Goal: Task Accomplishment & Management: Manage account settings

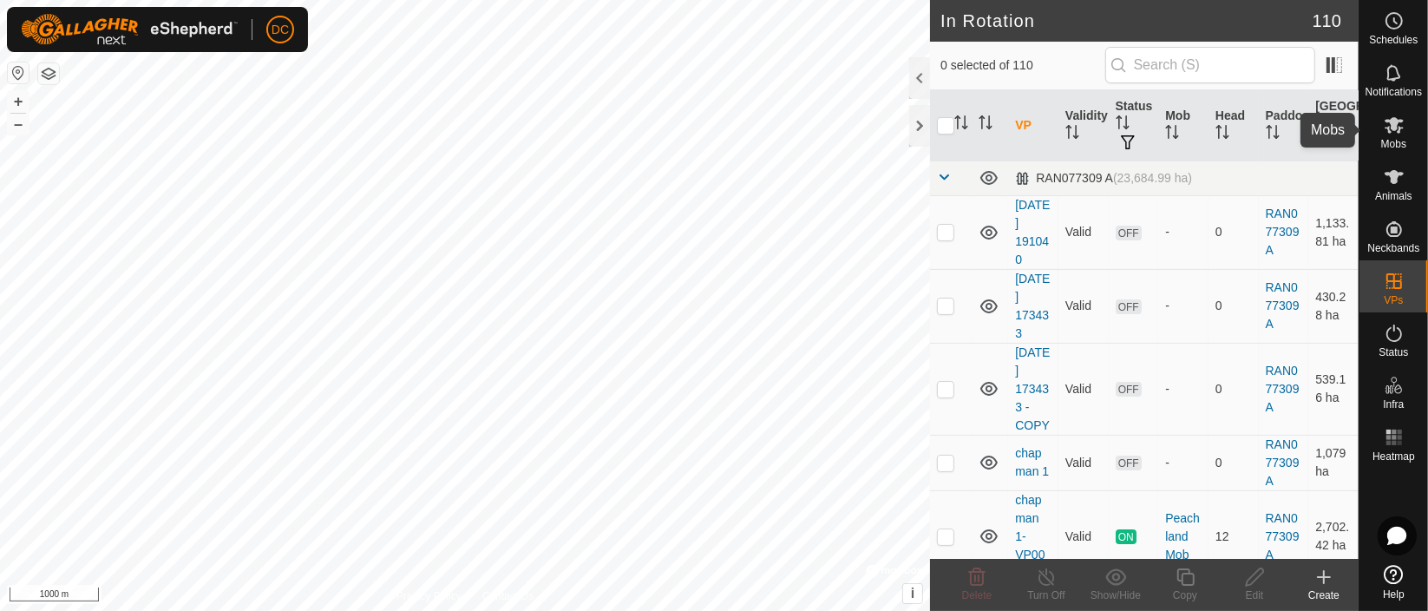
click at [1397, 122] on icon at bounding box center [1394, 125] width 19 height 16
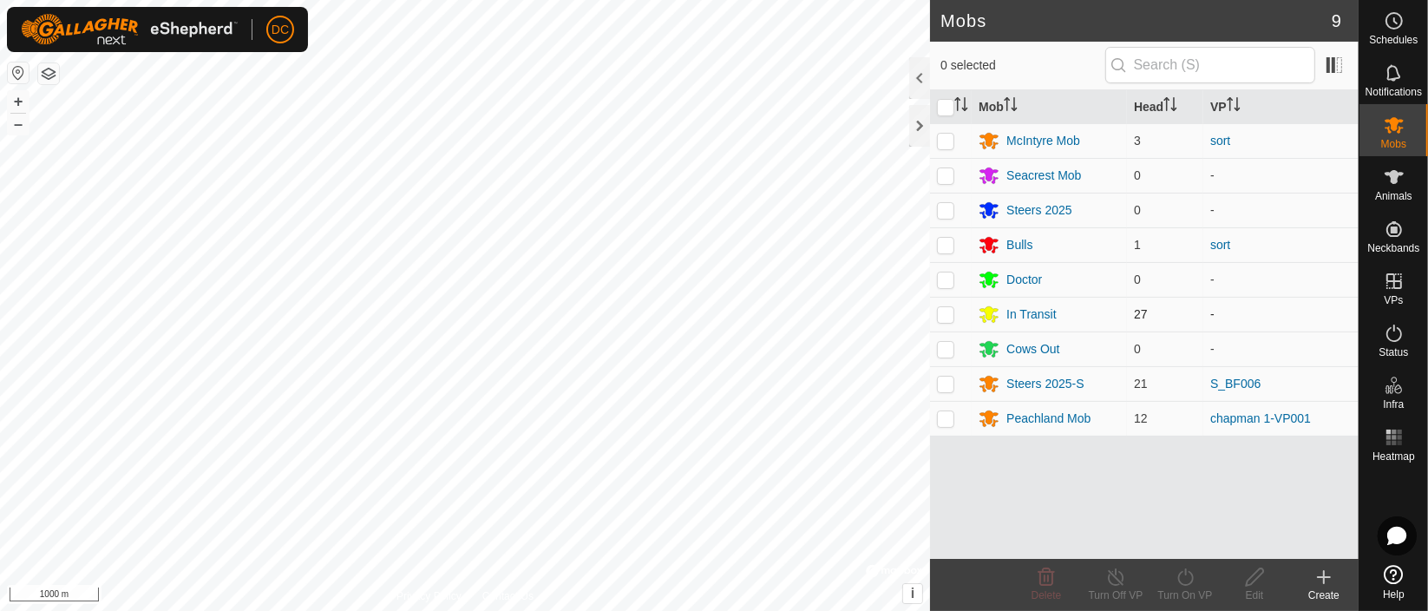
click at [947, 313] on p-checkbox at bounding box center [945, 314] width 17 height 14
checkbox input "true"
click at [1395, 173] on icon at bounding box center [1394, 177] width 19 height 14
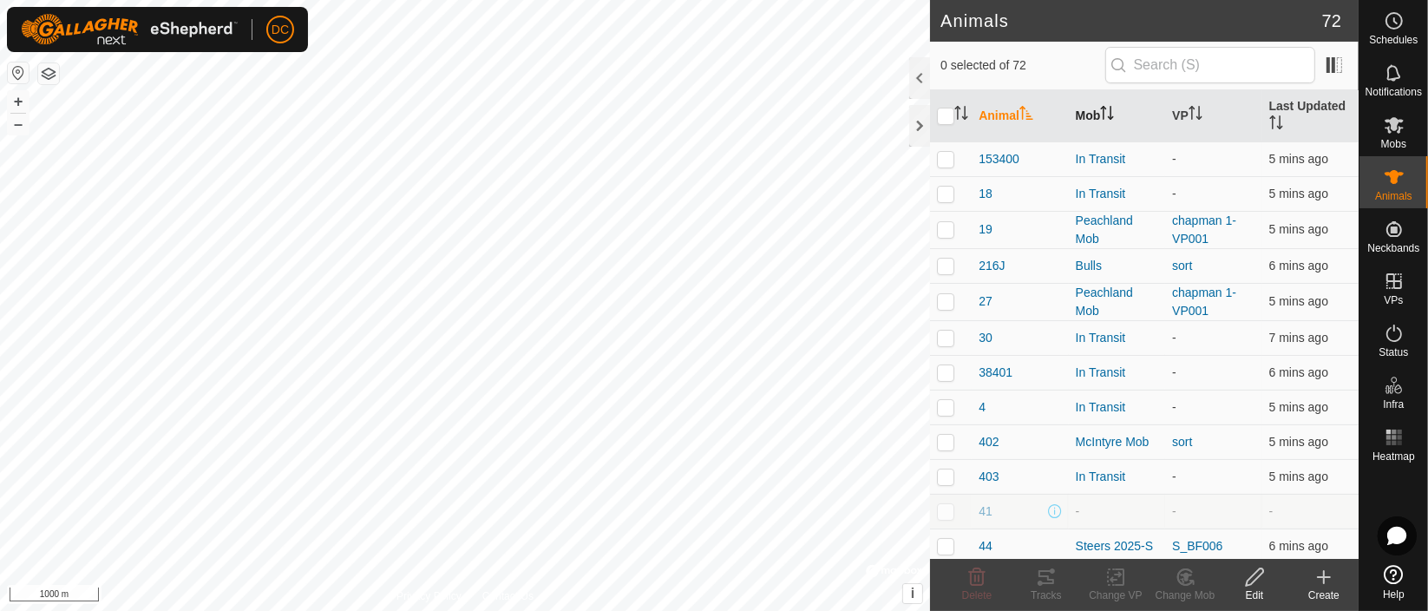
click at [1115, 110] on th "Mob" at bounding box center [1117, 116] width 96 height 52
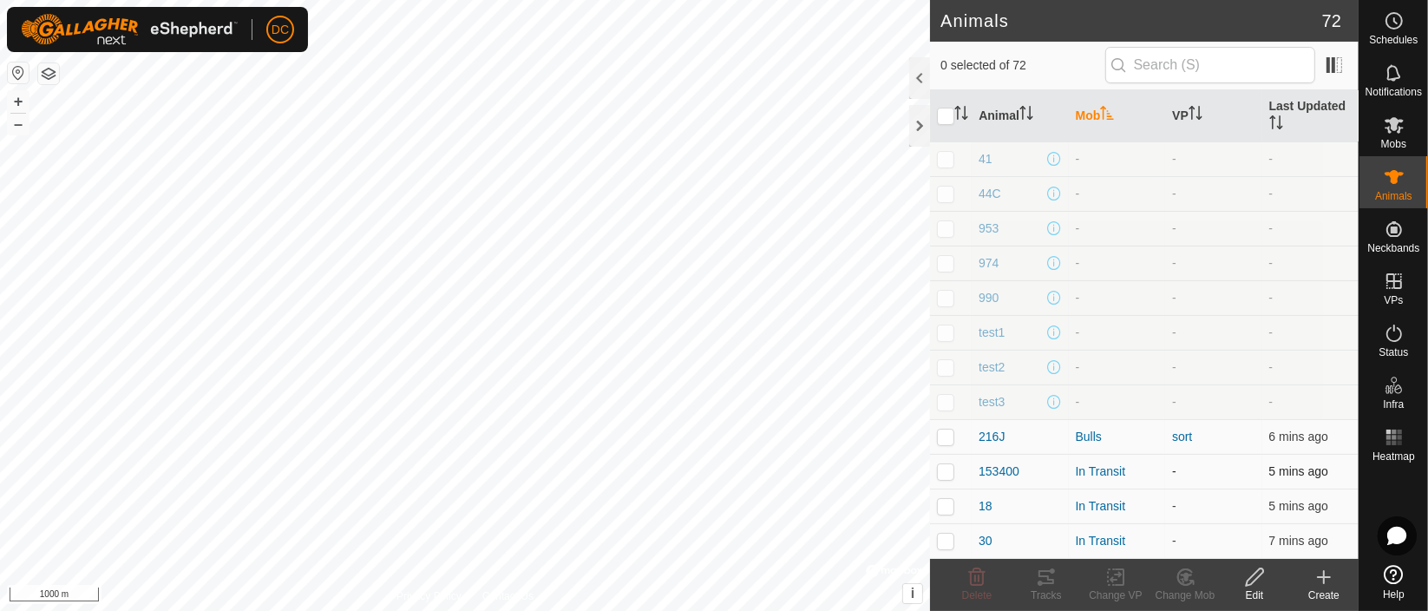
click at [940, 477] on p-checkbox at bounding box center [945, 471] width 17 height 14
checkbox input "true"
click at [946, 501] on p-checkbox at bounding box center [945, 506] width 17 height 14
checkbox input "true"
click at [947, 537] on p-checkbox at bounding box center [945, 541] width 17 height 14
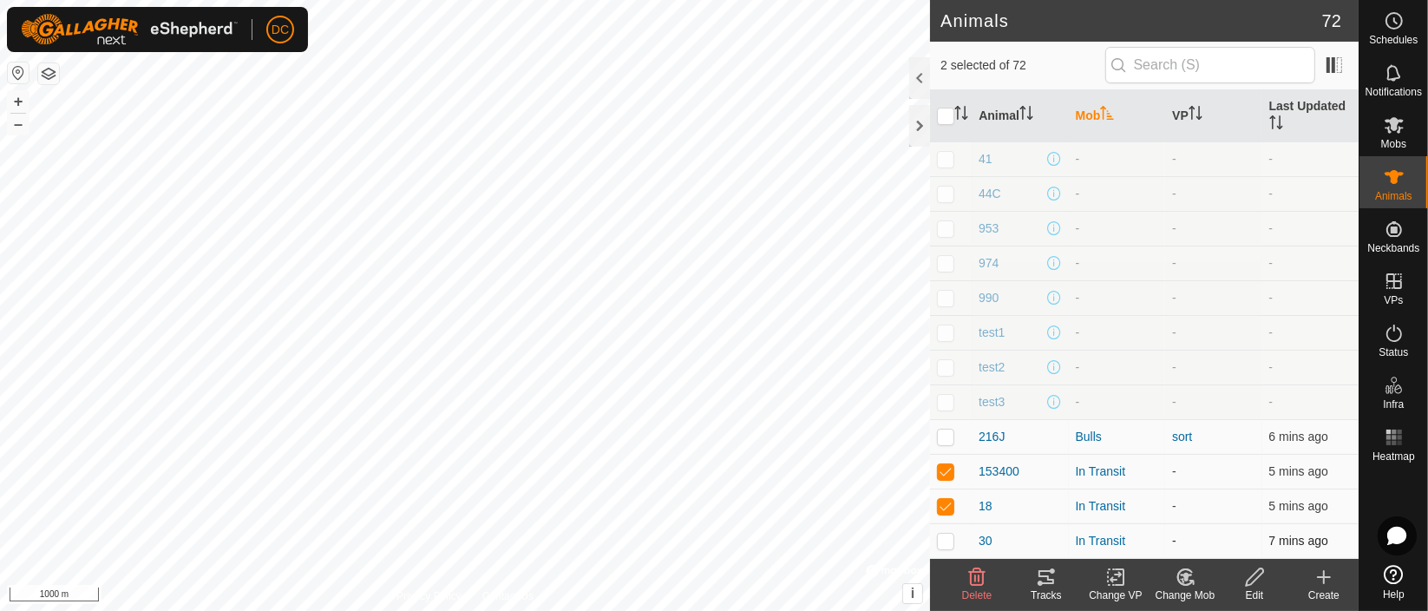
checkbox input "true"
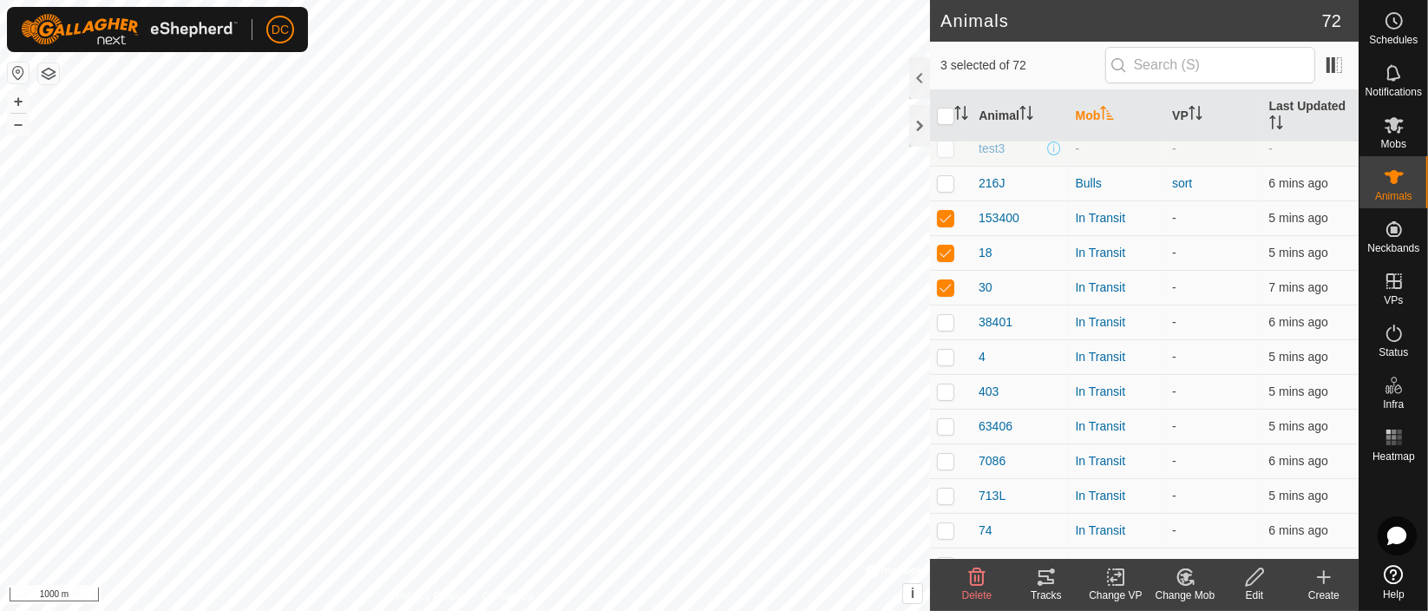
scroll to position [289, 0]
click at [950, 288] on p-checkbox at bounding box center [945, 286] width 17 height 14
checkbox input "true"
click at [946, 321] on p-checkbox at bounding box center [945, 321] width 17 height 14
checkbox input "true"
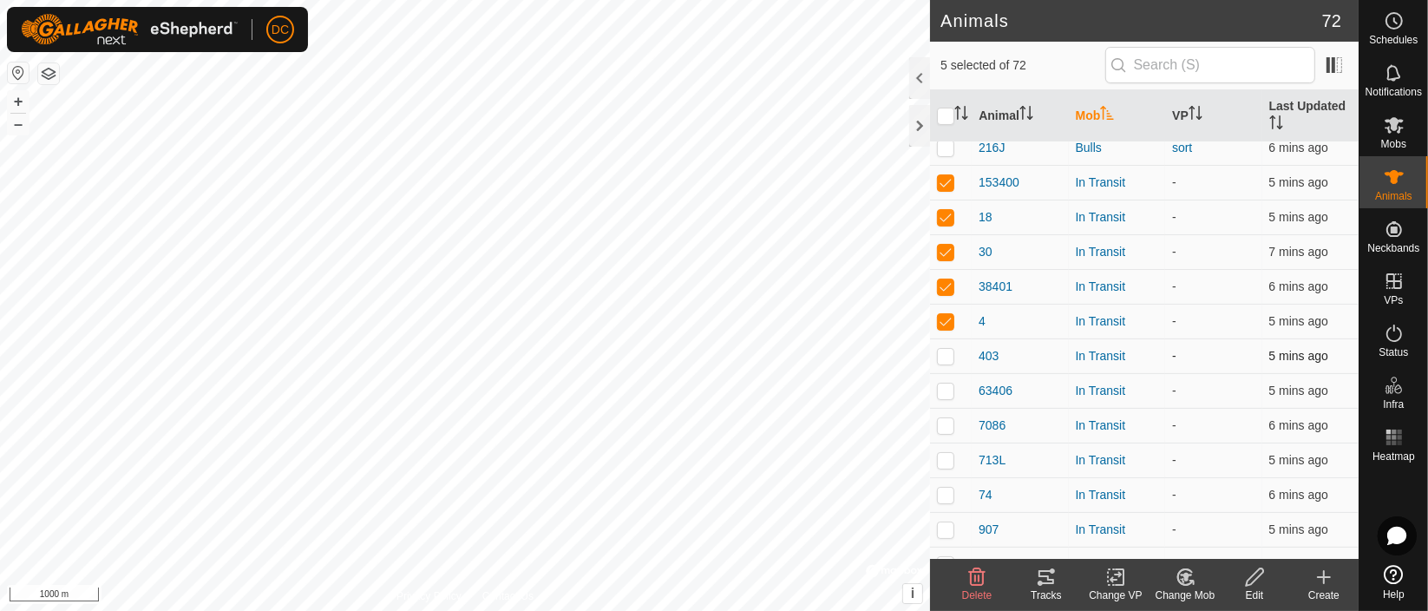
click at [946, 349] on p-checkbox at bounding box center [945, 356] width 17 height 14
click at [941, 351] on p-checkbox at bounding box center [945, 356] width 17 height 14
checkbox input "false"
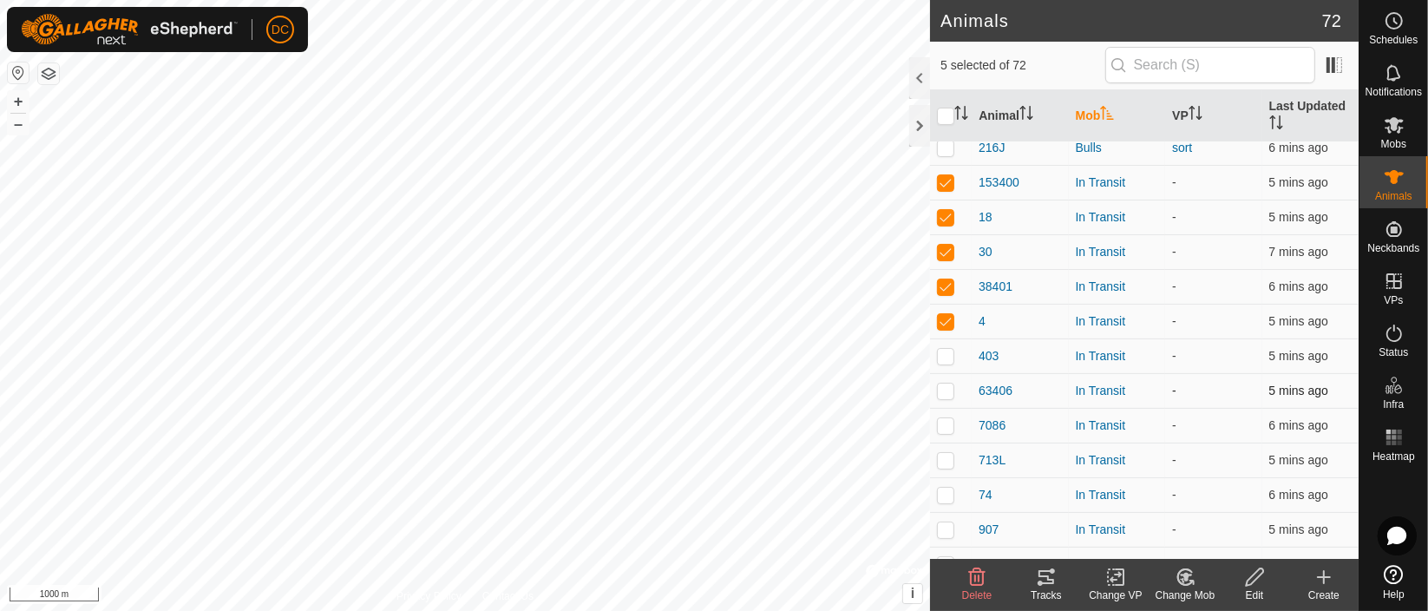
click at [947, 390] on p-checkbox at bounding box center [945, 390] width 17 height 14
click at [946, 383] on p-checkbox at bounding box center [945, 390] width 17 height 14
checkbox input "true"
click at [941, 318] on p-checkbox at bounding box center [945, 321] width 17 height 14
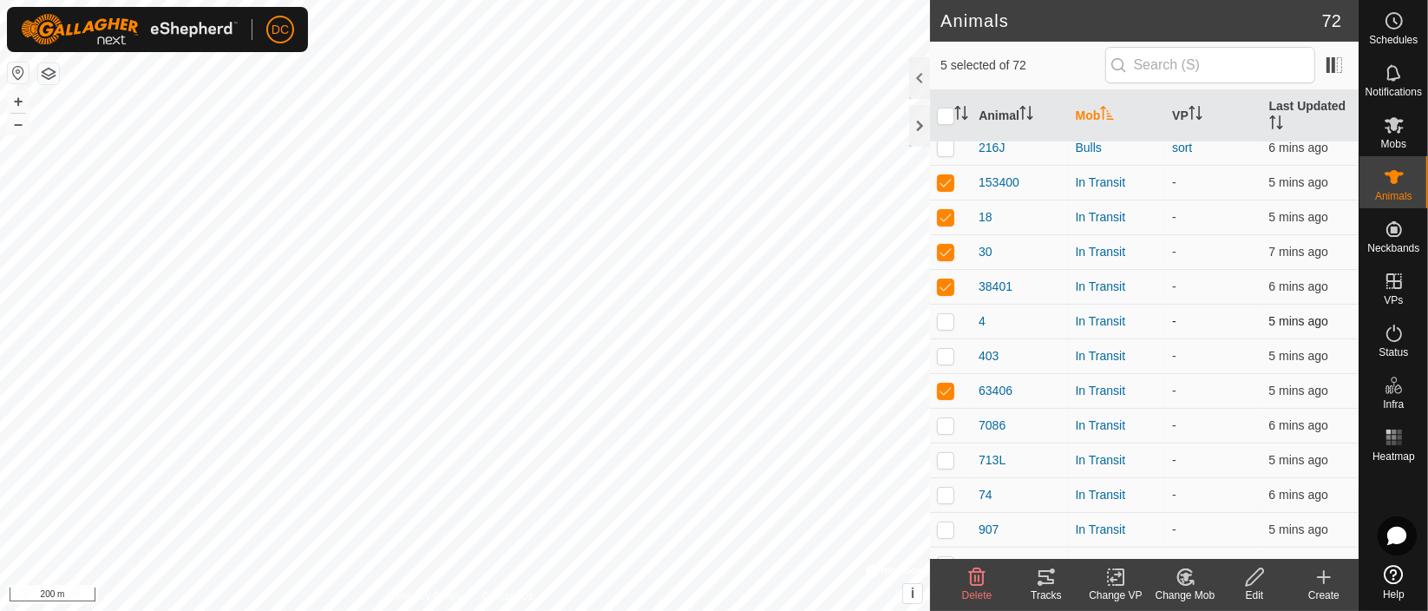
click at [941, 318] on p-checkbox at bounding box center [945, 321] width 17 height 14
checkbox input "true"
click at [945, 355] on p-checkbox at bounding box center [945, 356] width 17 height 14
checkbox input "true"
click at [946, 418] on p-checkbox at bounding box center [945, 425] width 17 height 14
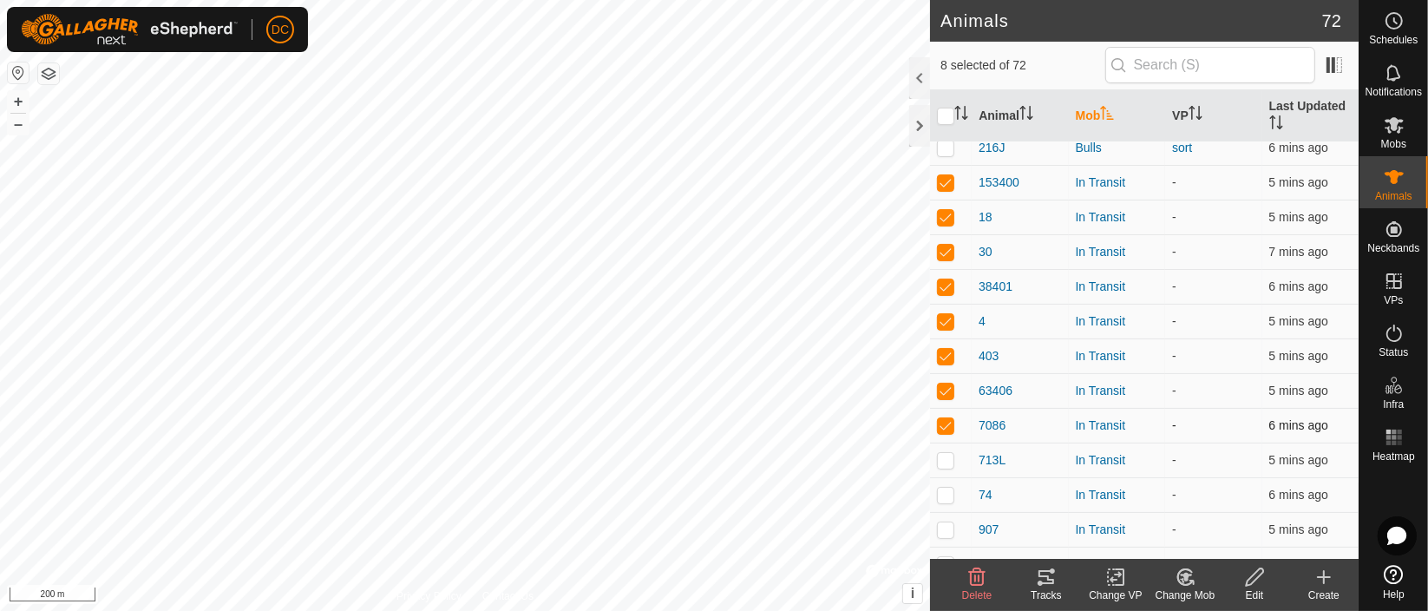
click at [940, 420] on p-checkbox at bounding box center [945, 425] width 17 height 14
checkbox input "true"
click at [947, 457] on p-checkbox at bounding box center [945, 460] width 17 height 14
click at [948, 457] on p-checkbox at bounding box center [945, 460] width 17 height 14
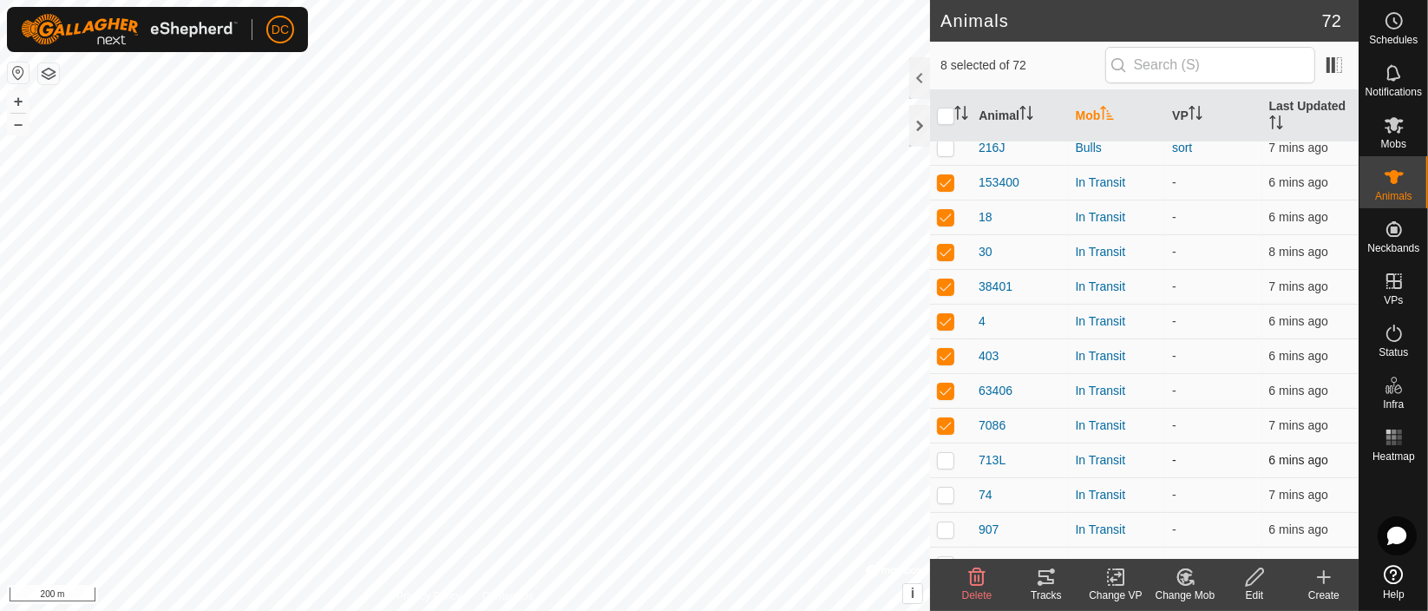
click at [948, 457] on p-checkbox at bounding box center [945, 460] width 17 height 14
checkbox input "true"
click at [947, 490] on p-checkbox at bounding box center [945, 495] width 17 height 14
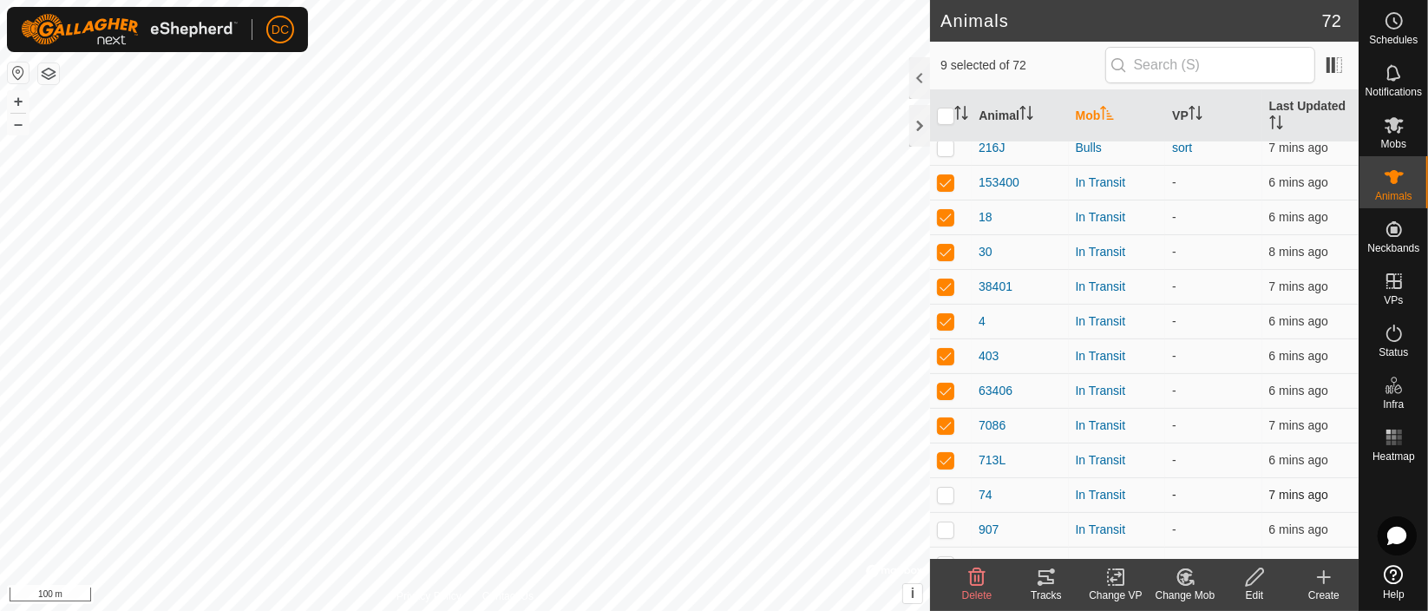
checkbox input "true"
click at [947, 529] on p-checkbox at bounding box center [945, 529] width 17 height 14
checkbox input "true"
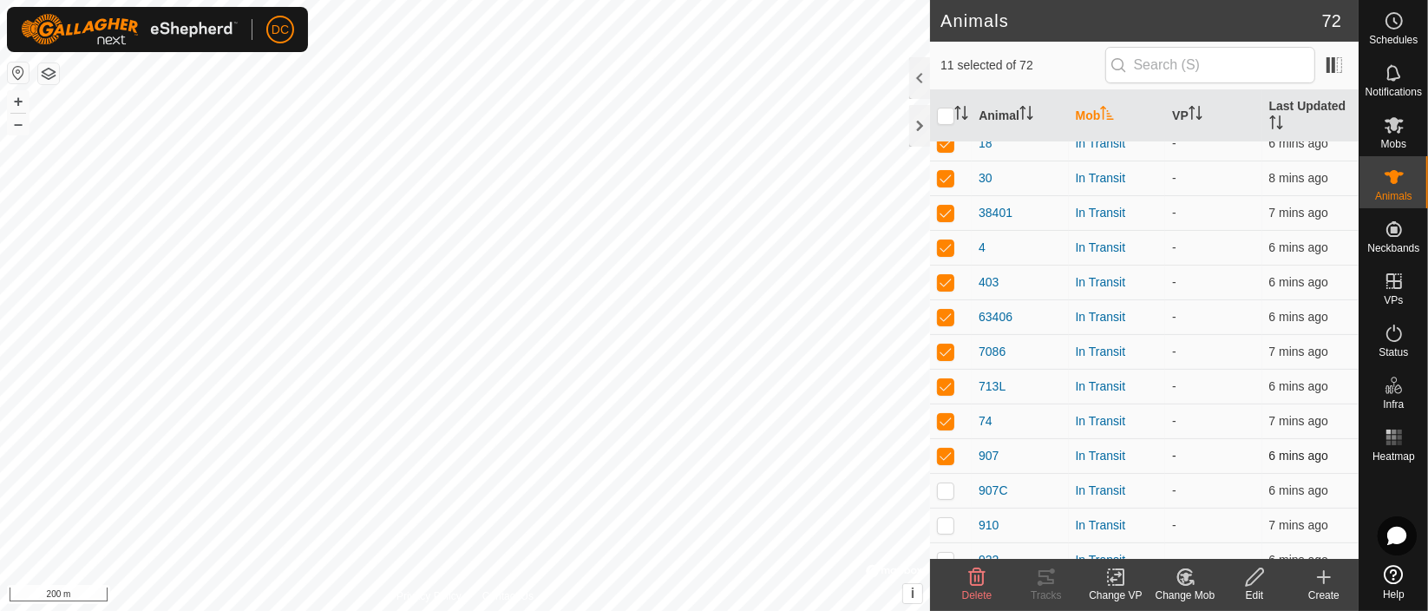
scroll to position [482, 0]
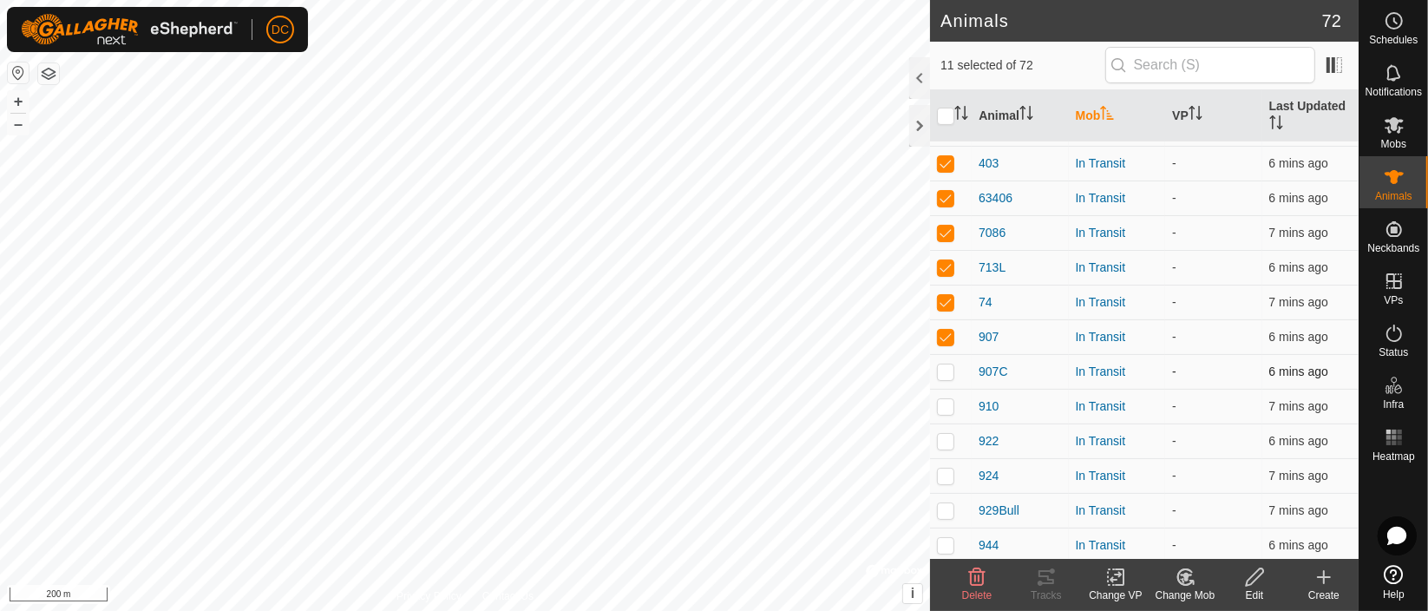
click at [941, 370] on p-checkbox at bounding box center [945, 371] width 17 height 14
checkbox input "true"
click at [946, 410] on p-checkbox at bounding box center [945, 406] width 17 height 14
checkbox input "true"
click at [947, 437] on p-checkbox at bounding box center [945, 441] width 17 height 14
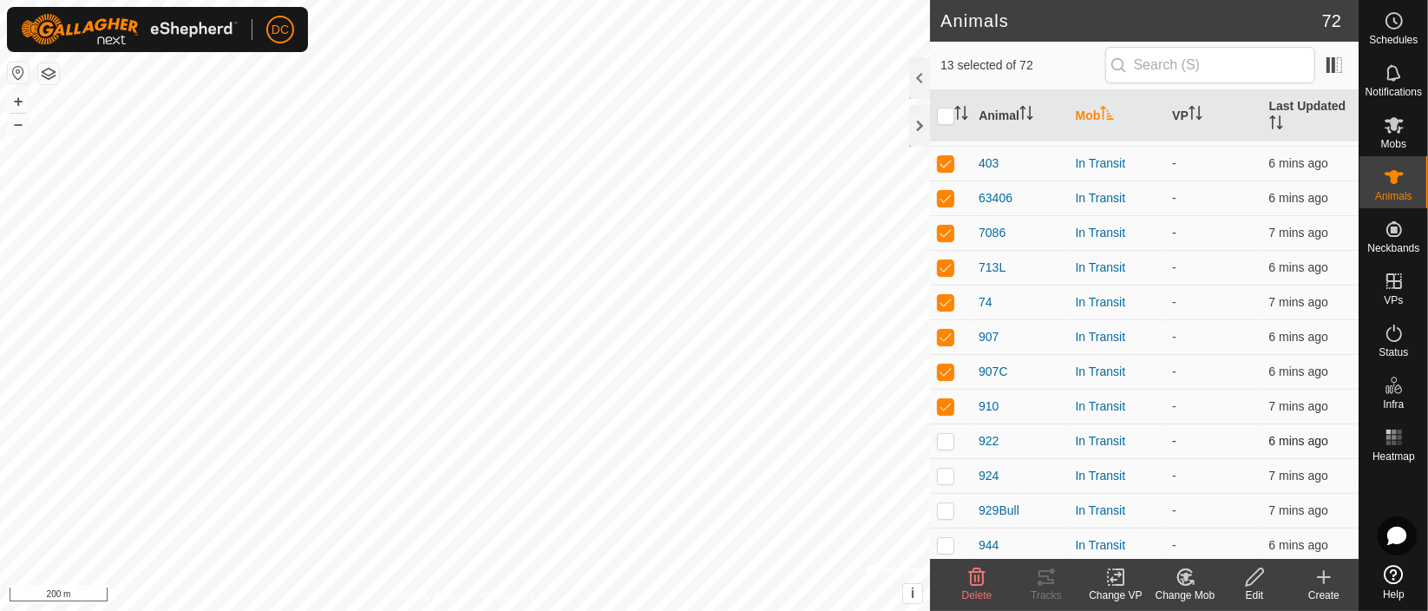
checkbox input "true"
click at [946, 471] on p-checkbox at bounding box center [945, 476] width 17 height 14
checkbox input "true"
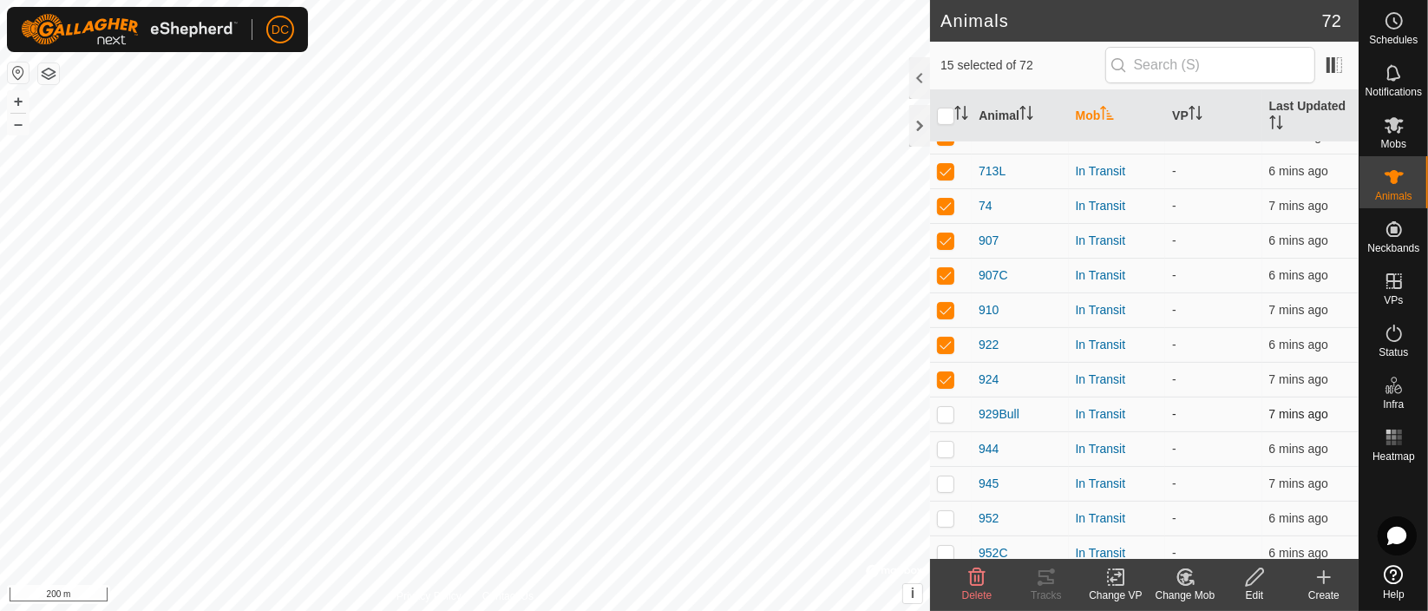
click at [946, 410] on p-checkbox at bounding box center [945, 414] width 17 height 14
checkbox input "true"
click at [947, 450] on p-checkbox at bounding box center [945, 449] width 17 height 14
click at [945, 442] on p-checkbox at bounding box center [945, 449] width 17 height 14
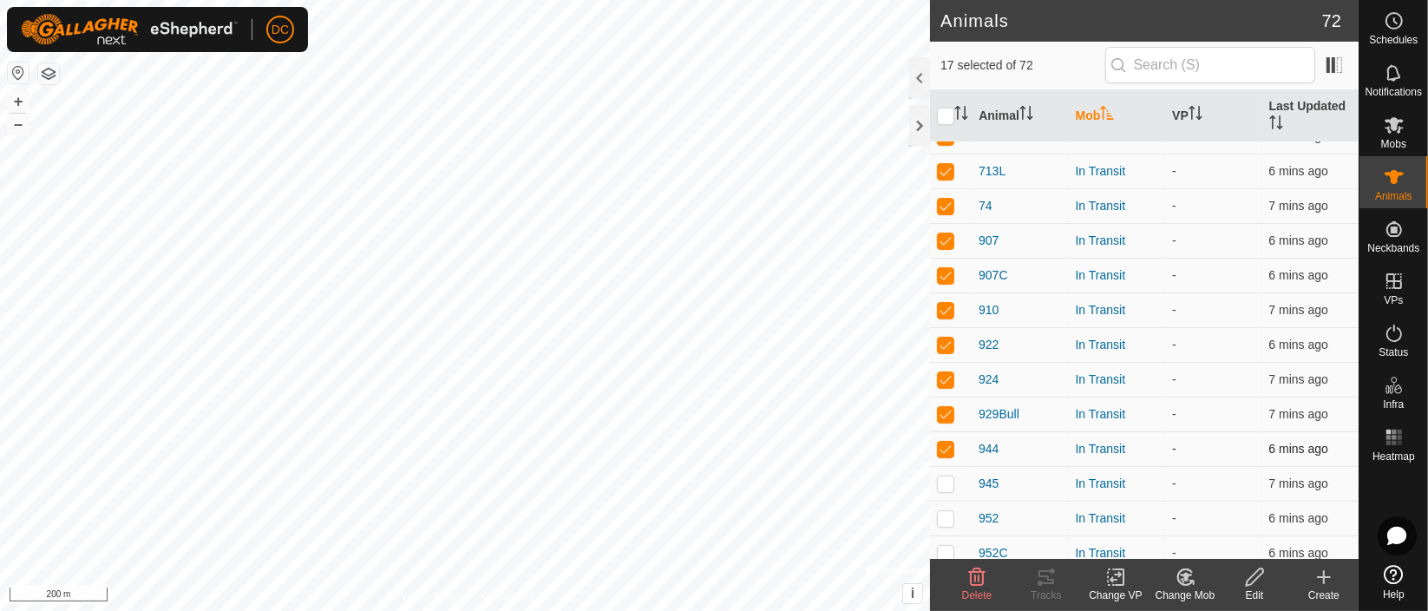
click at [945, 442] on p-checkbox at bounding box center [945, 449] width 17 height 14
checkbox input "true"
click at [946, 485] on p-checkbox at bounding box center [945, 483] width 17 height 14
checkbox input "true"
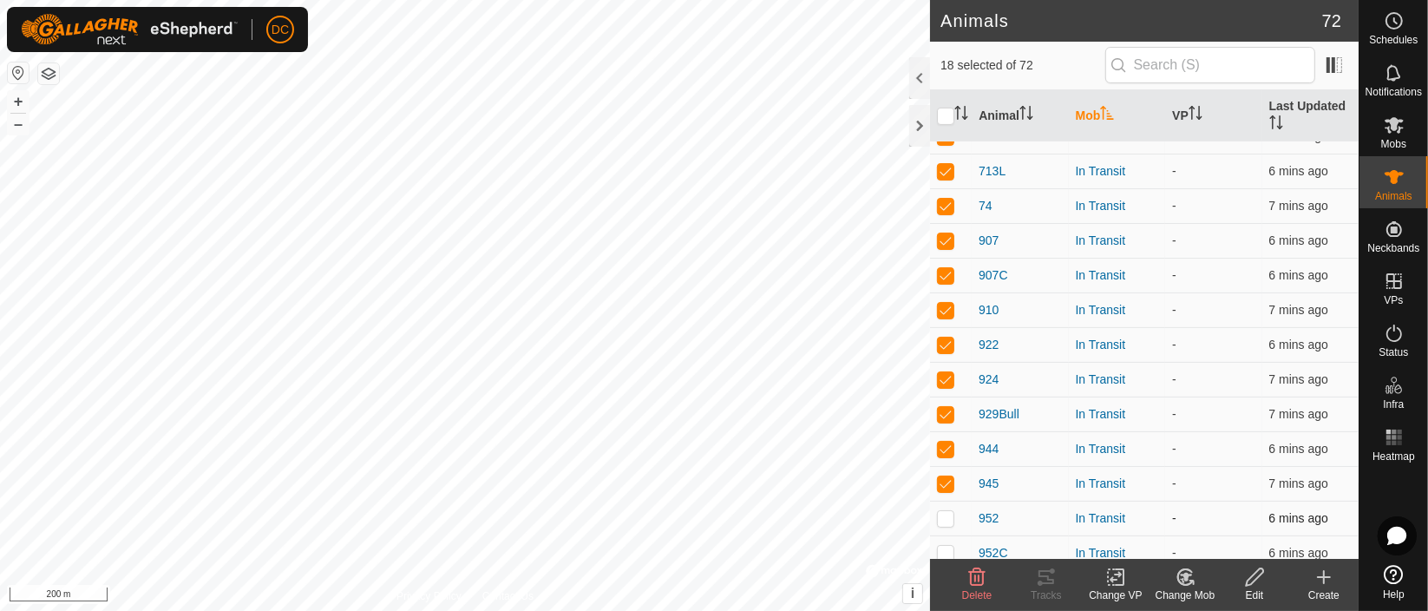
click at [948, 517] on p-checkbox at bounding box center [945, 518] width 17 height 14
checkbox input "true"
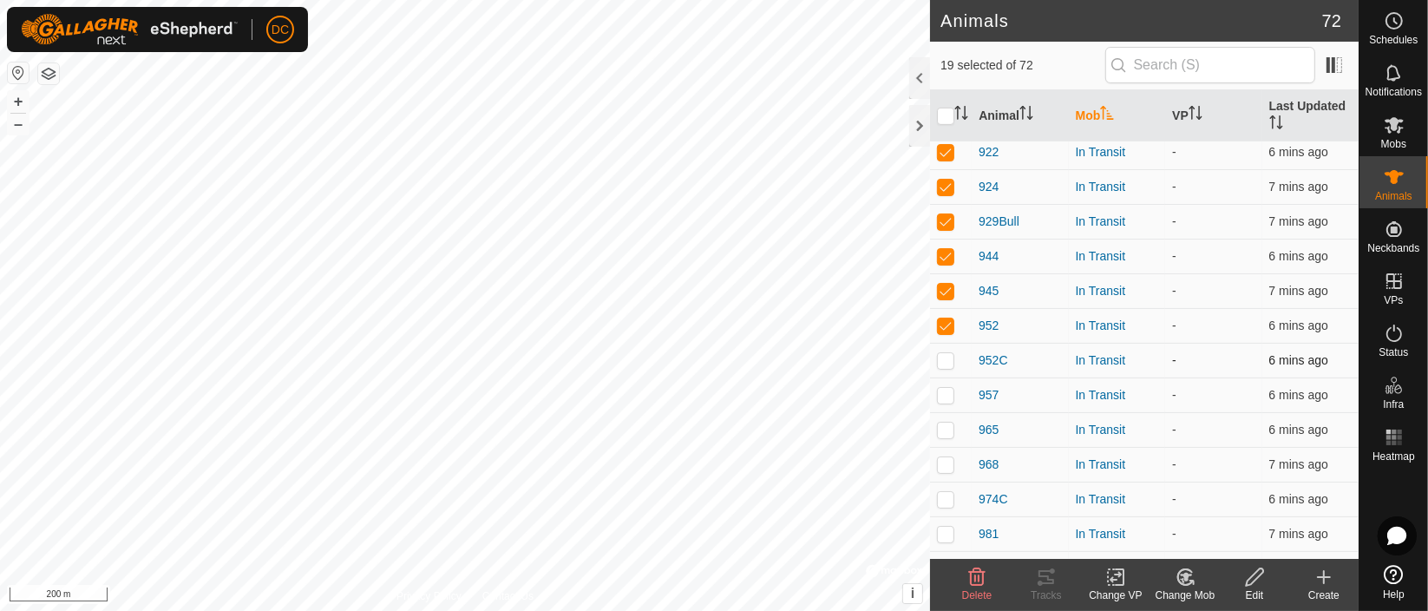
click at [939, 357] on p-checkbox at bounding box center [945, 360] width 17 height 14
checkbox input "true"
click at [942, 401] on td at bounding box center [951, 394] width 42 height 35
checkbox input "true"
click at [948, 423] on p-checkbox at bounding box center [945, 430] width 17 height 14
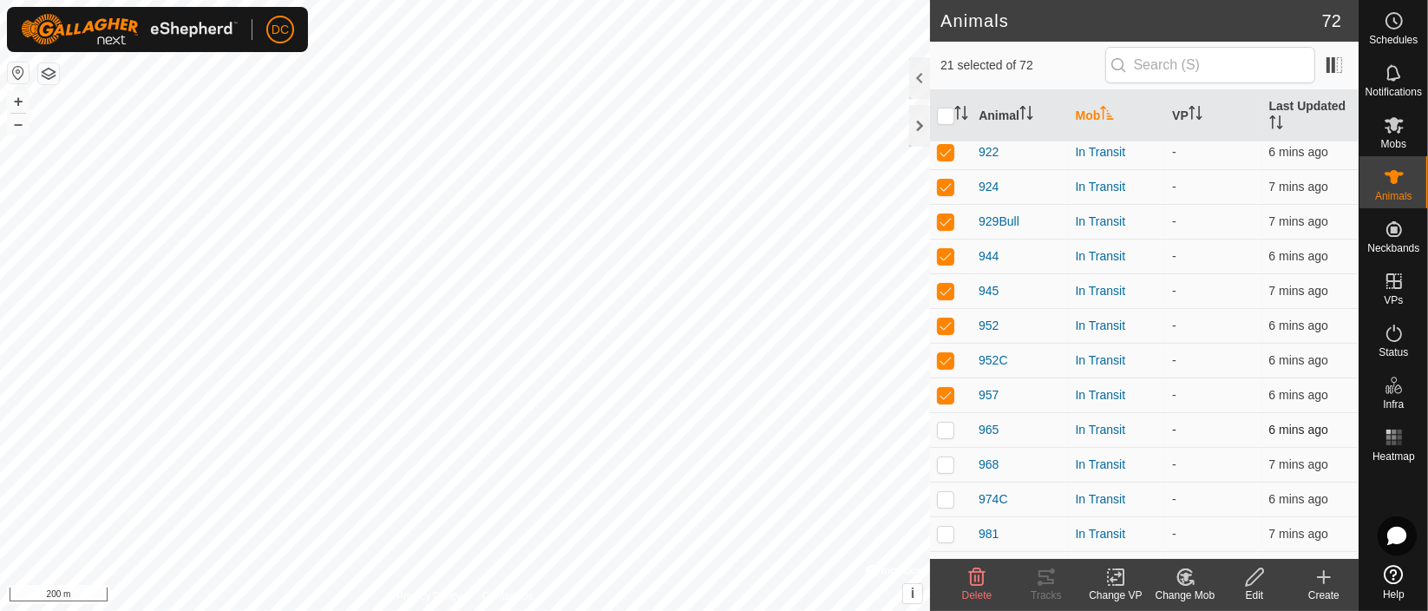
checkbox input "true"
click at [953, 461] on p-checkbox at bounding box center [945, 464] width 17 height 14
checkbox input "true"
click at [951, 496] on p-checkbox at bounding box center [945, 499] width 17 height 14
checkbox input "true"
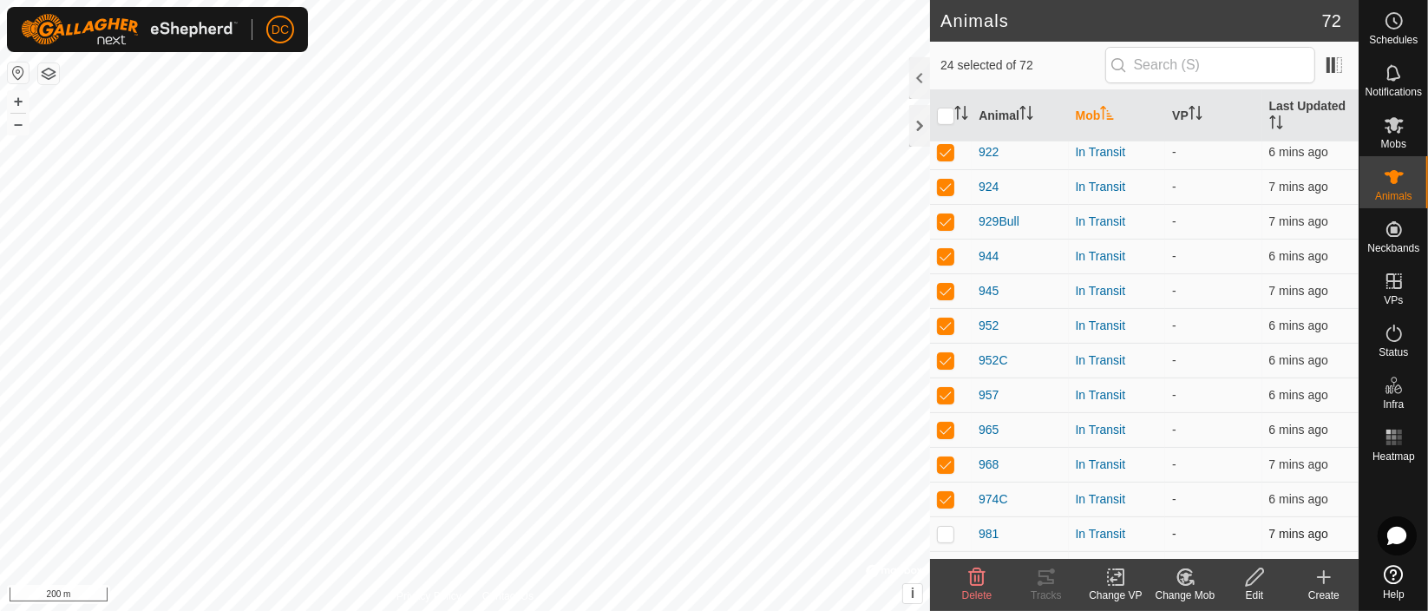
click at [941, 533] on p-checkbox at bounding box center [945, 534] width 17 height 14
checkbox input "true"
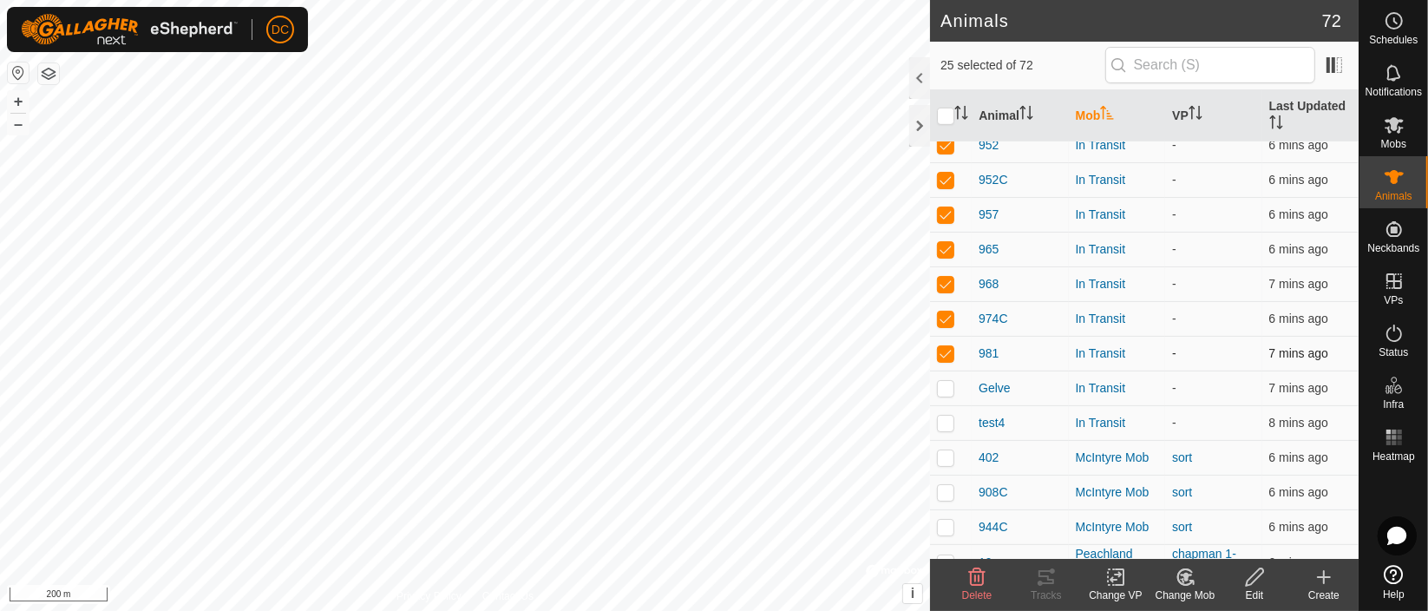
scroll to position [964, 0]
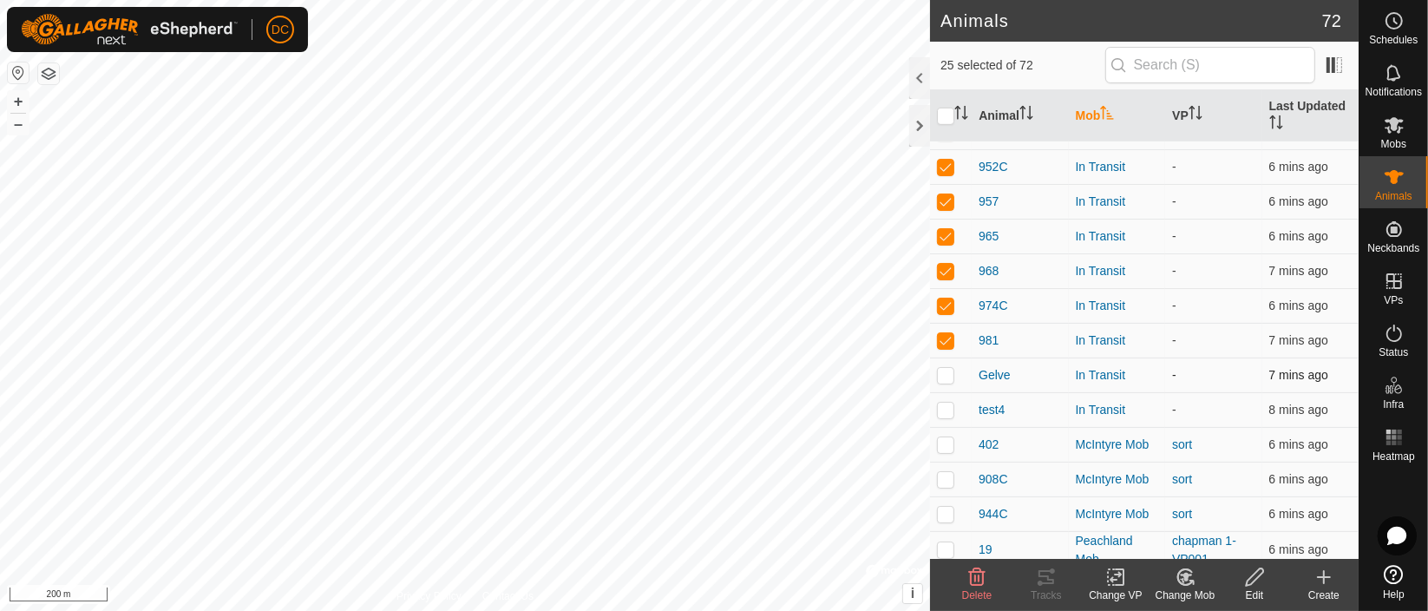
click at [944, 374] on p-checkbox at bounding box center [945, 375] width 17 height 14
checkbox input "true"
click at [946, 410] on p-checkbox at bounding box center [945, 410] width 17 height 14
checkbox input "false"
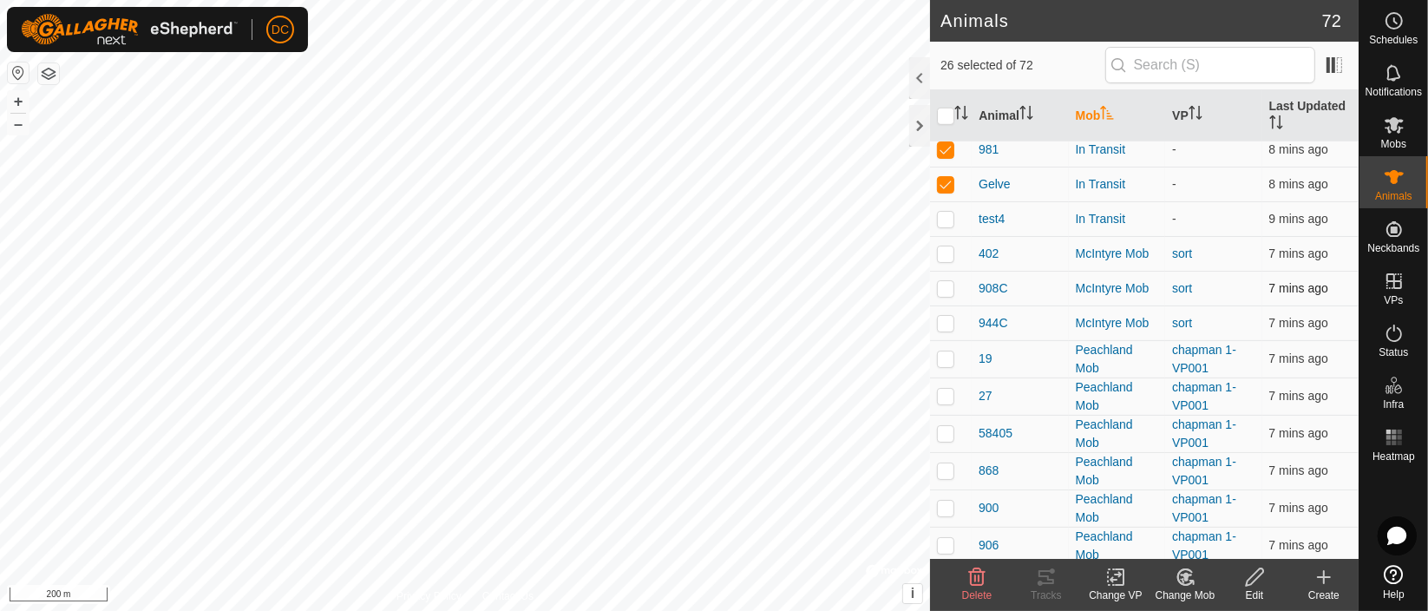
scroll to position [1157, 0]
click at [1182, 574] on icon at bounding box center [1186, 577] width 12 height 9
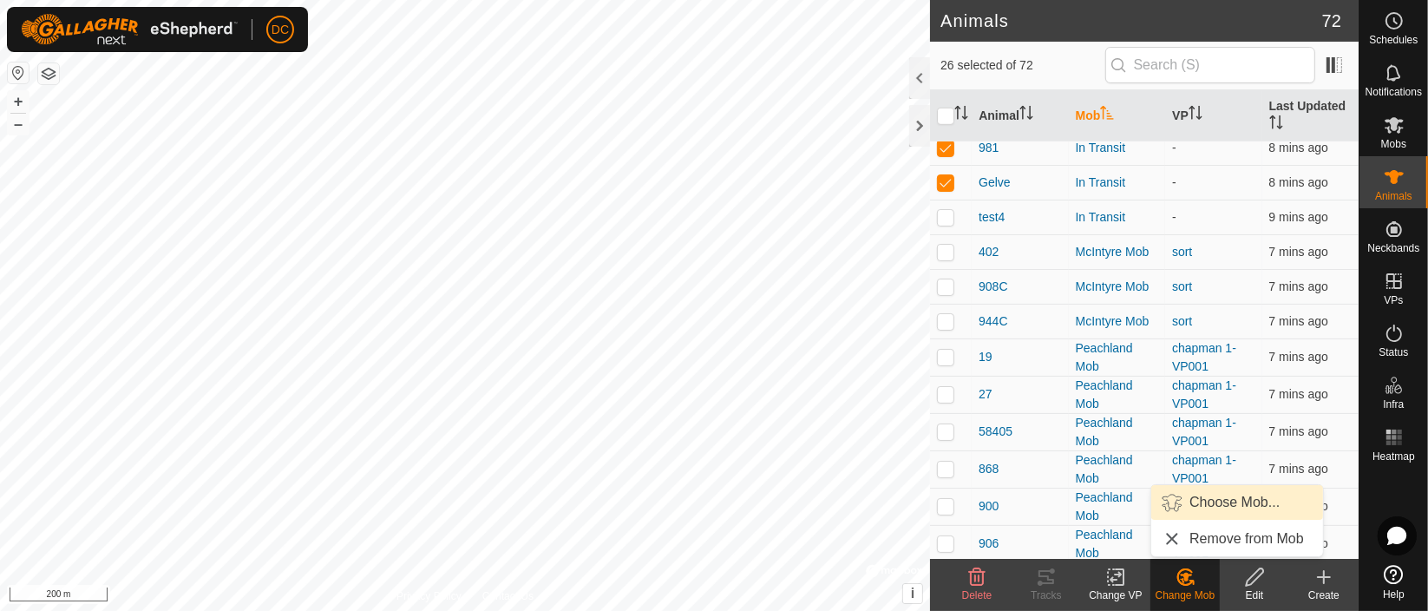
click at [1219, 498] on link "Choose Mob..." at bounding box center [1237, 502] width 172 height 35
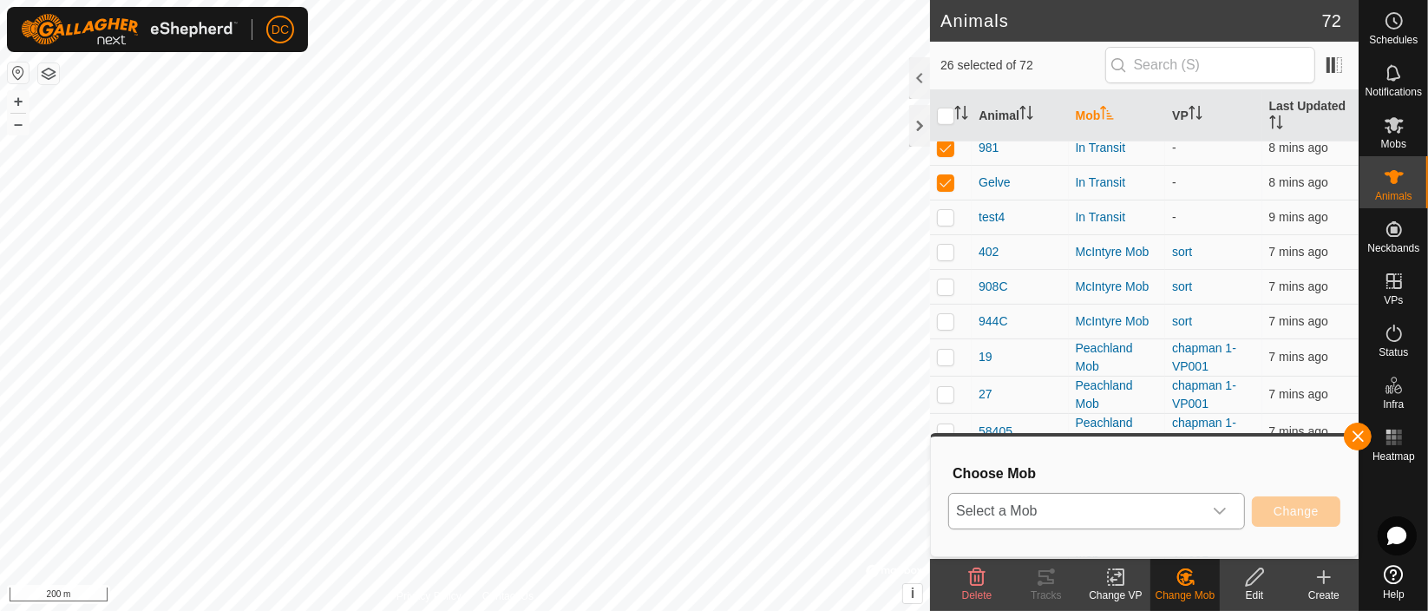
click at [1218, 512] on icon "dropdown trigger" at bounding box center [1220, 511] width 14 height 14
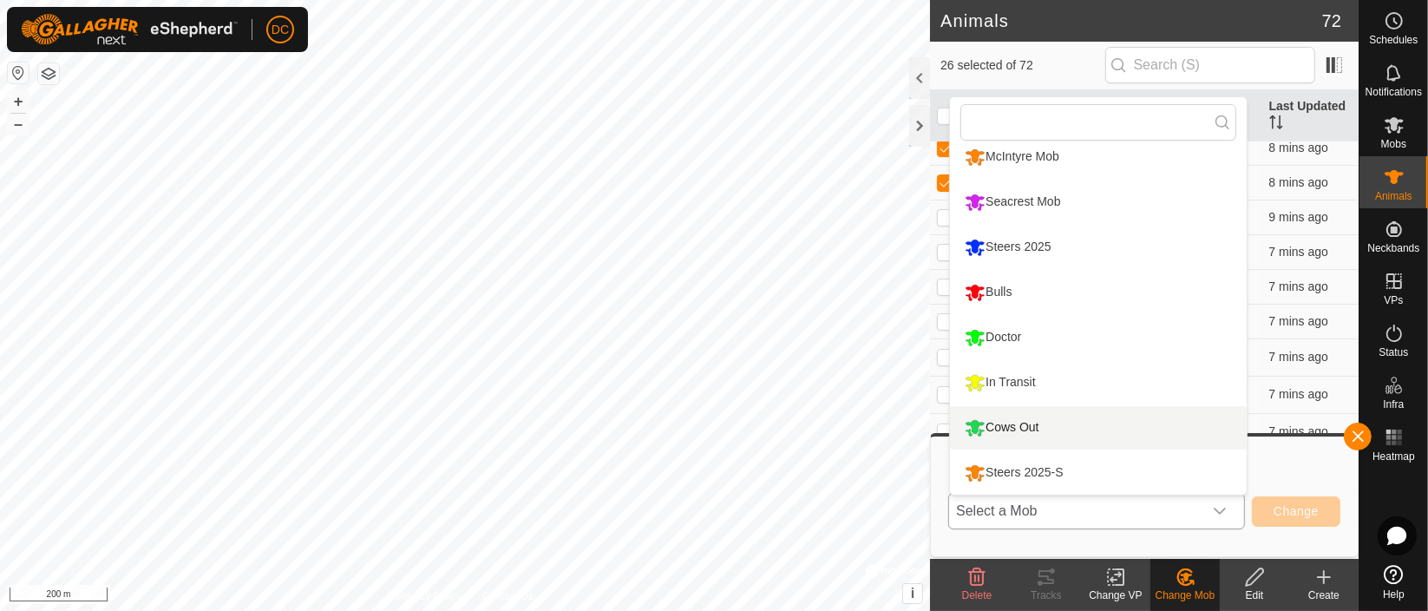
scroll to position [56, 0]
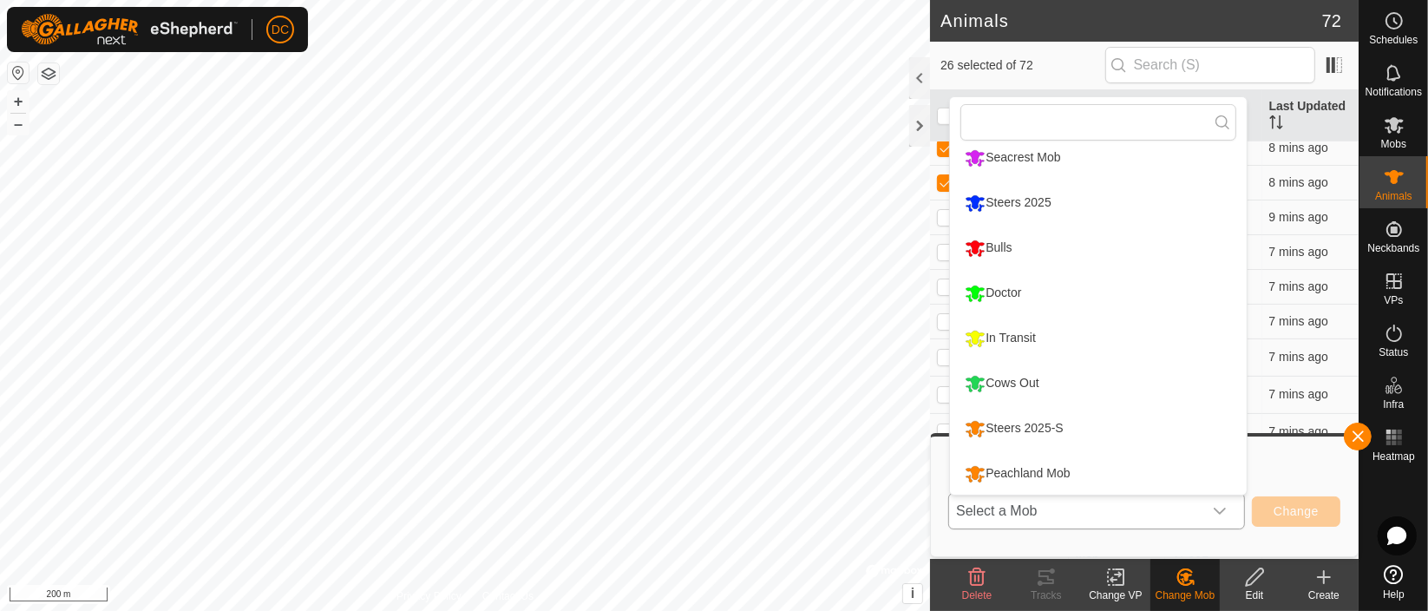
click at [1020, 471] on li "Peachland Mob" at bounding box center [1098, 473] width 297 height 43
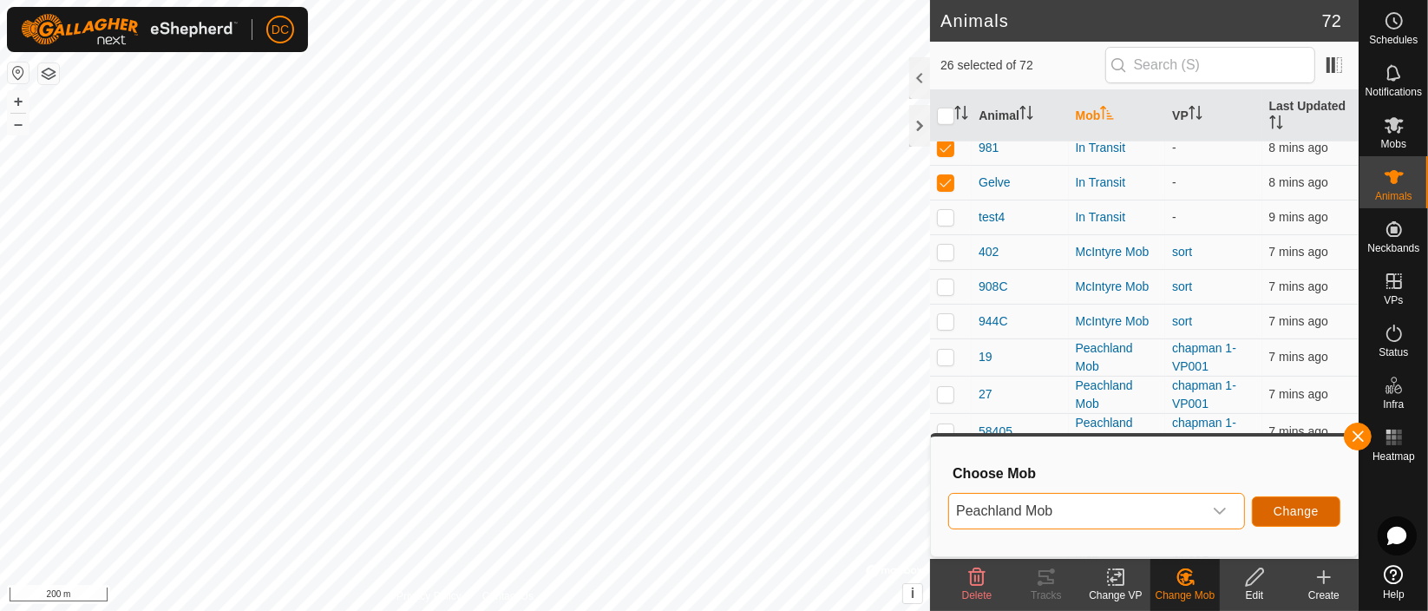
click at [1298, 504] on span "Change" at bounding box center [1296, 511] width 45 height 14
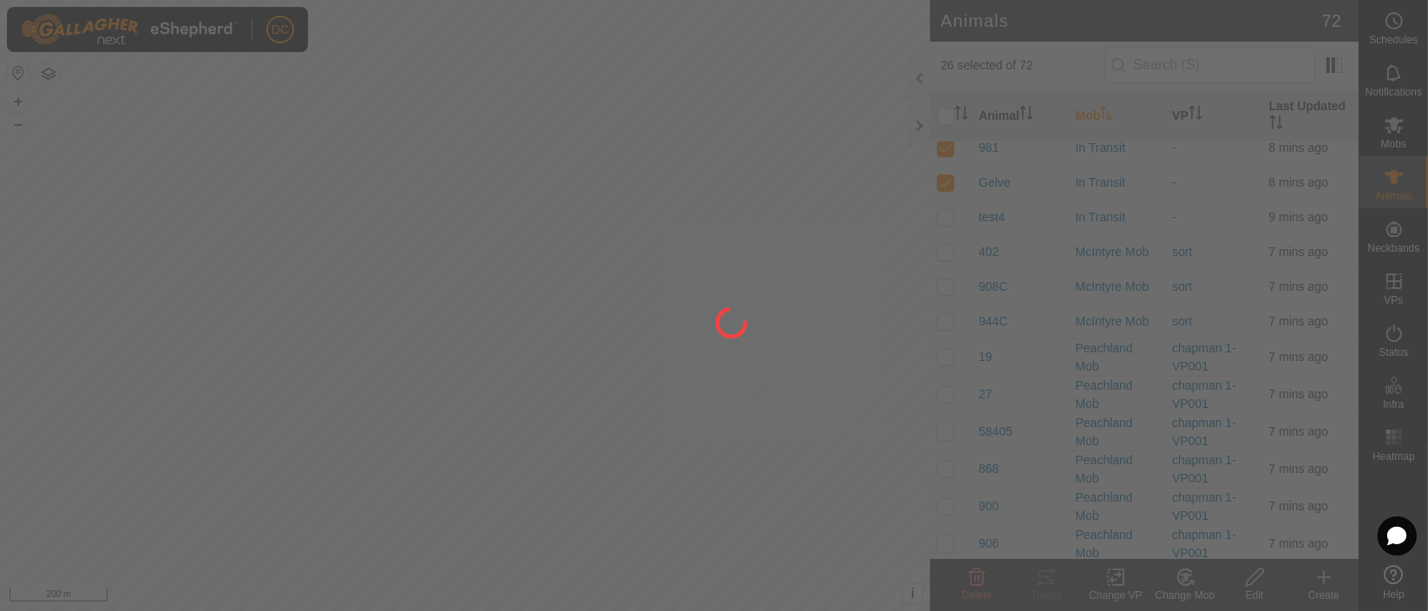
checkbox input "false"
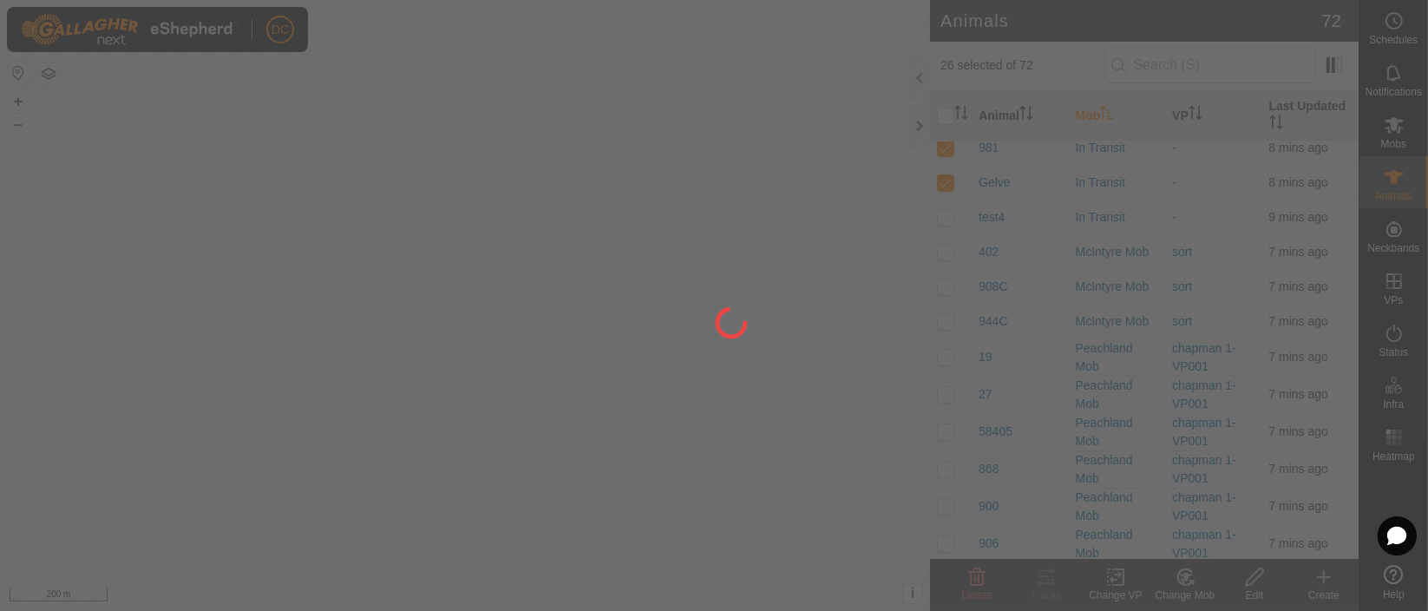
checkbox input "false"
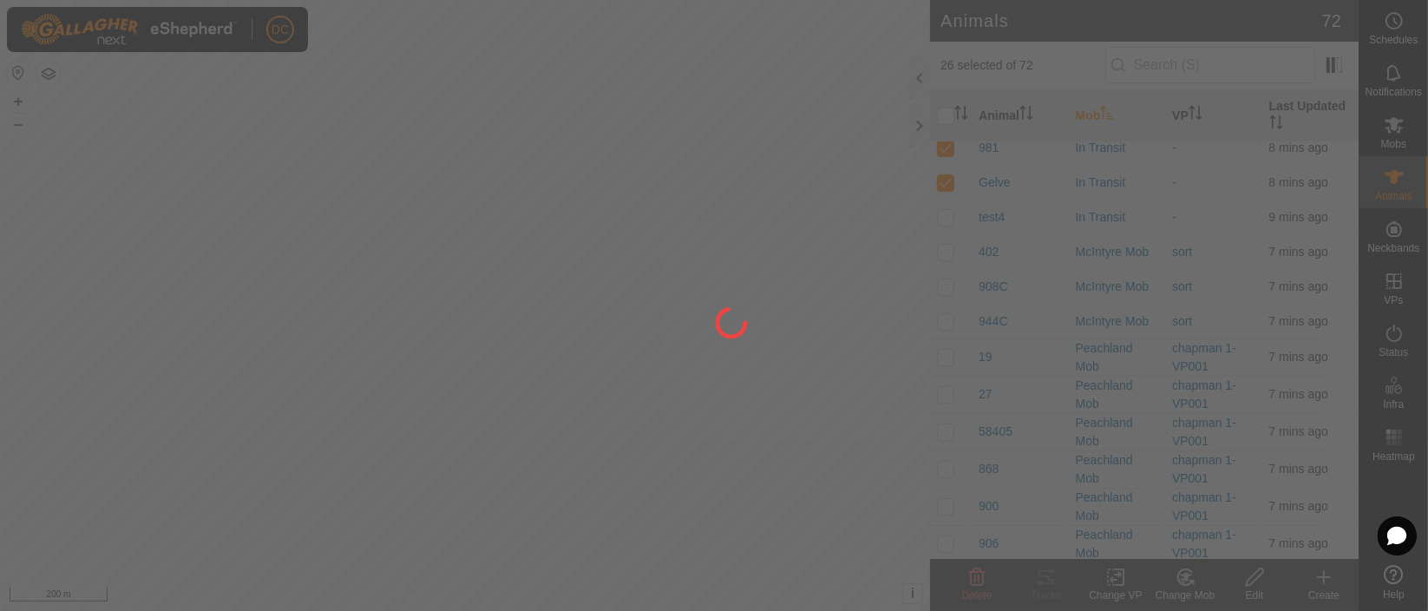
checkbox input "false"
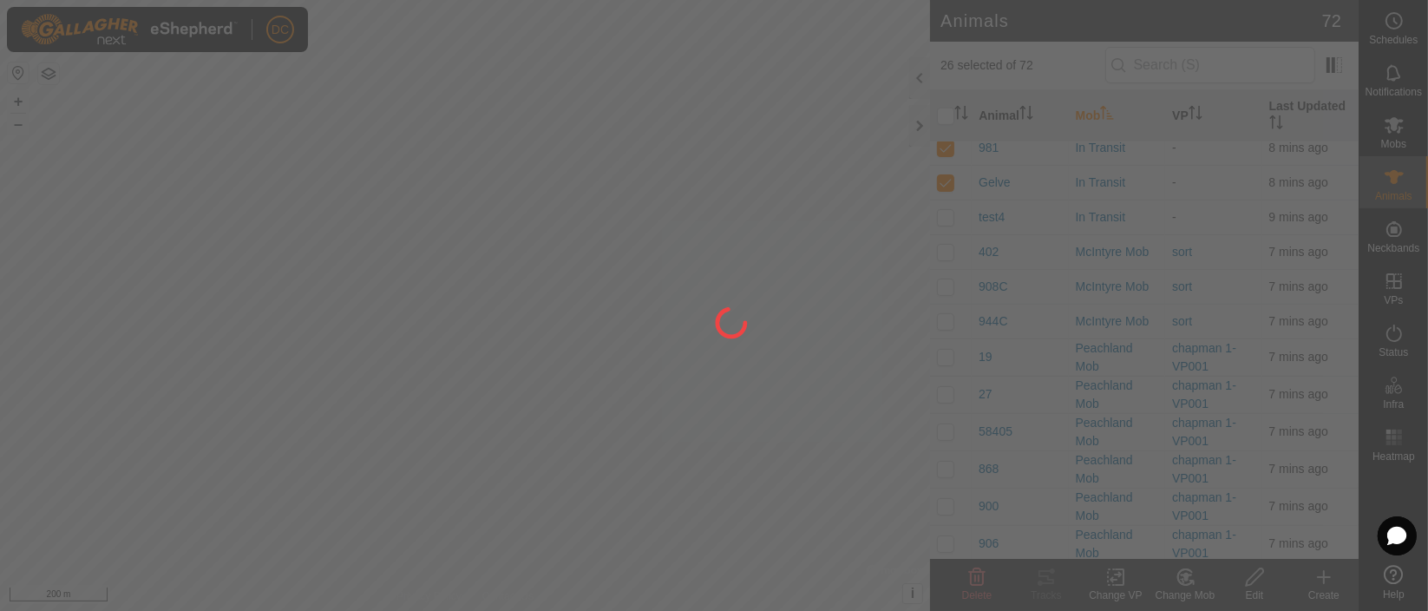
checkbox input "false"
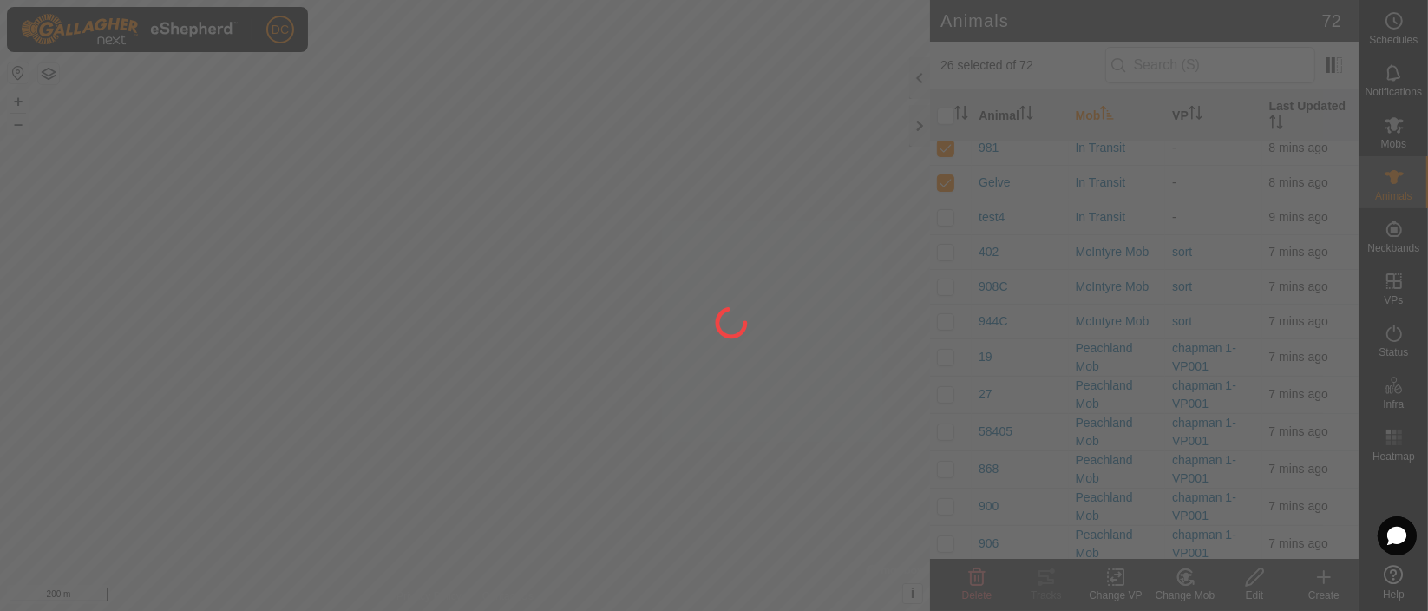
checkbox input "false"
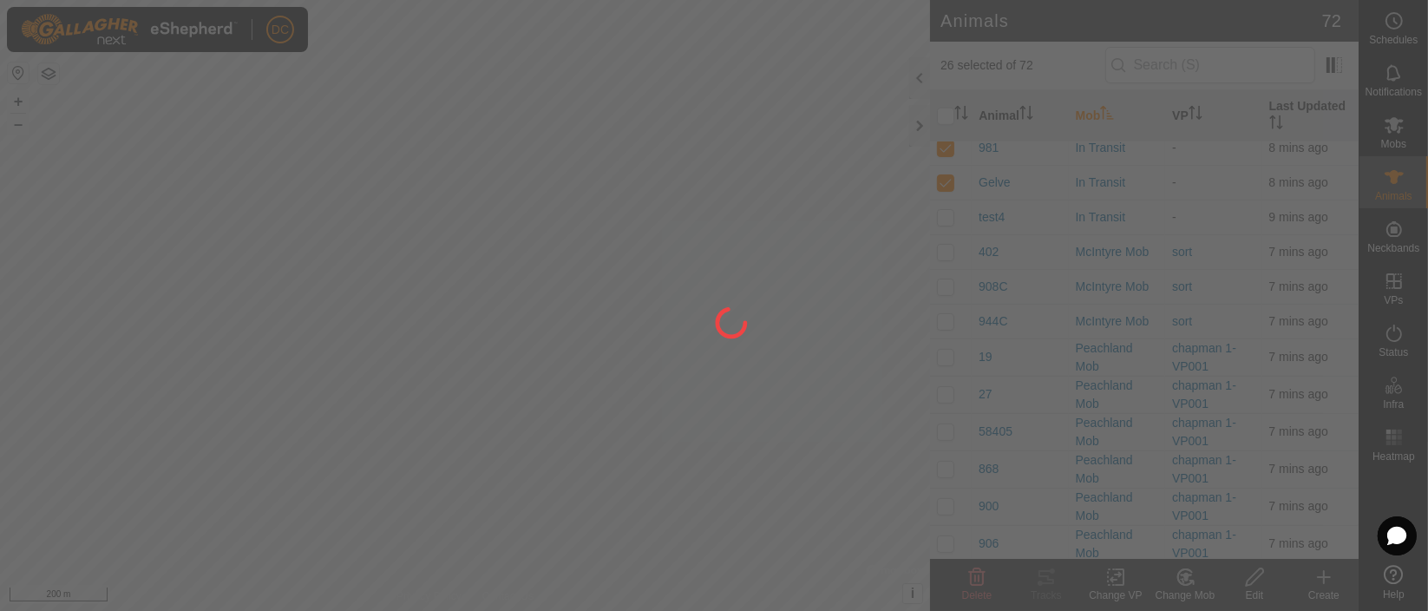
checkbox input "false"
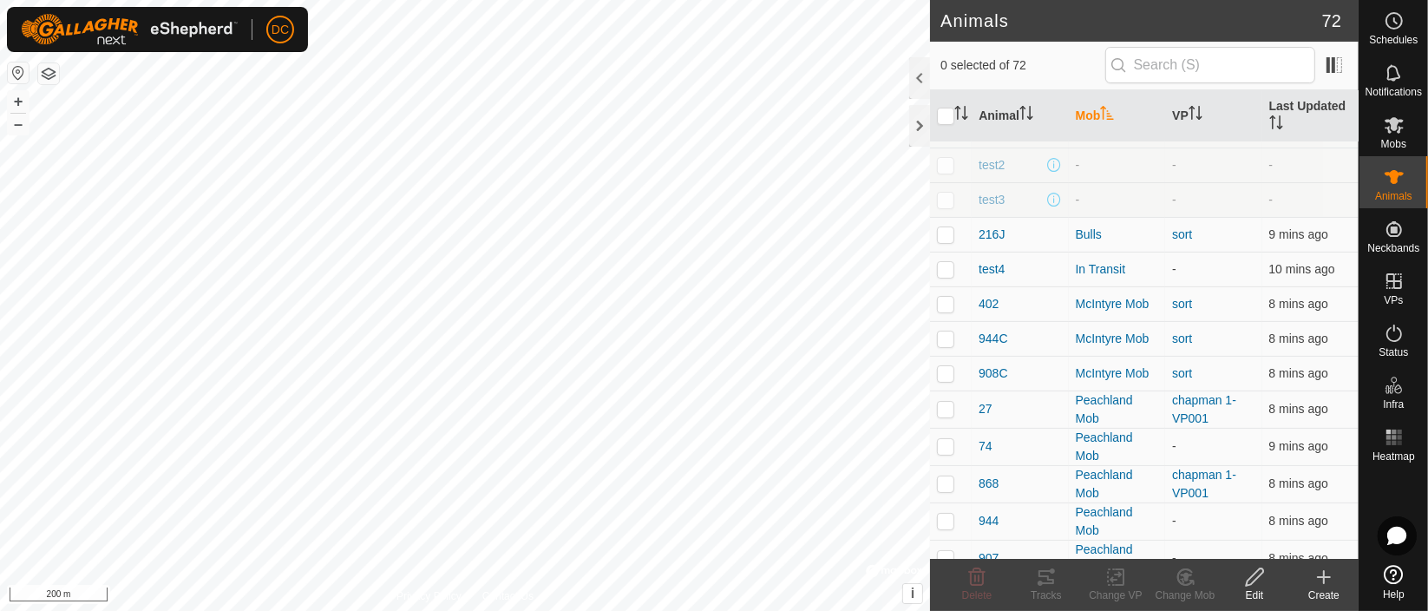
scroll to position [289, 0]
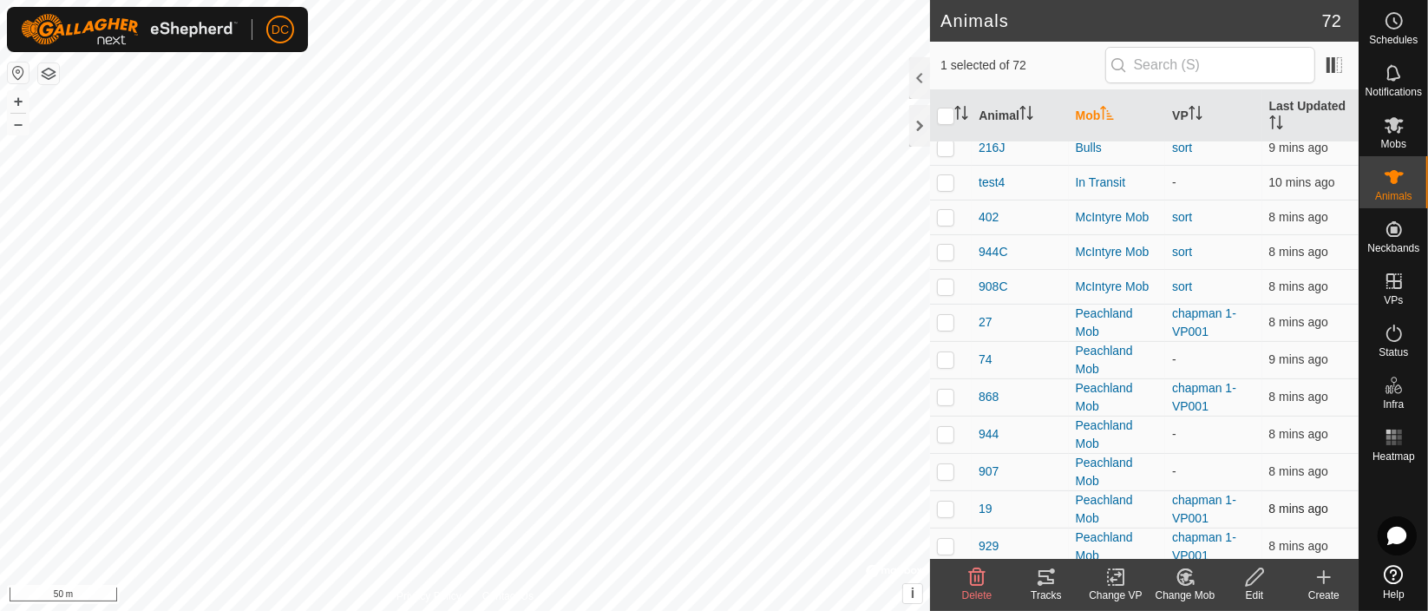
checkbox input "false"
click at [1190, 113] on icon "Activate to sort" at bounding box center [1196, 113] width 14 height 14
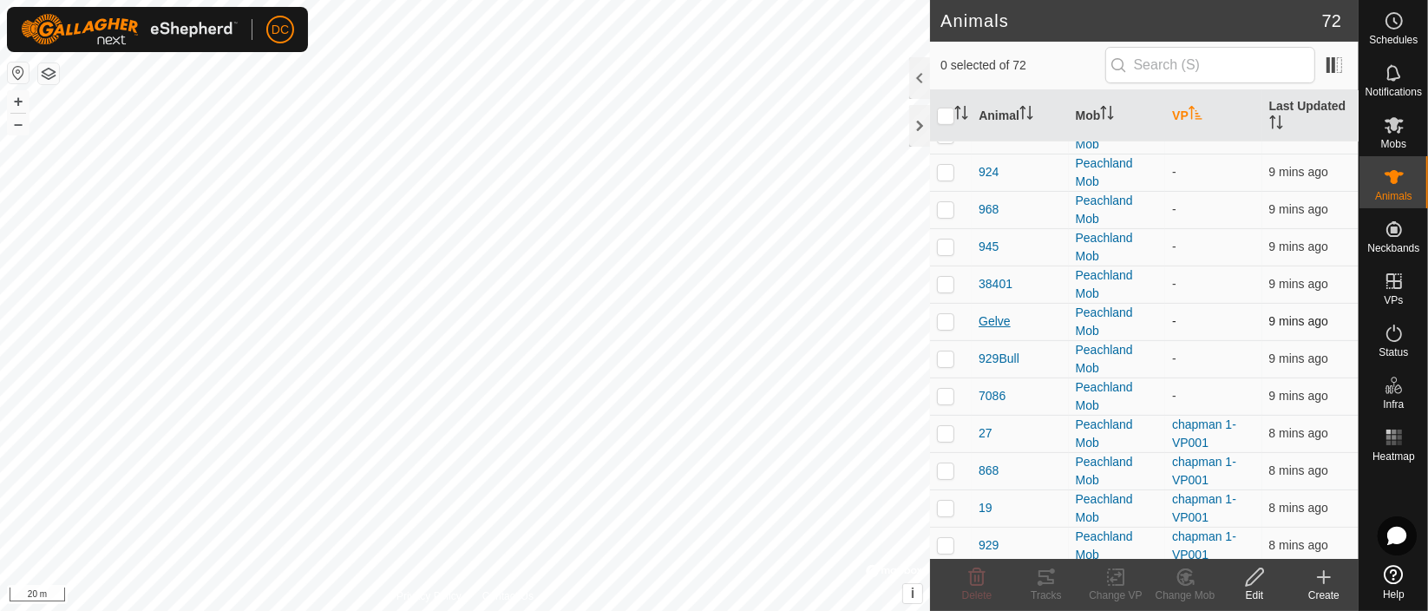
scroll to position [964, 0]
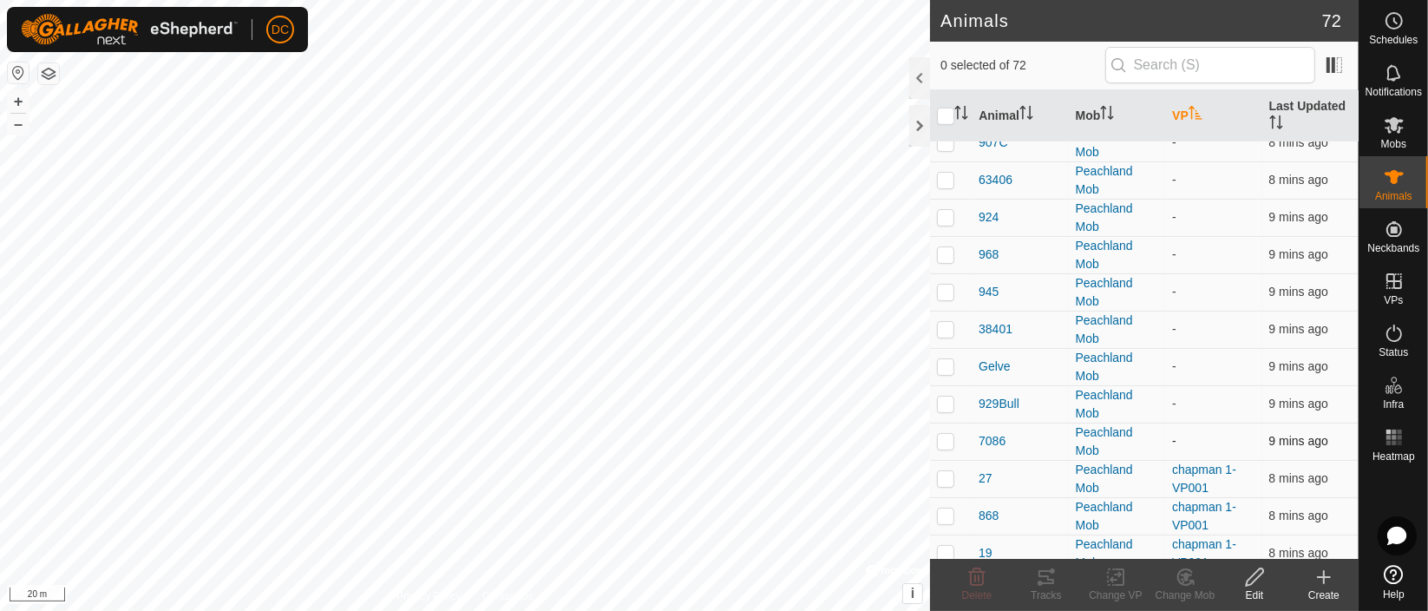
click at [944, 441] on p-checkbox at bounding box center [945, 441] width 17 height 14
checkbox input "true"
drag, startPoint x: 944, startPoint y: 403, endPoint x: 943, endPoint y: 393, distance: 9.6
click at [944, 402] on p-checkbox at bounding box center [945, 404] width 17 height 14
checkbox input "true"
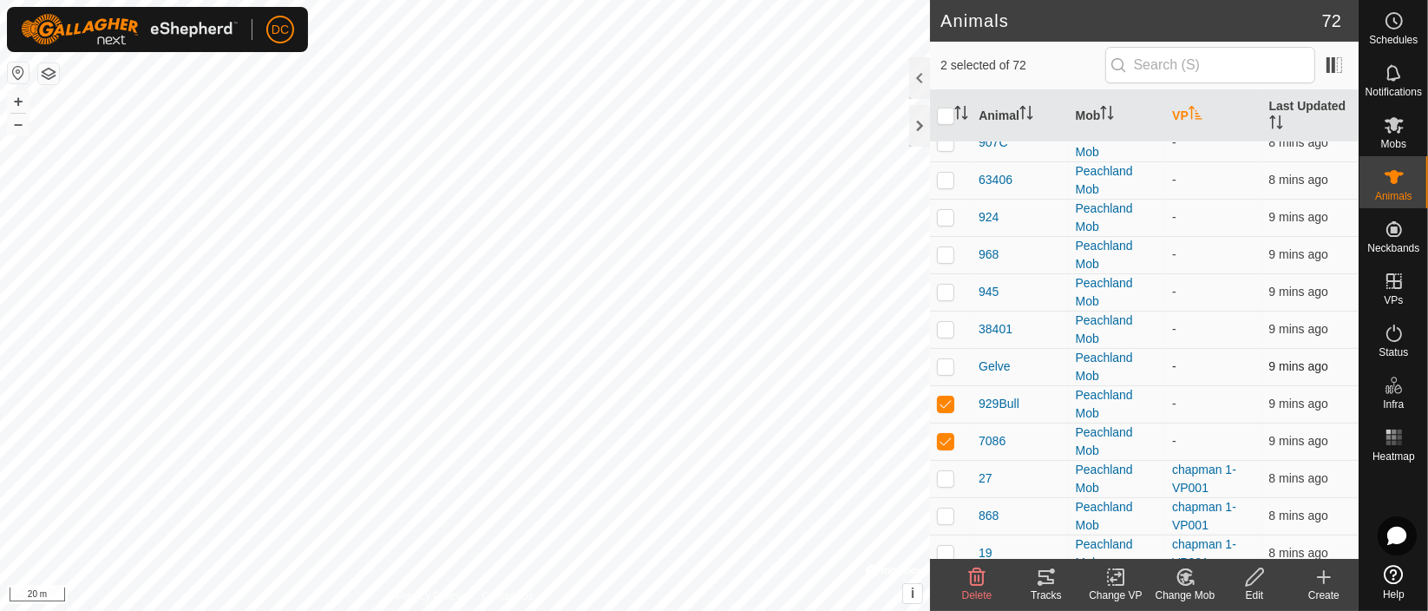
click at [945, 363] on p-checkbox at bounding box center [945, 366] width 17 height 14
checkbox input "true"
click at [947, 322] on p-checkbox at bounding box center [945, 329] width 17 height 14
checkbox input "true"
click at [955, 292] on td at bounding box center [951, 291] width 42 height 37
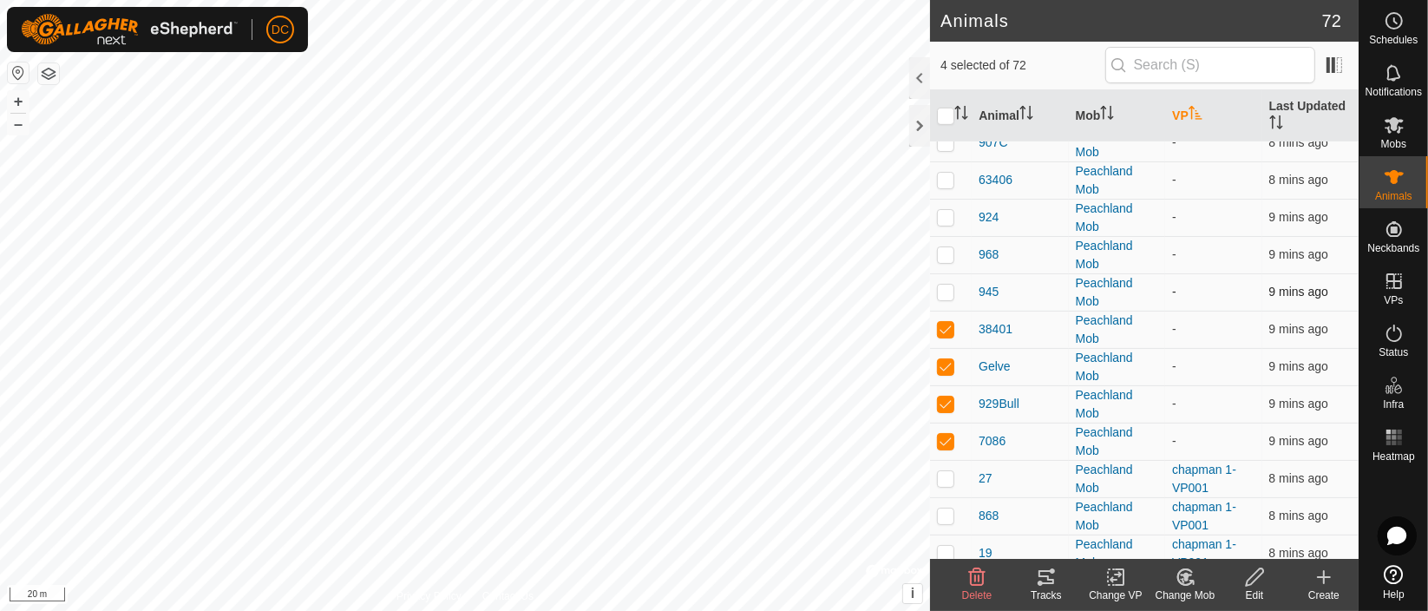
checkbox input "true"
click at [950, 247] on p-checkbox at bounding box center [945, 254] width 17 height 14
checkbox input "true"
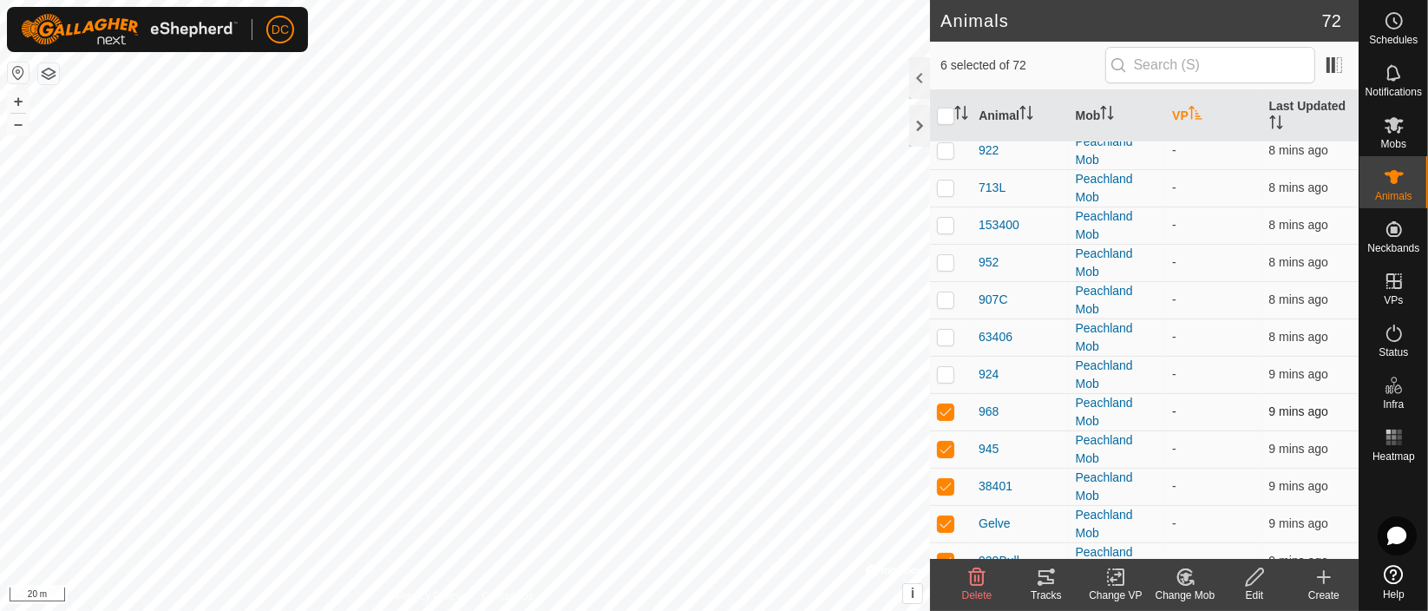
scroll to position [770, 0]
click at [952, 408] on p-checkbox at bounding box center [945, 410] width 17 height 14
checkbox input "true"
click at [943, 366] on p-checkbox at bounding box center [945, 373] width 17 height 14
checkbox input "true"
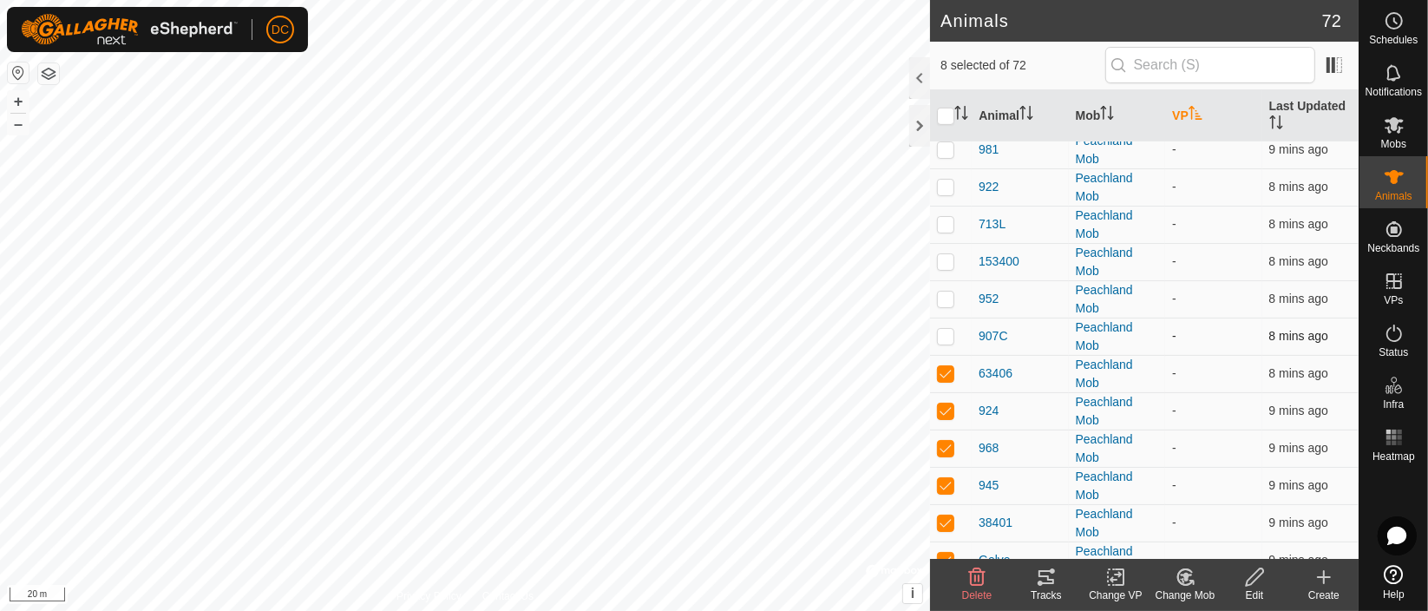
click at [941, 329] on p-checkbox at bounding box center [945, 336] width 17 height 14
checkbox input "true"
click at [952, 294] on p-checkbox at bounding box center [945, 299] width 17 height 14
checkbox input "true"
click at [954, 259] on p-checkbox at bounding box center [945, 261] width 17 height 14
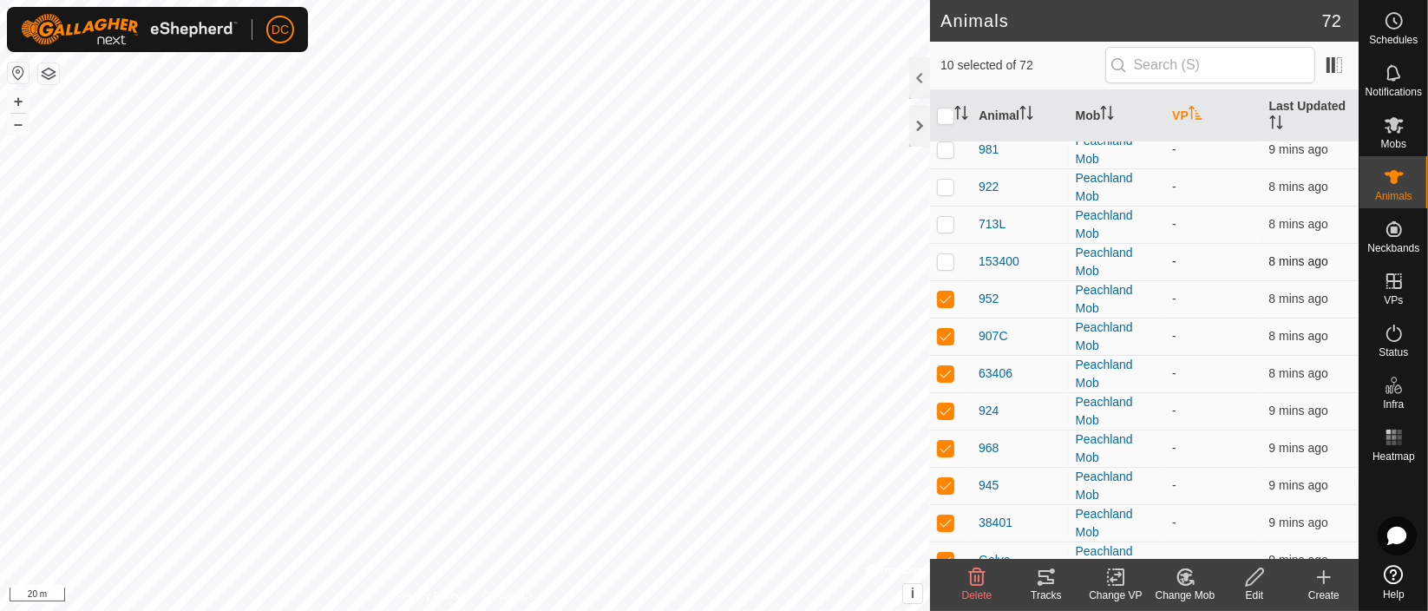
checkbox input "true"
click at [947, 222] on p-checkbox at bounding box center [945, 224] width 17 height 14
checkbox input "true"
click at [945, 185] on p-checkbox at bounding box center [945, 187] width 17 height 14
checkbox input "true"
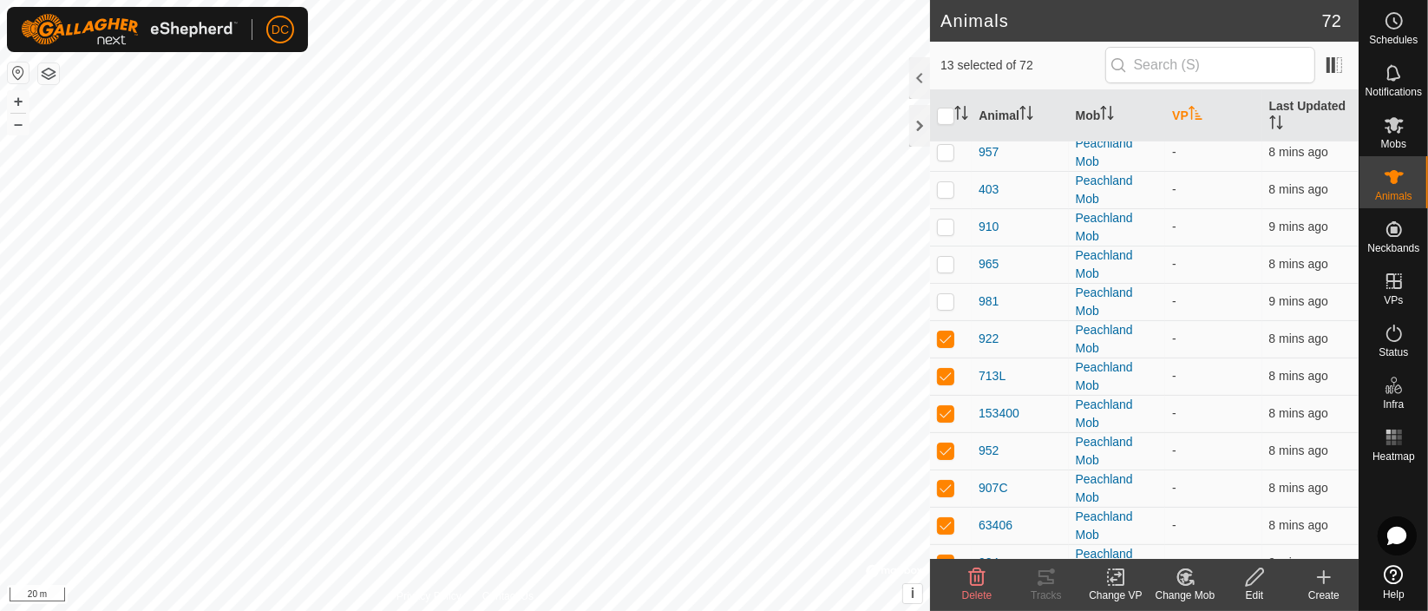
scroll to position [482, 0]
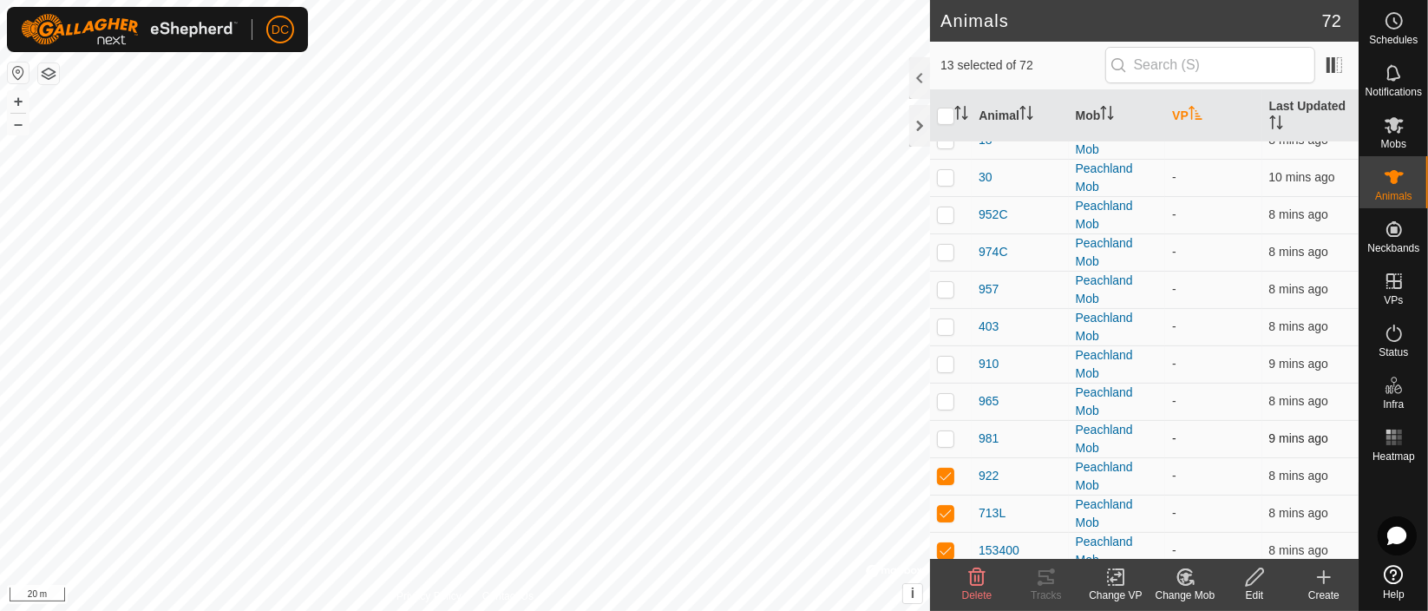
click at [946, 438] on p-checkbox at bounding box center [945, 438] width 17 height 14
checkbox input "true"
click at [948, 397] on p-checkbox at bounding box center [945, 401] width 17 height 14
checkbox input "true"
click at [945, 360] on p-checkbox at bounding box center [945, 364] width 17 height 14
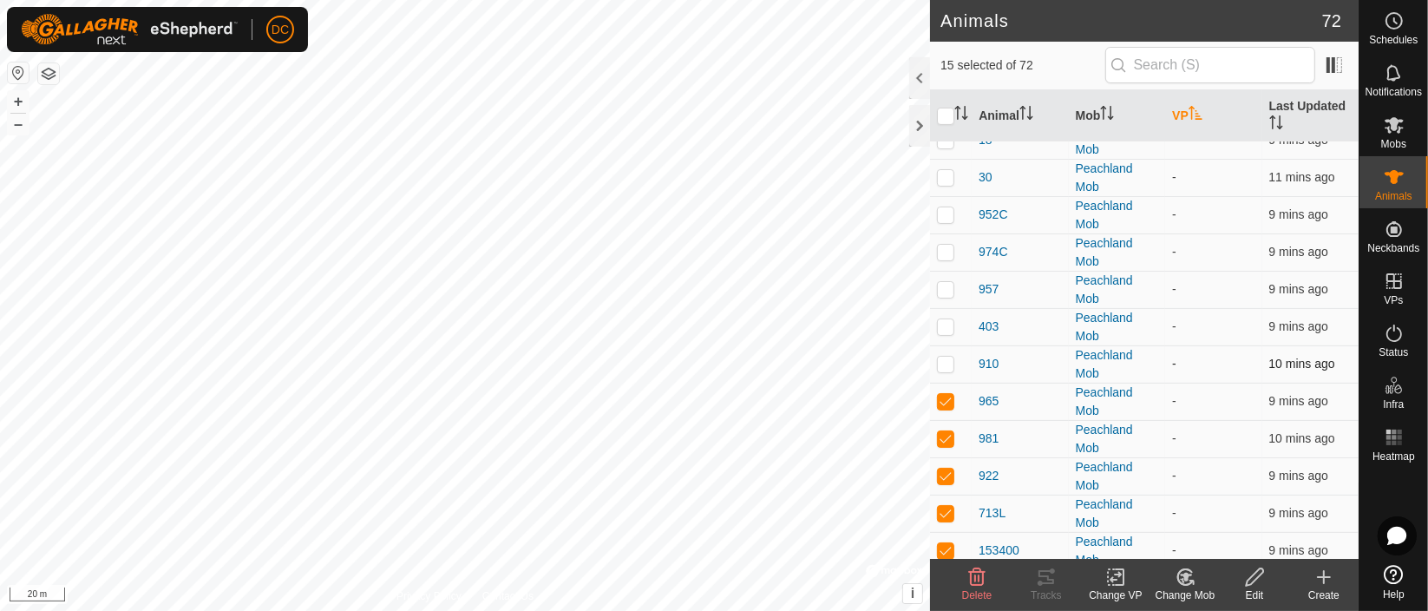
checkbox input "true"
drag, startPoint x: 941, startPoint y: 328, endPoint x: 952, endPoint y: 305, distance: 25.6
click at [941, 326] on p-checkbox at bounding box center [945, 326] width 17 height 14
checkbox input "true"
click at [953, 289] on p-checkbox at bounding box center [945, 289] width 17 height 14
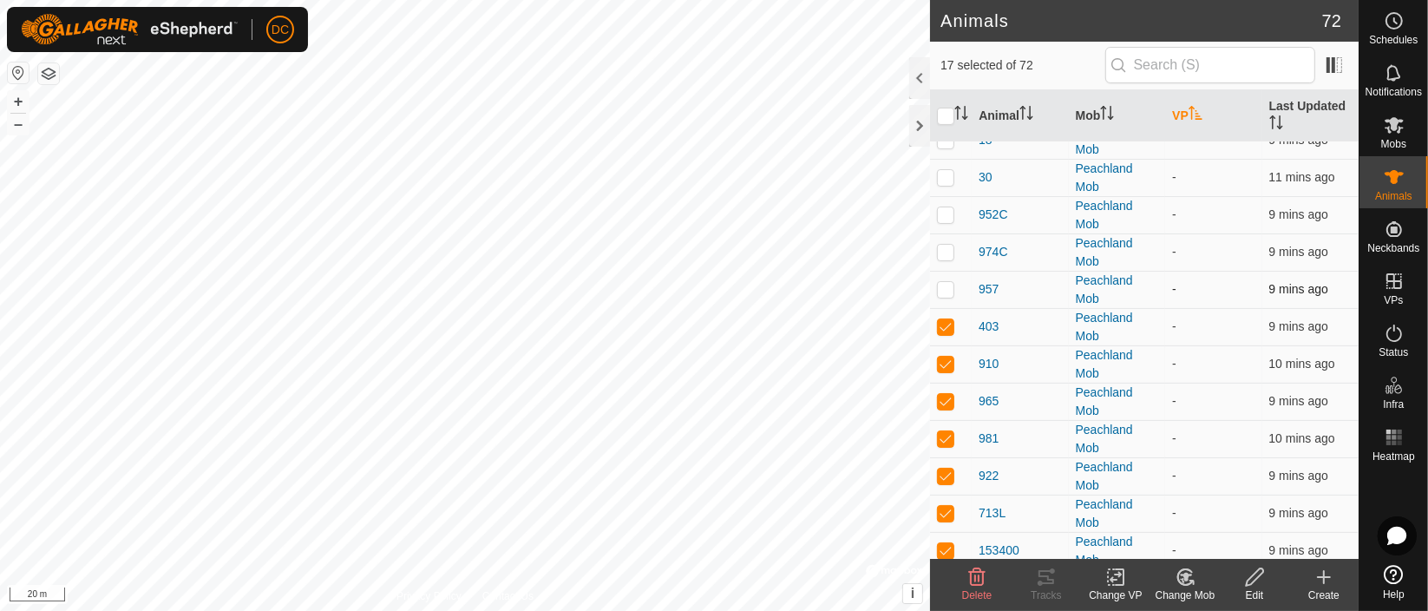
checkbox input "true"
click at [948, 247] on p-checkbox at bounding box center [945, 252] width 17 height 14
checkbox input "true"
click at [942, 210] on p-checkbox at bounding box center [945, 214] width 17 height 14
checkbox input "true"
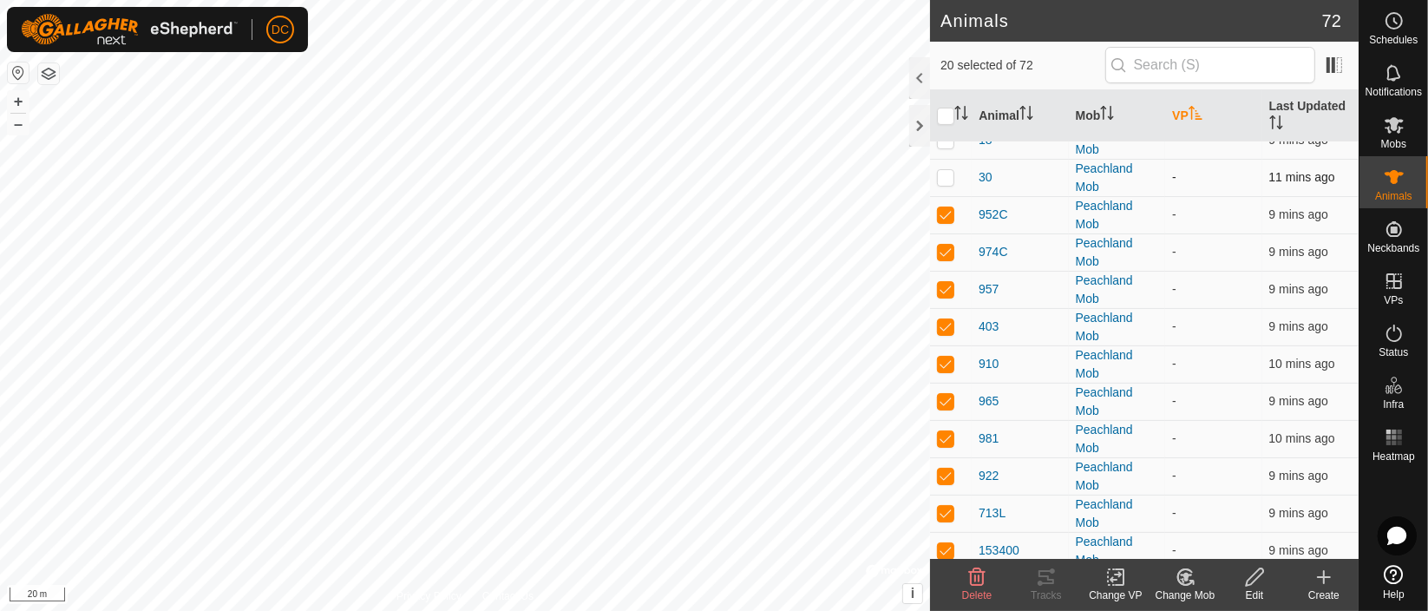
click at [950, 175] on p-checkbox at bounding box center [945, 177] width 17 height 14
checkbox input "true"
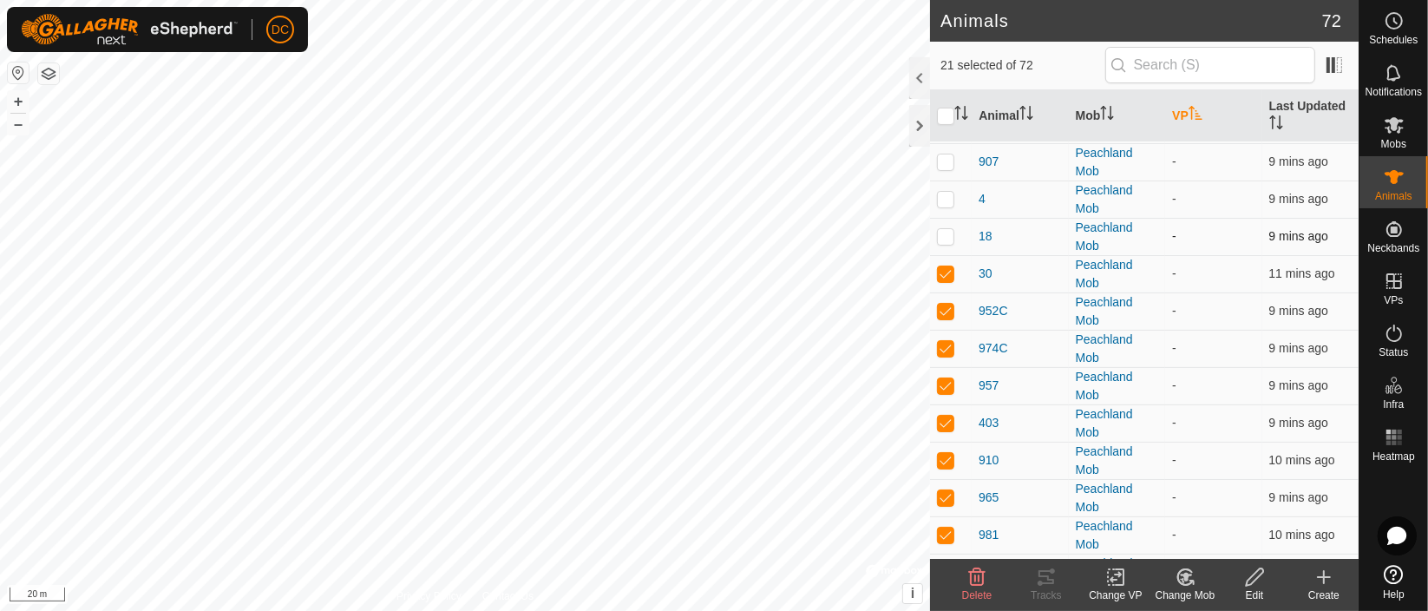
click at [942, 242] on p-tablecheckbox at bounding box center [945, 236] width 17 height 14
checkbox input "true"
click at [942, 197] on p-checkbox at bounding box center [945, 199] width 17 height 14
checkbox input "true"
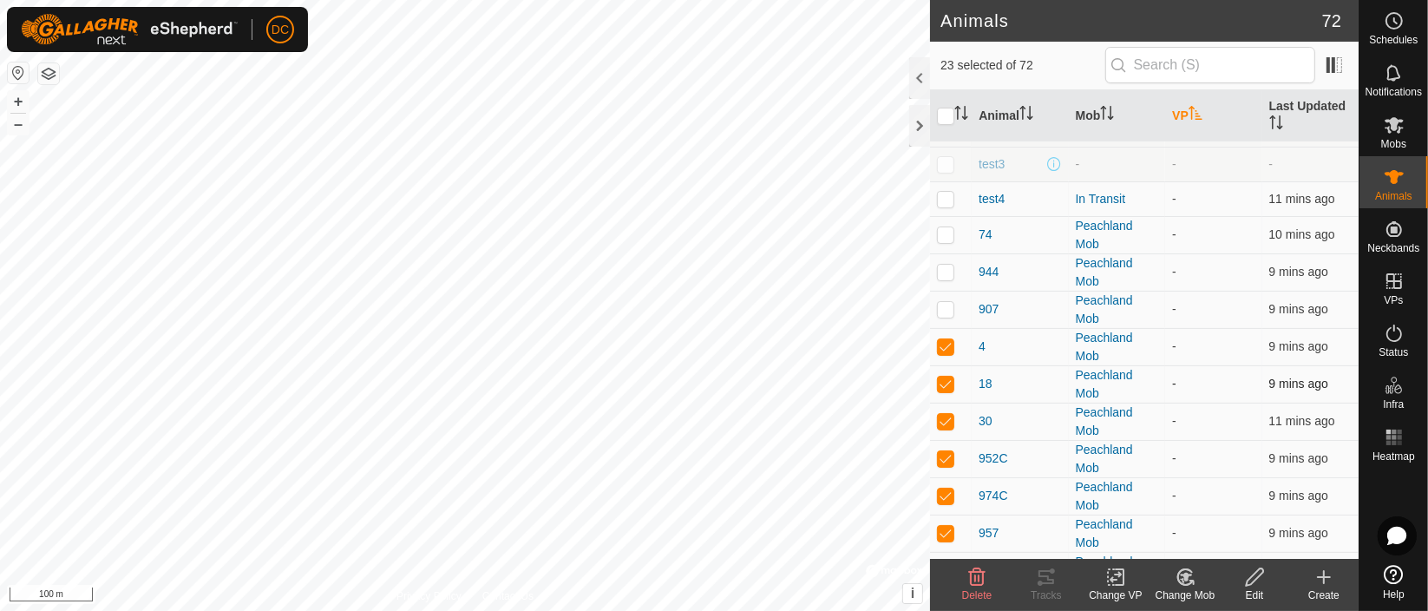
scroll to position [193, 0]
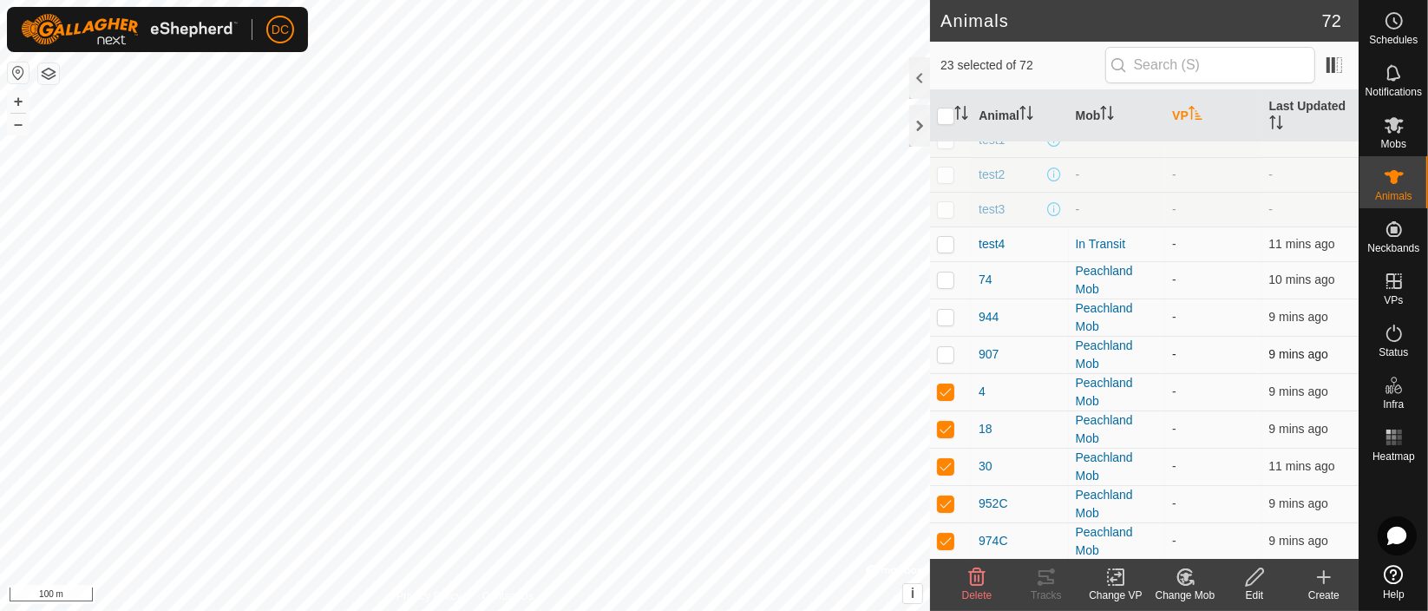
click at [940, 356] on p-checkbox at bounding box center [945, 354] width 17 height 14
checkbox input "true"
click at [943, 313] on p-checkbox at bounding box center [945, 317] width 17 height 14
click at [941, 317] on p-checkbox at bounding box center [945, 317] width 17 height 14
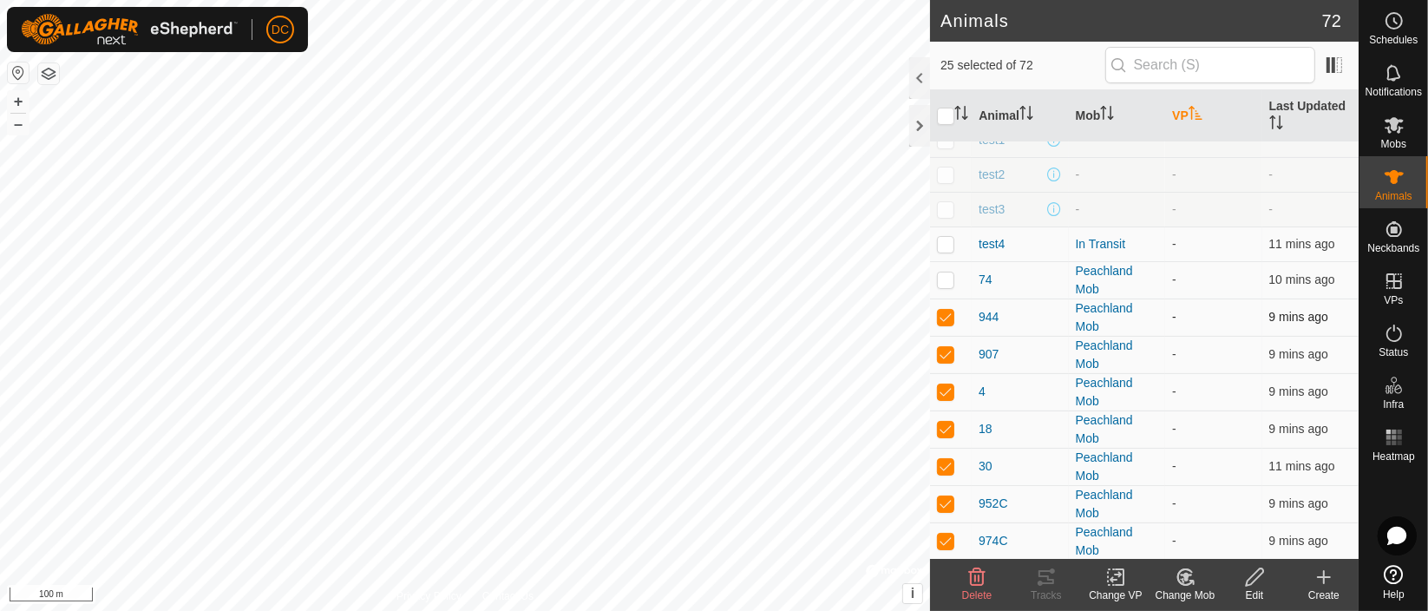
click at [945, 312] on p-checkbox at bounding box center [945, 317] width 17 height 14
checkbox input "true"
click at [943, 277] on p-checkbox at bounding box center [945, 279] width 17 height 14
checkbox input "true"
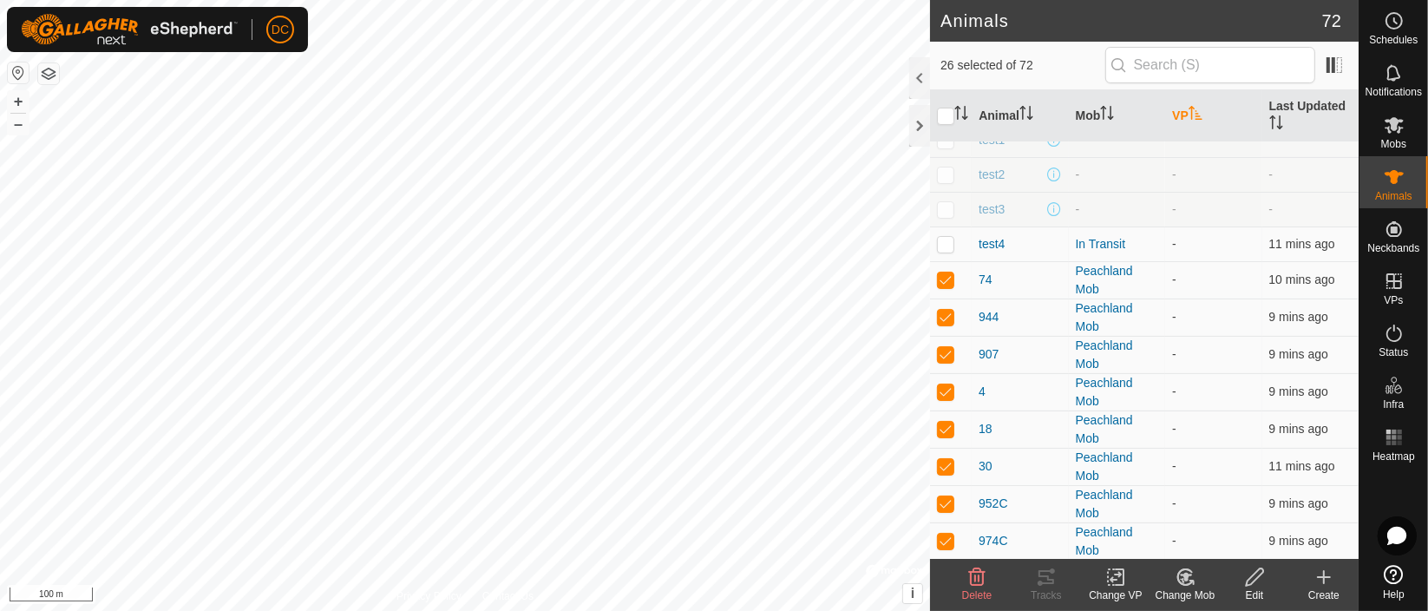
click at [1111, 578] on icon at bounding box center [1116, 577] width 12 height 11
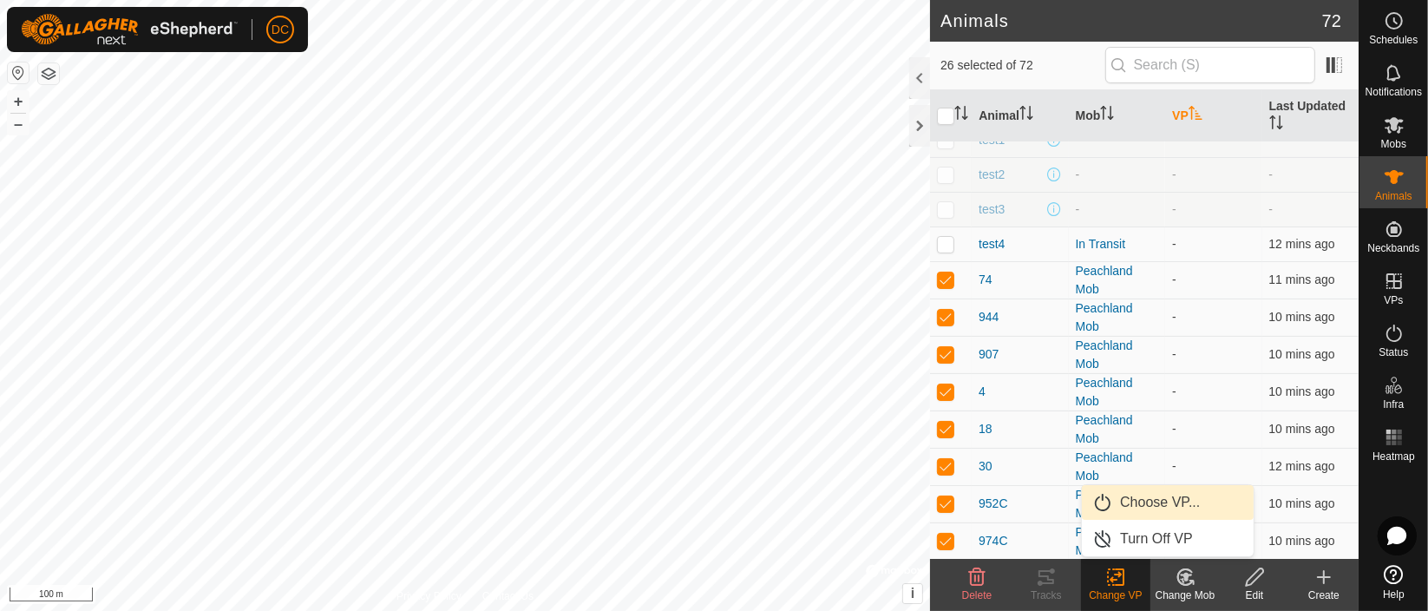
click at [1145, 501] on link "Choose VP..." at bounding box center [1168, 502] width 172 height 35
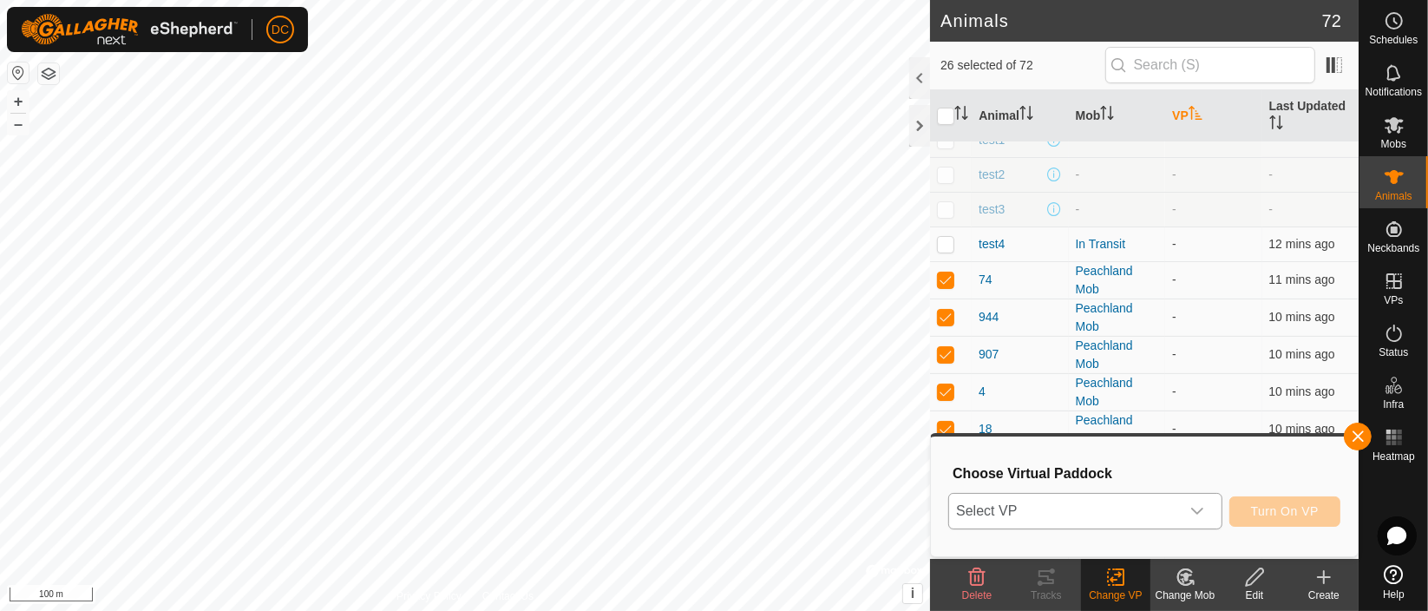
click at [1196, 507] on icon "dropdown trigger" at bounding box center [1197, 511] width 14 height 14
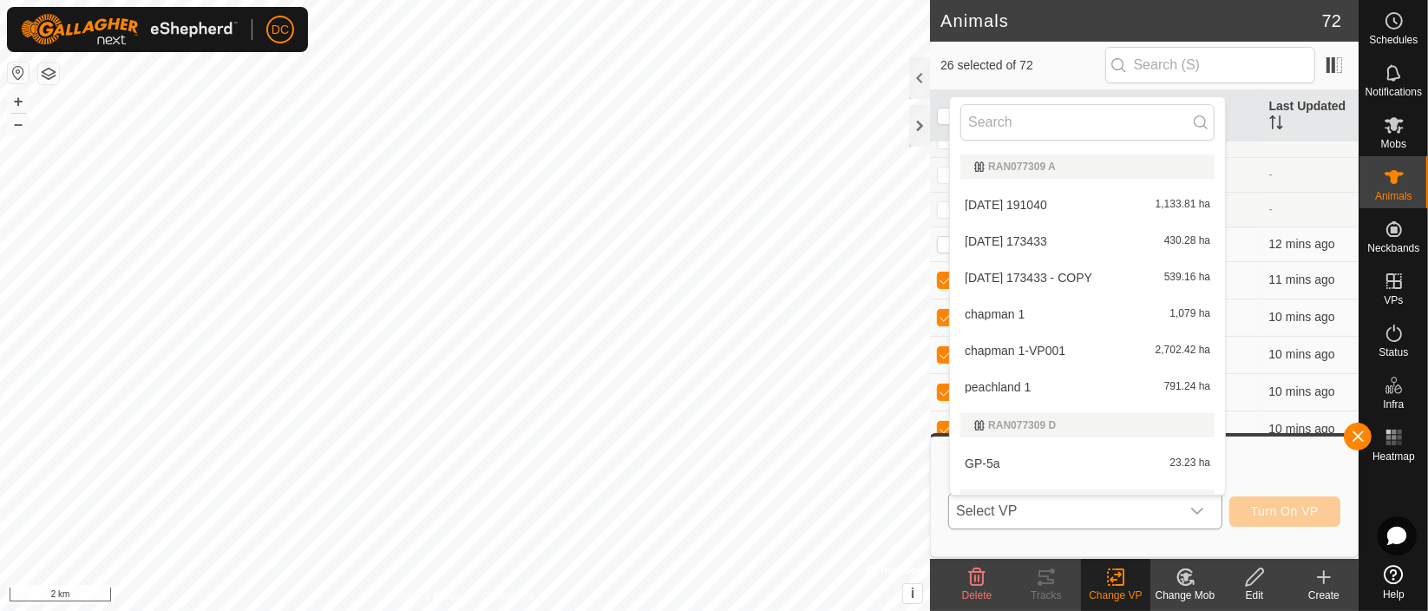
click at [1020, 345] on li "chapman 1-VP001 2,702.42 ha" at bounding box center [1087, 350] width 275 height 35
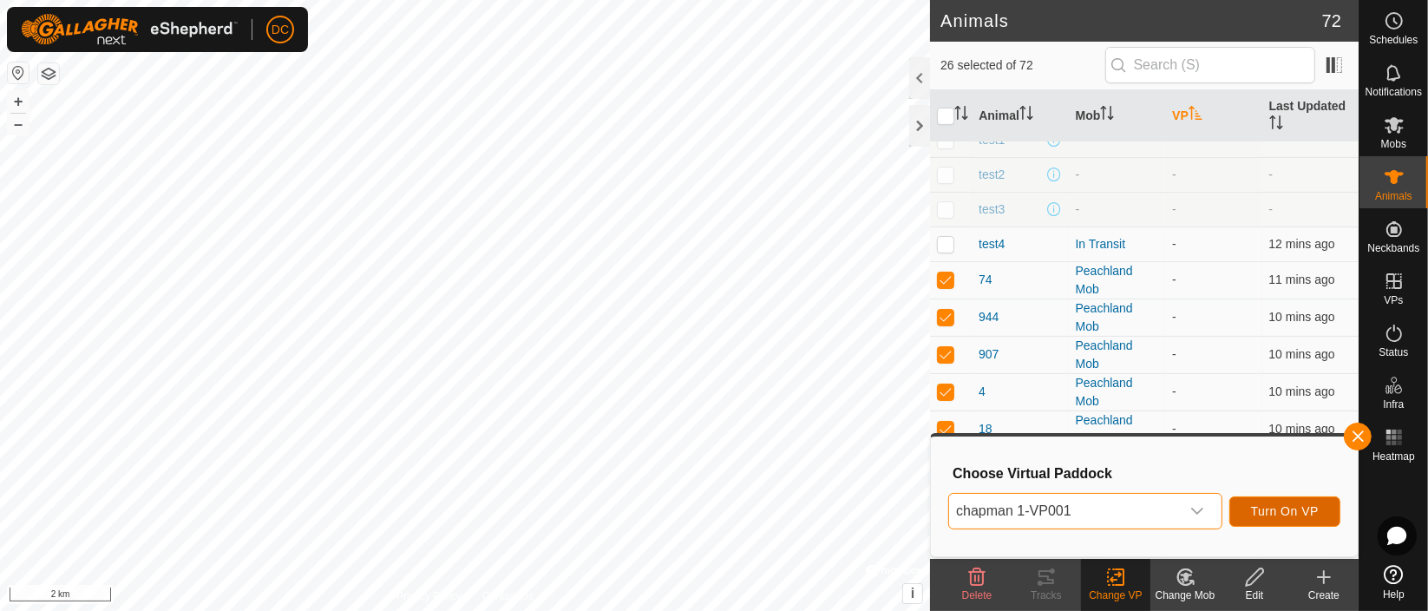
click at [1294, 508] on span "Turn On VP" at bounding box center [1285, 511] width 68 height 14
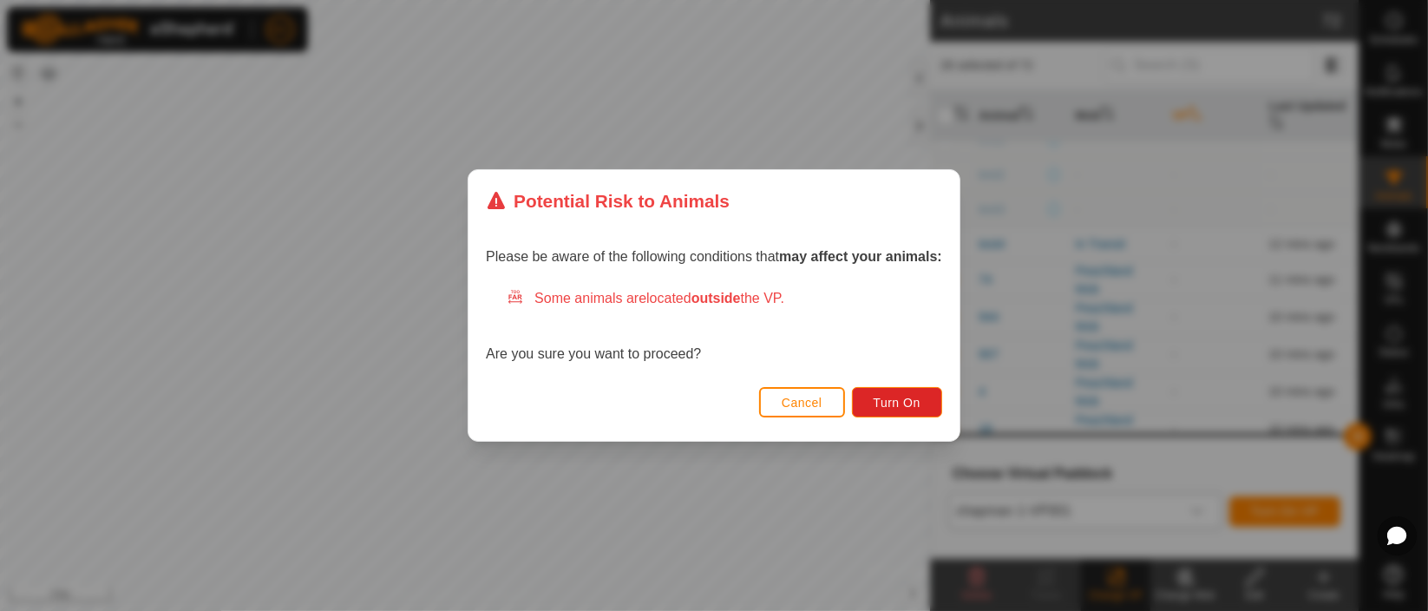
click at [785, 409] on span "Cancel" at bounding box center [802, 403] width 41 height 14
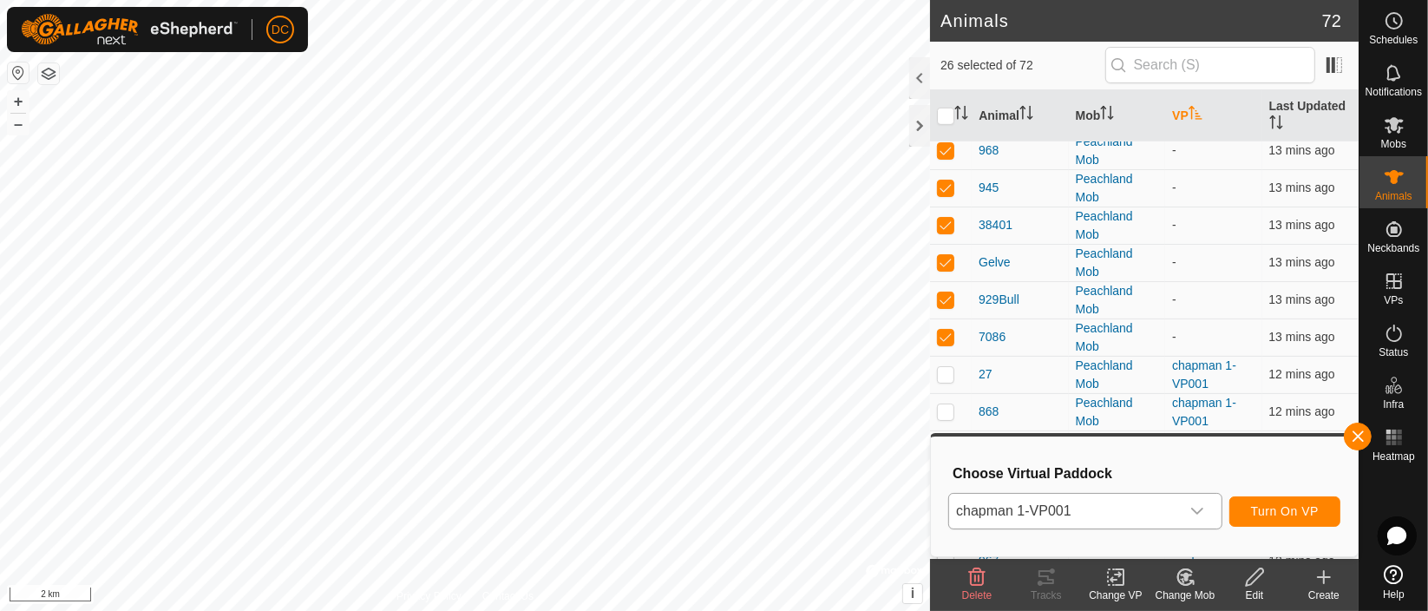
scroll to position [1157, 0]
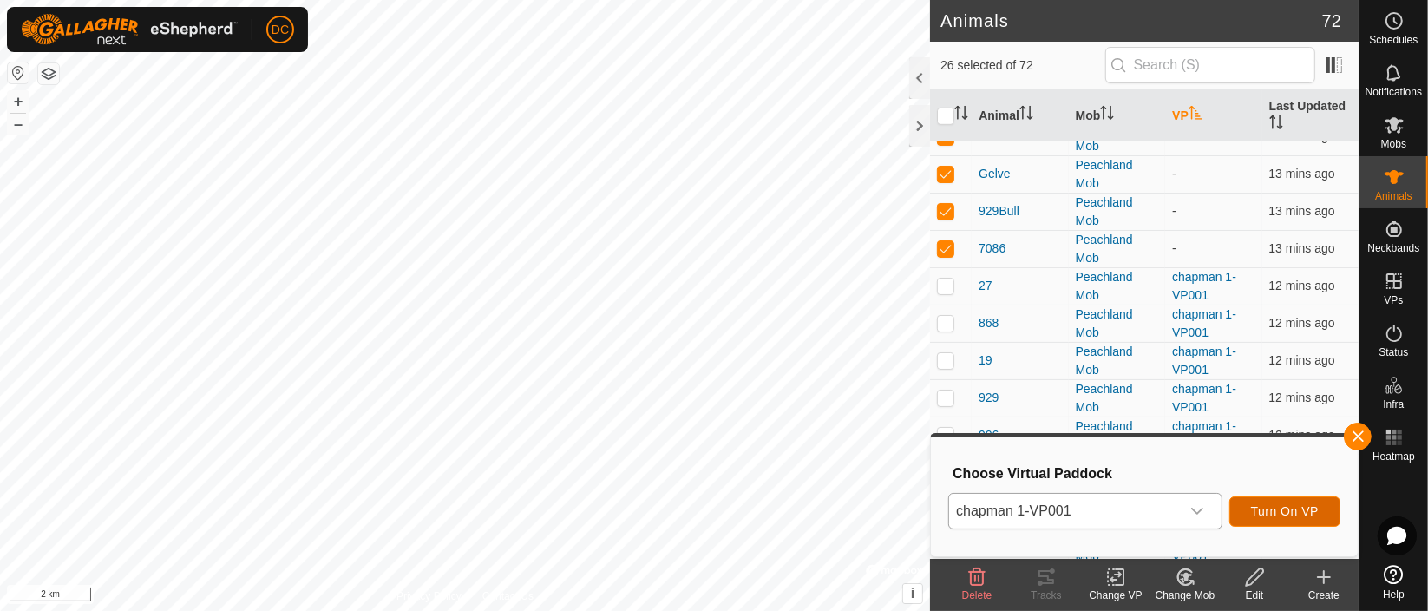
click at [1302, 510] on span "Turn On VP" at bounding box center [1285, 511] width 68 height 14
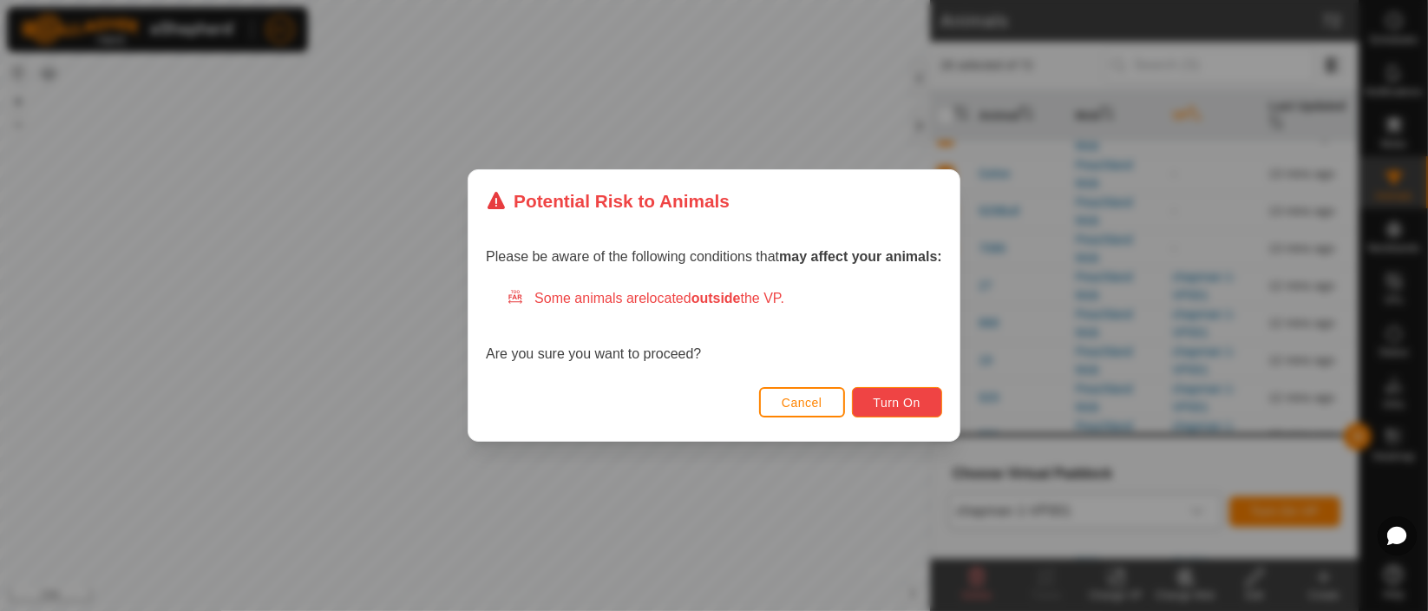
click at [890, 397] on span "Turn On" at bounding box center [897, 403] width 47 height 14
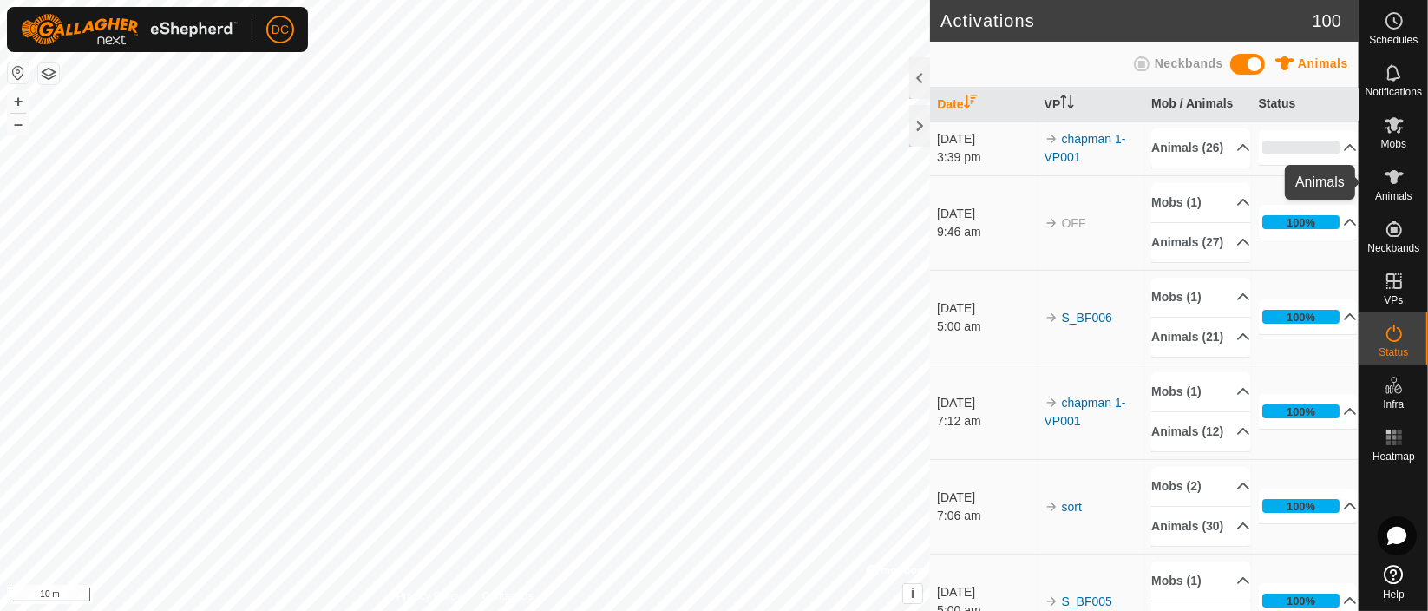
click at [1393, 167] on icon at bounding box center [1394, 177] width 21 height 21
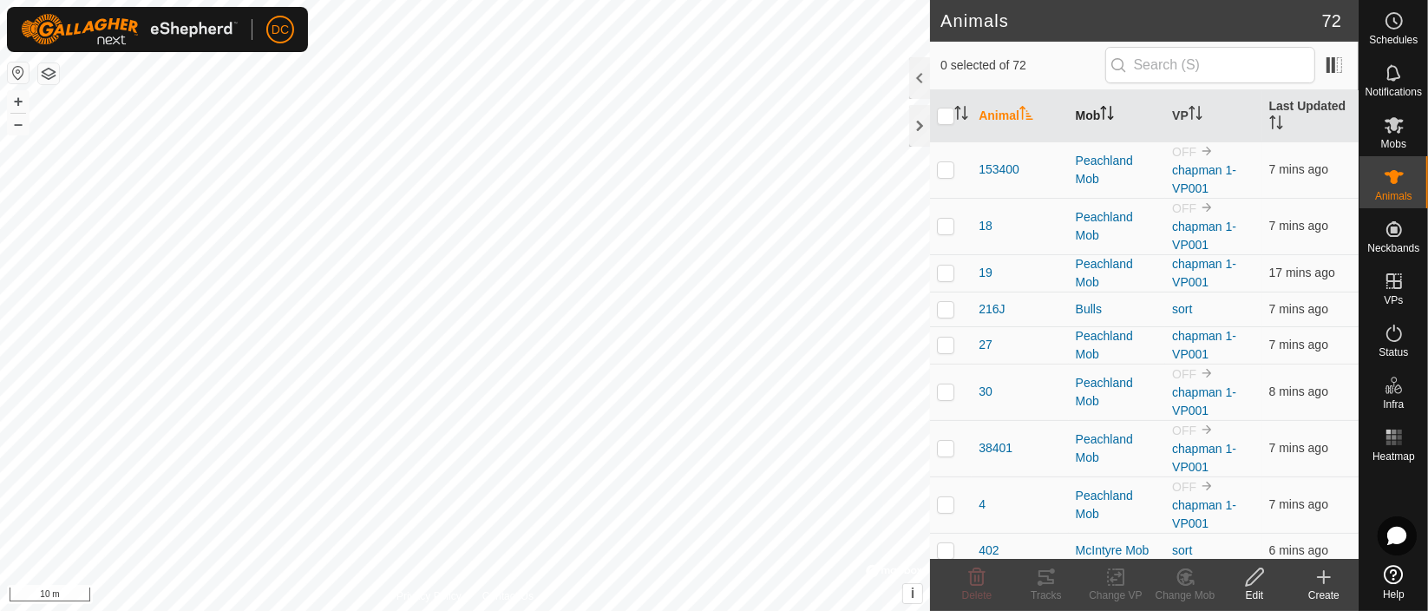
click at [1111, 117] on icon "Activate to sort" at bounding box center [1111, 117] width 6 height 3
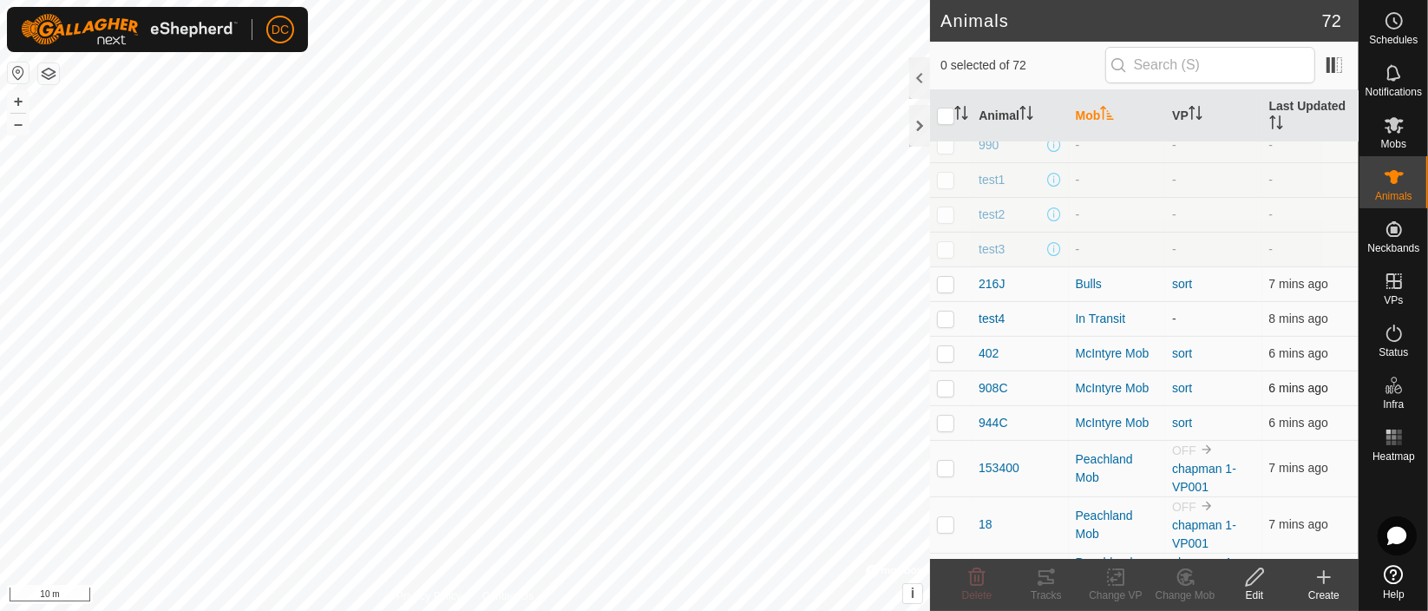
scroll to position [289, 0]
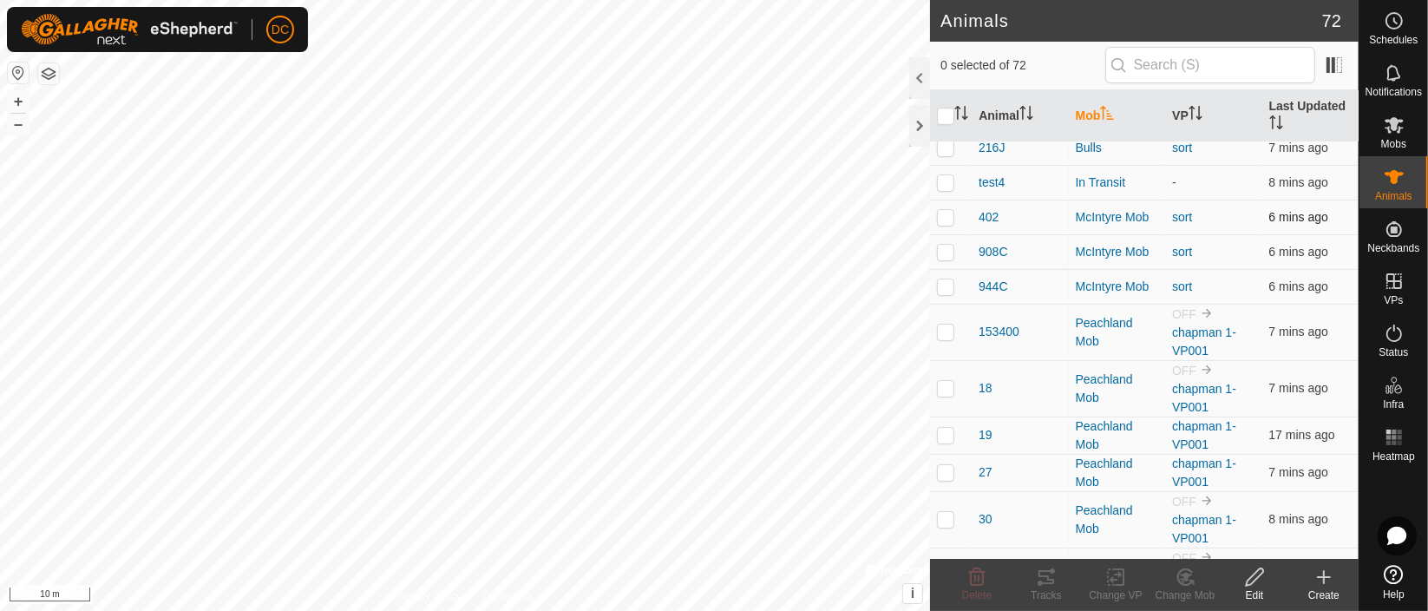
click at [945, 216] on p-checkbox at bounding box center [945, 217] width 17 height 14
checkbox input "true"
click at [944, 252] on p-checkbox at bounding box center [945, 252] width 17 height 14
checkbox input "false"
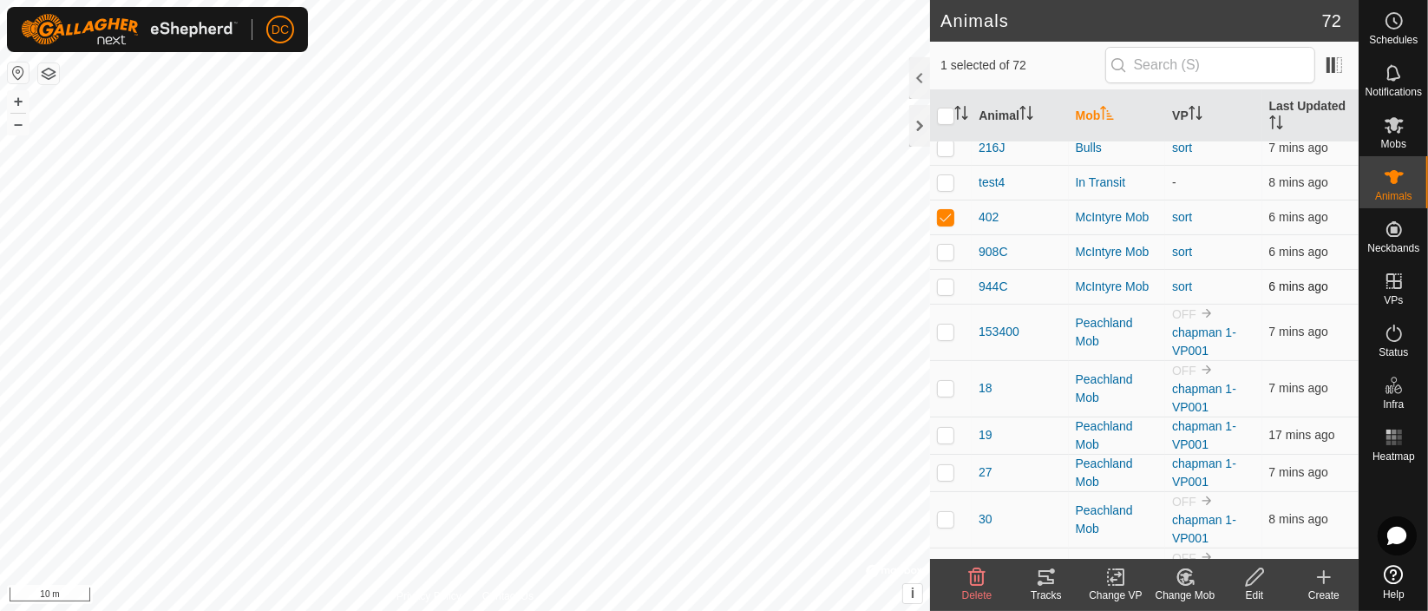
click at [943, 288] on p-checkbox at bounding box center [945, 286] width 17 height 14
checkbox input "false"
click at [941, 246] on p-checkbox at bounding box center [945, 252] width 17 height 14
checkbox input "true"
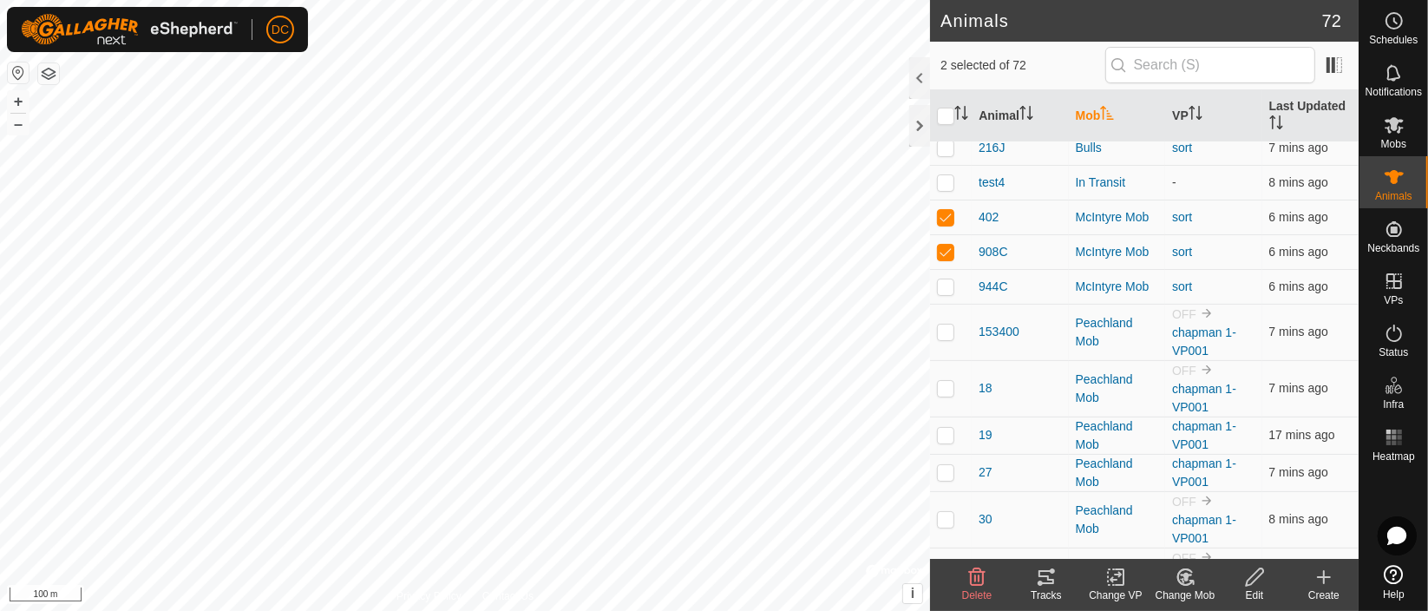
click at [612, 610] on html "DC Schedules Notifications Mobs Animals Neckbands VPs Status Infra Heatmap Help…" at bounding box center [714, 305] width 1428 height 611
click at [432, 593] on div "Privacy Policy Contact Us WP 3 Type: trough Capacity: 10L Water Level: 100% Dri…" at bounding box center [465, 305] width 930 height 611
click at [427, 610] on html "DC Schedules Notifications Mobs Animals Neckbands VPs Status Infra Heatmap Help…" at bounding box center [714, 305] width 1428 height 611
click at [541, 610] on html "DC Schedules Notifications Mobs Animals Neckbands VPs Status Infra Heatmap Help…" at bounding box center [714, 305] width 1428 height 611
click at [469, 610] on html "DC Schedules Notifications Mobs Animals Neckbands VPs Status Infra Heatmap Help…" at bounding box center [714, 305] width 1428 height 611
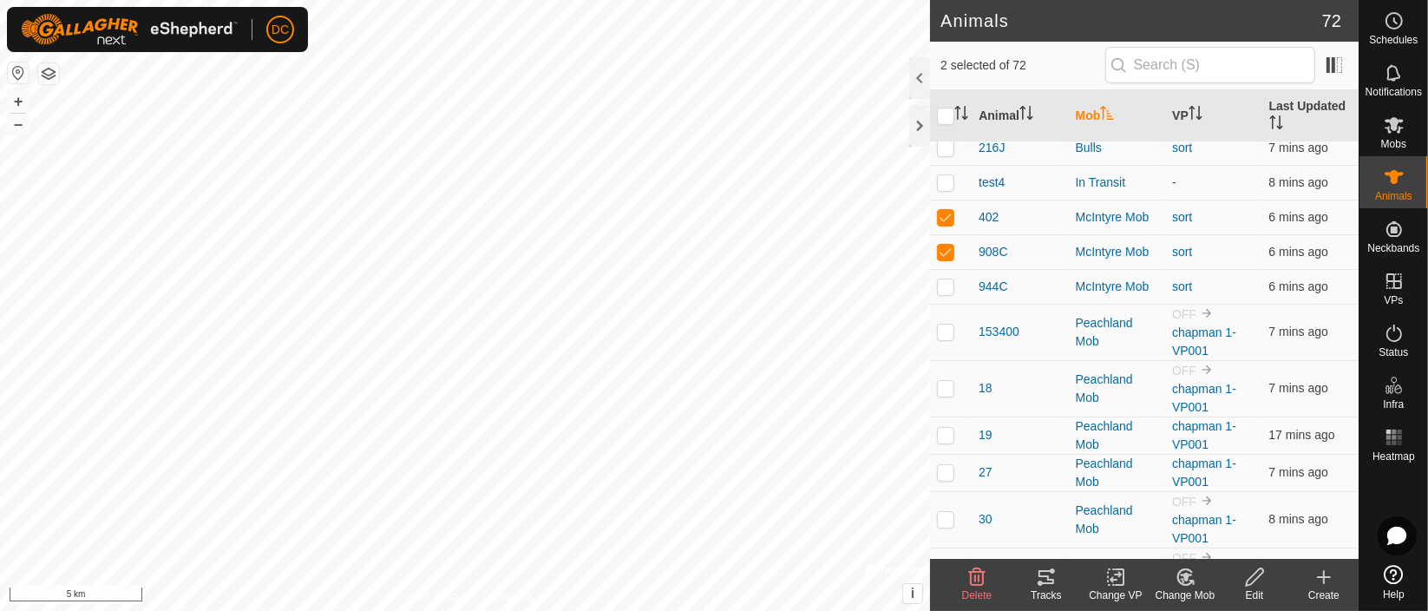
click at [522, 610] on html "DC Schedules Notifications Mobs Animals Neckbands VPs Status Infra Heatmap Help…" at bounding box center [714, 305] width 1428 height 611
click at [949, 217] on p-checkbox at bounding box center [945, 217] width 17 height 14
checkbox input "false"
click at [1183, 577] on icon at bounding box center [1186, 577] width 12 height 9
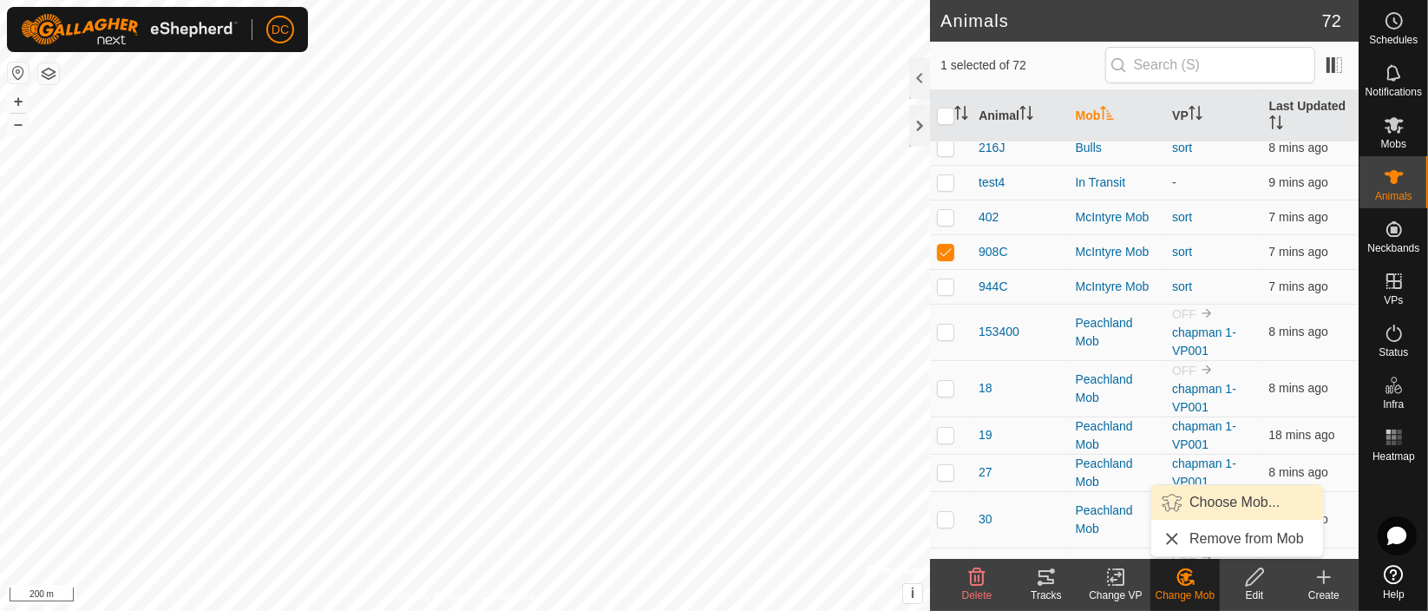
click at [1215, 494] on link "Choose Mob..." at bounding box center [1237, 502] width 172 height 35
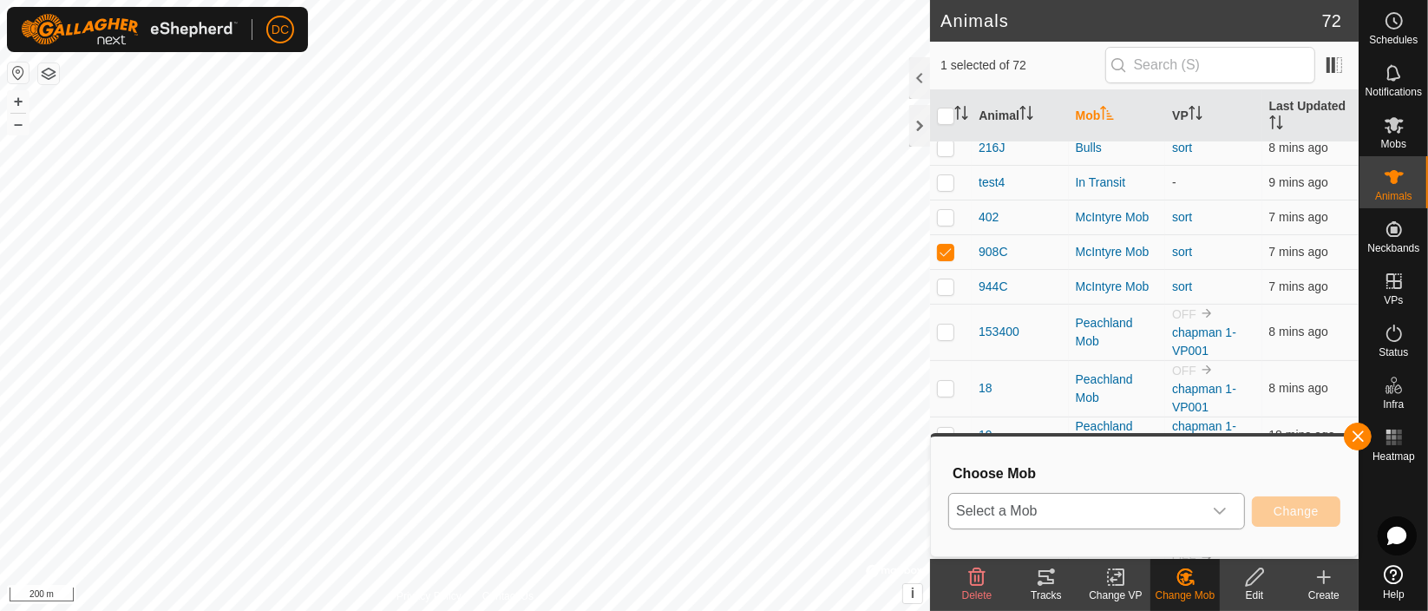
click at [1221, 508] on icon "dropdown trigger" at bounding box center [1220, 511] width 14 height 14
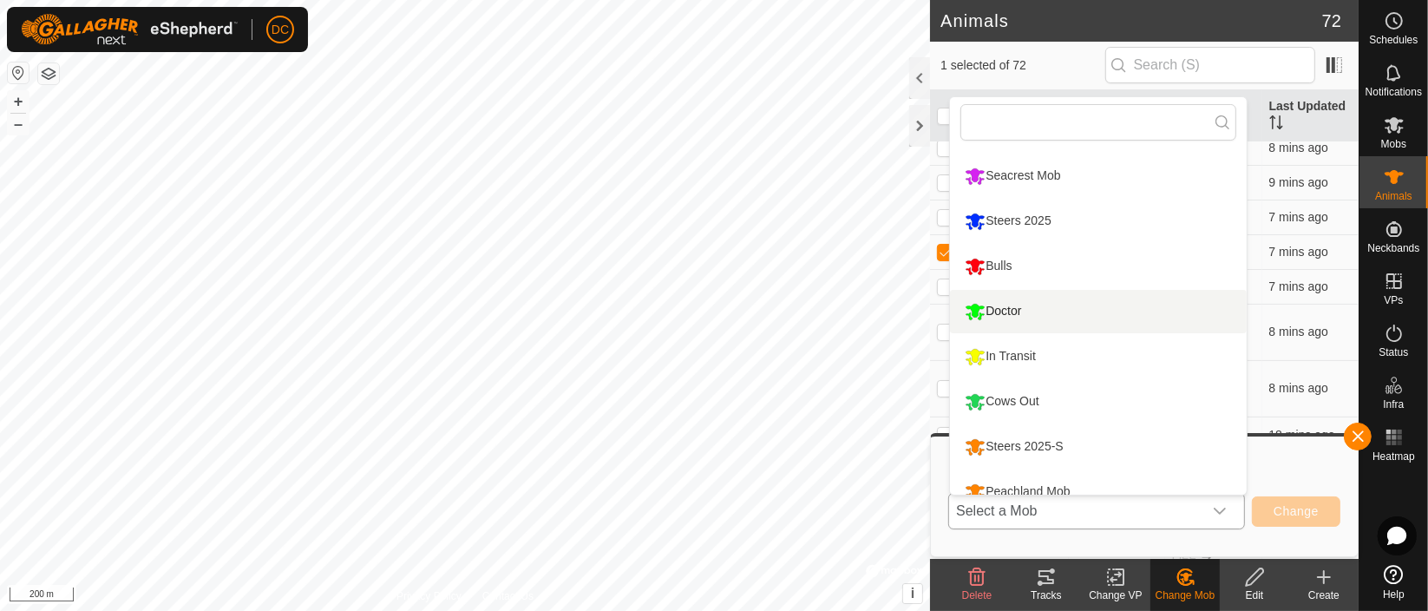
scroll to position [56, 0]
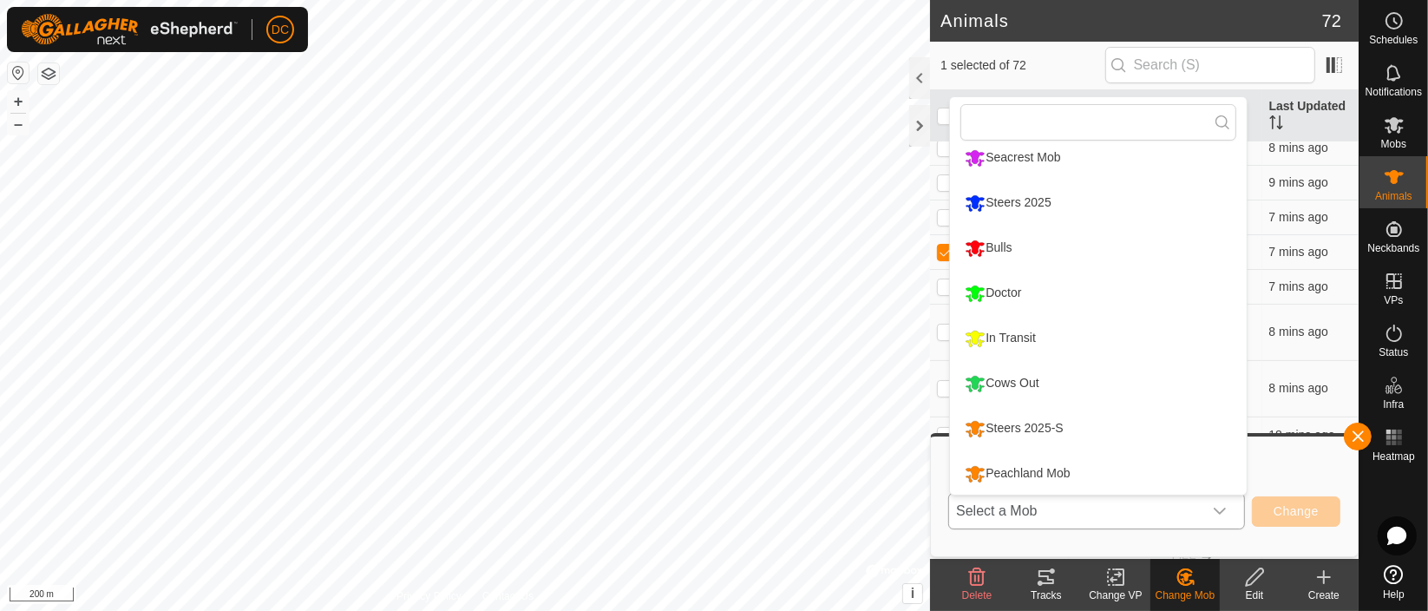
click at [1013, 469] on li "Peachland Mob" at bounding box center [1098, 473] width 297 height 43
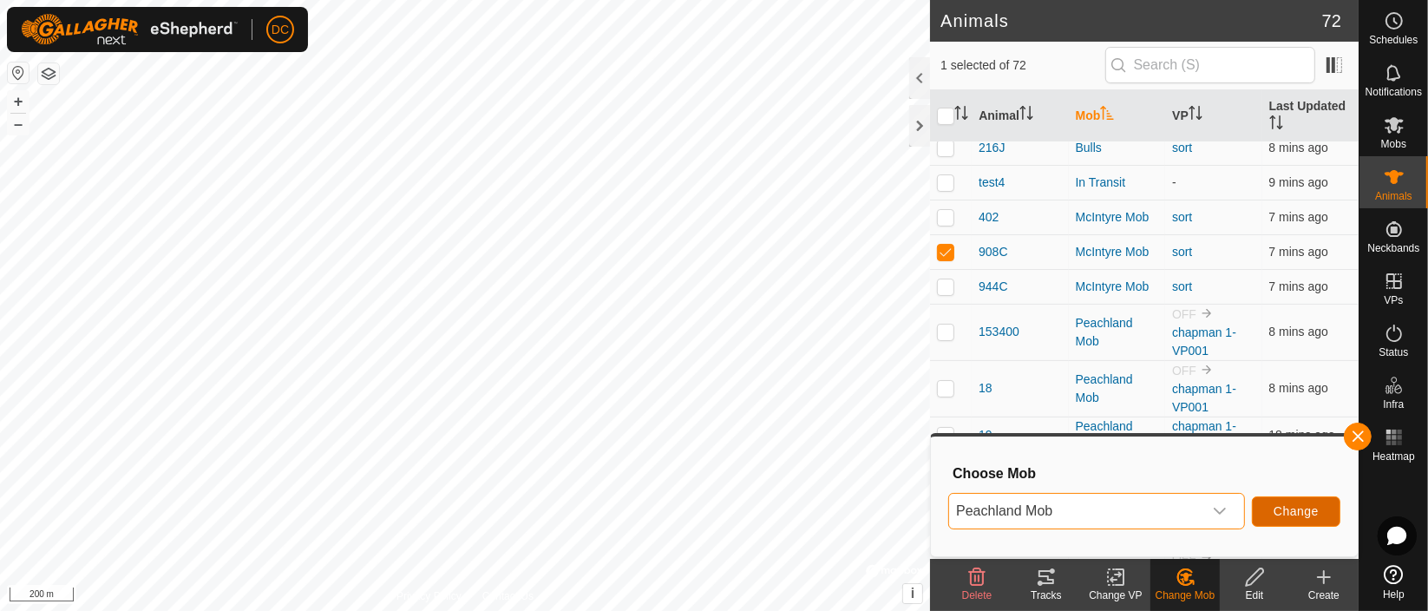
click at [1298, 507] on span "Change" at bounding box center [1296, 511] width 45 height 14
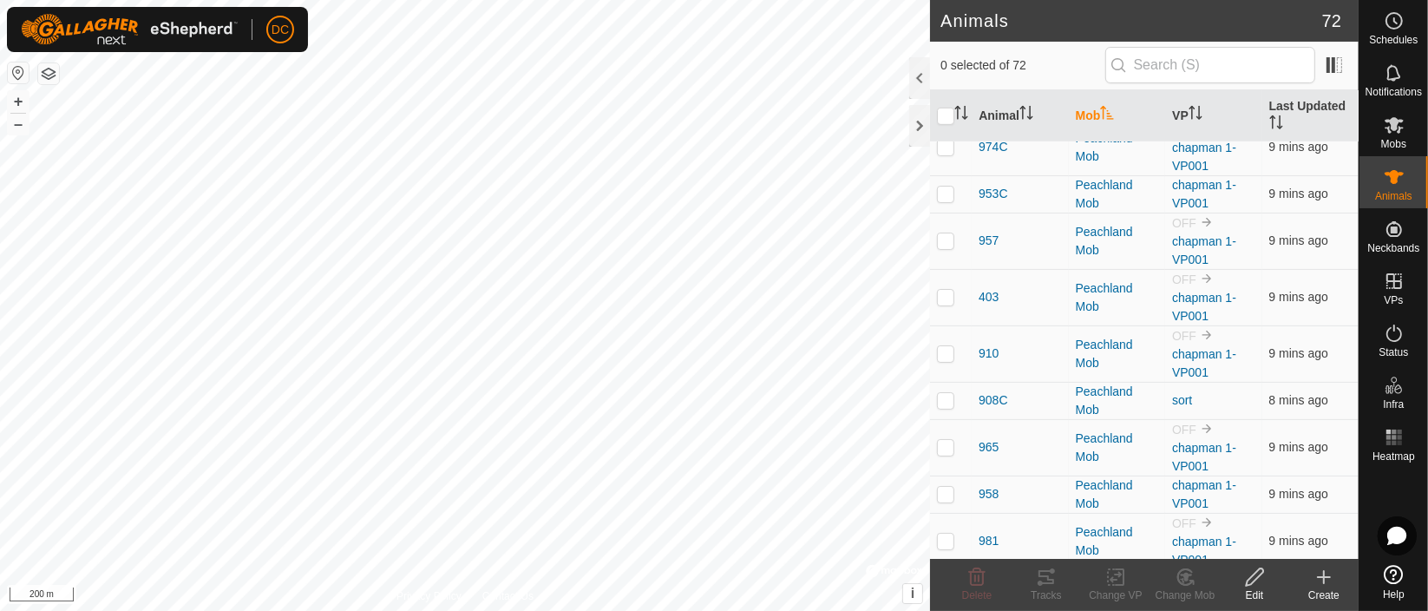
scroll to position [1060, 0]
click at [940, 390] on p-checkbox at bounding box center [945, 397] width 17 height 14
click at [945, 394] on p-checkbox at bounding box center [945, 397] width 17 height 14
checkbox input "true"
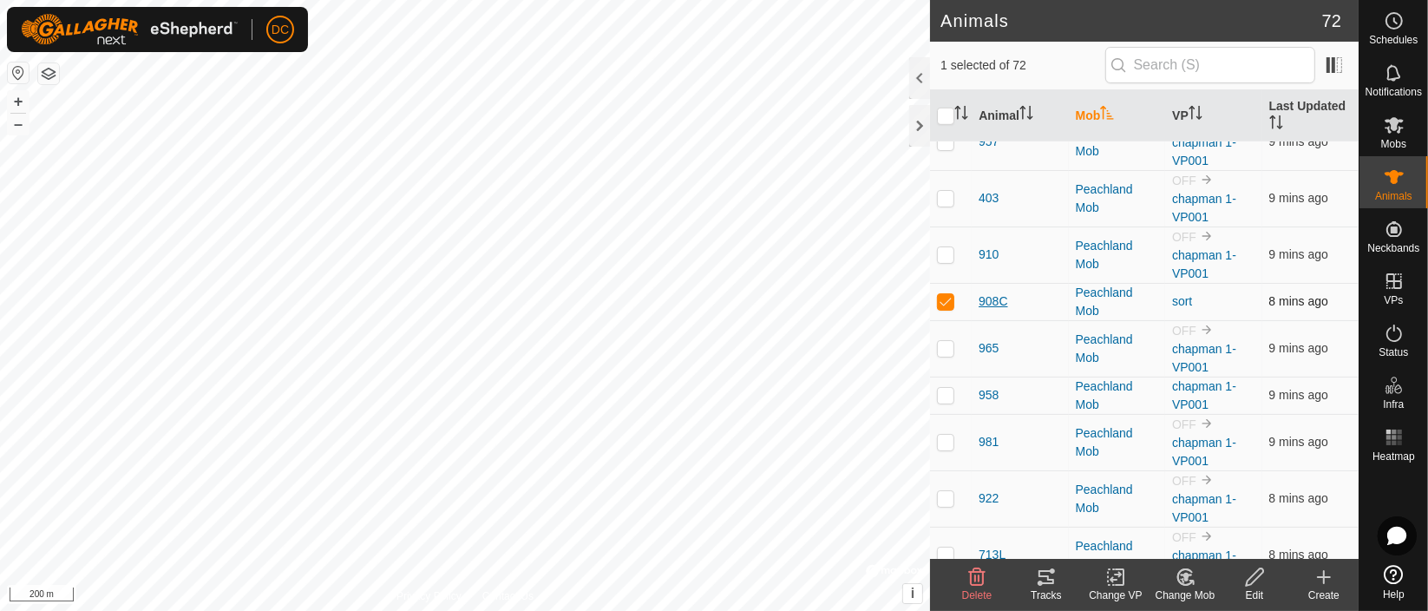
scroll to position [1349, 0]
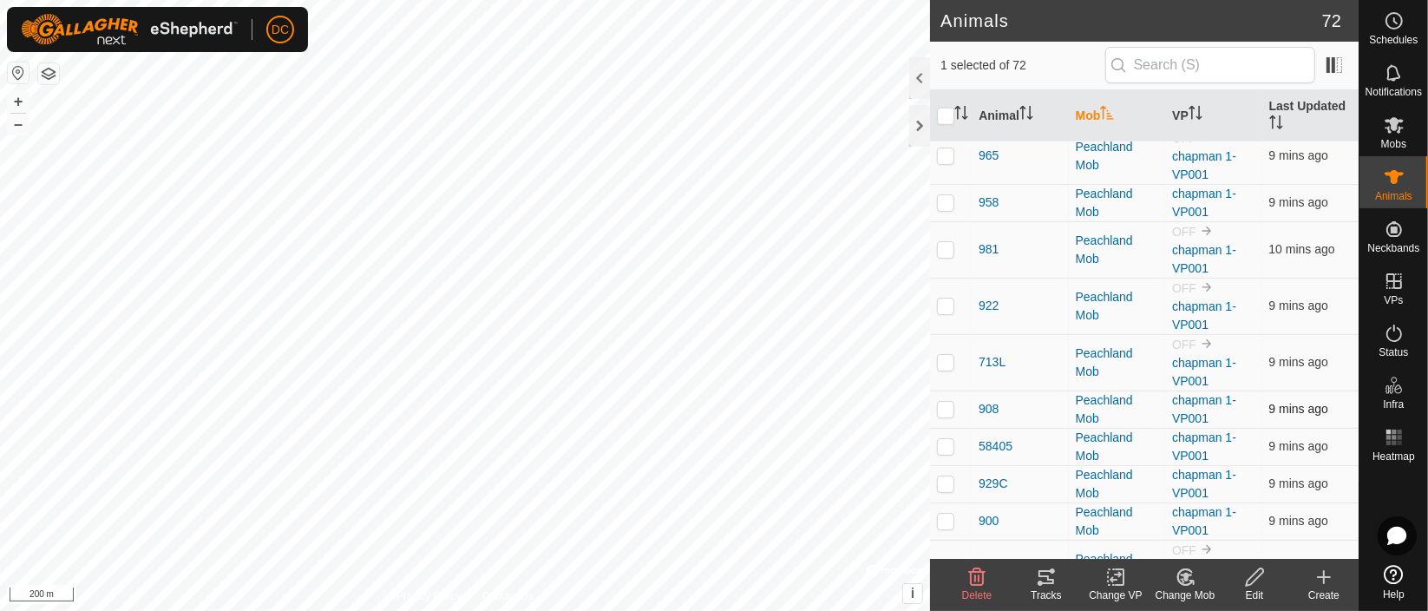
click at [937, 405] on p-checkbox at bounding box center [945, 409] width 17 height 14
checkbox input "false"
drag, startPoint x: 981, startPoint y: 312, endPoint x: 980, endPoint y: 302, distance: 10.4
click at [980, 302] on span "922" at bounding box center [989, 306] width 20 height 18
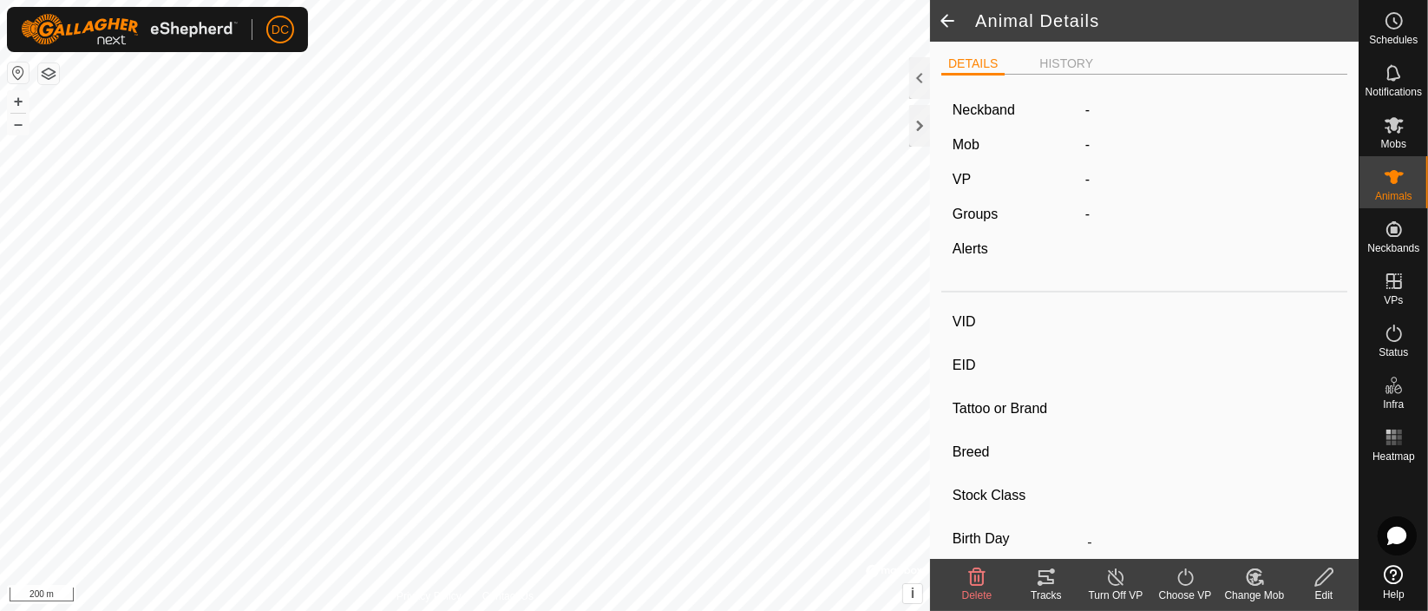
type input "922"
type input "124000193422022"
type input "-"
type input "black angus"
type input "Cow"
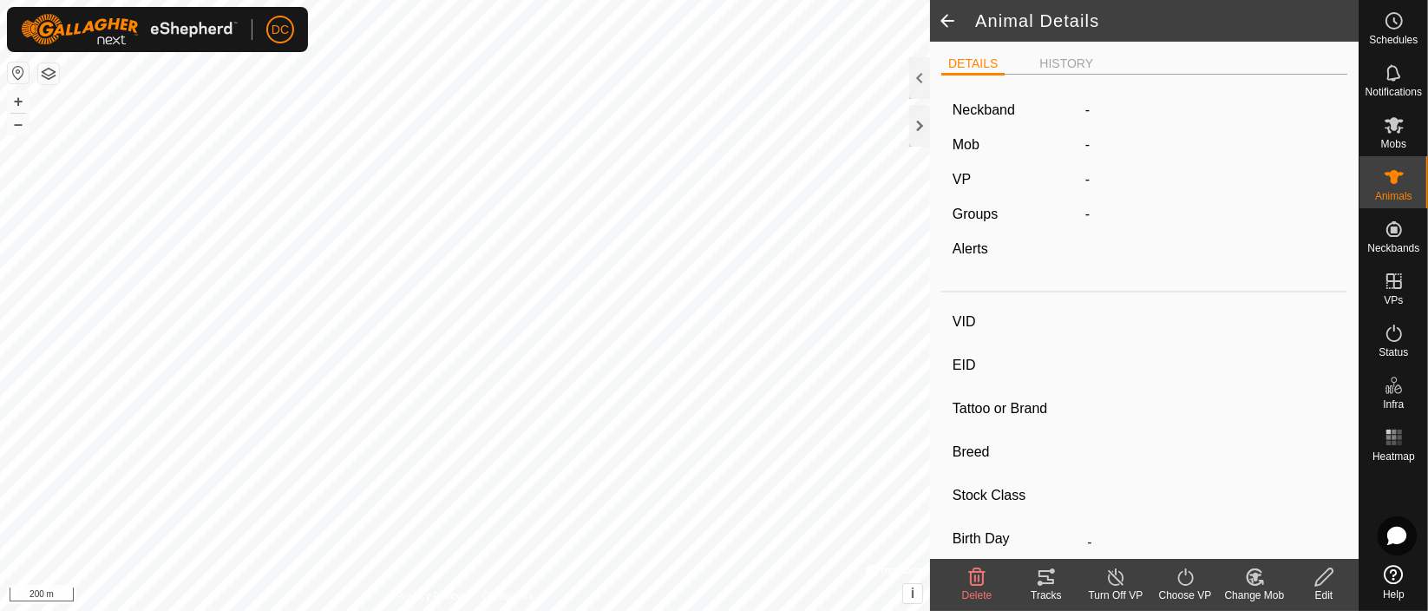
type input "730 kg"
type input "-"
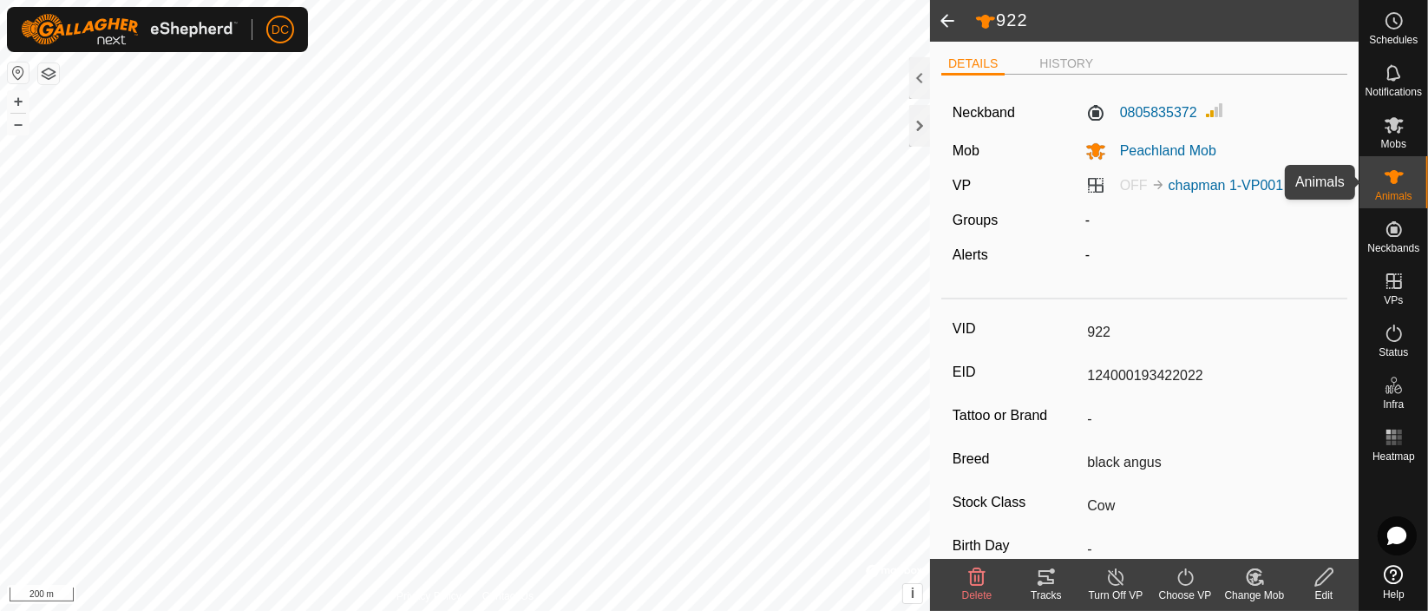
click at [1400, 180] on icon at bounding box center [1394, 177] width 21 height 21
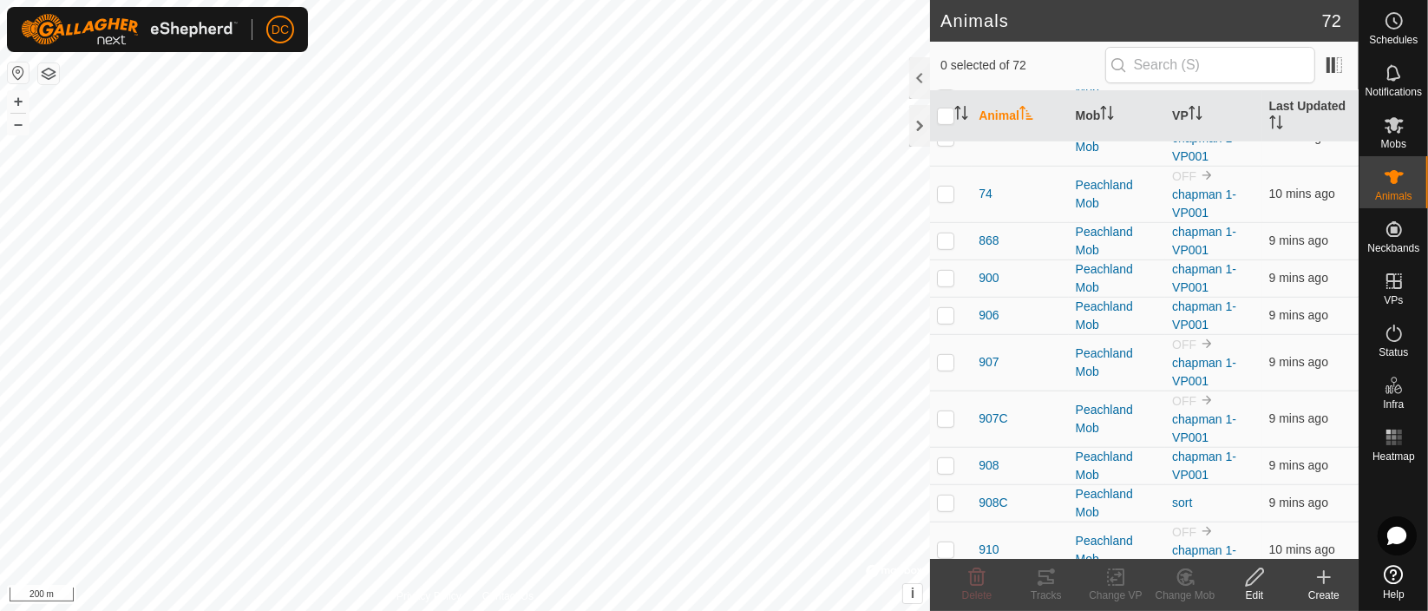
scroll to position [770, 0]
click at [945, 460] on p-checkbox at bounding box center [945, 463] width 17 height 14
checkbox input "false"
click at [945, 495] on p-checkbox at bounding box center [945, 501] width 17 height 14
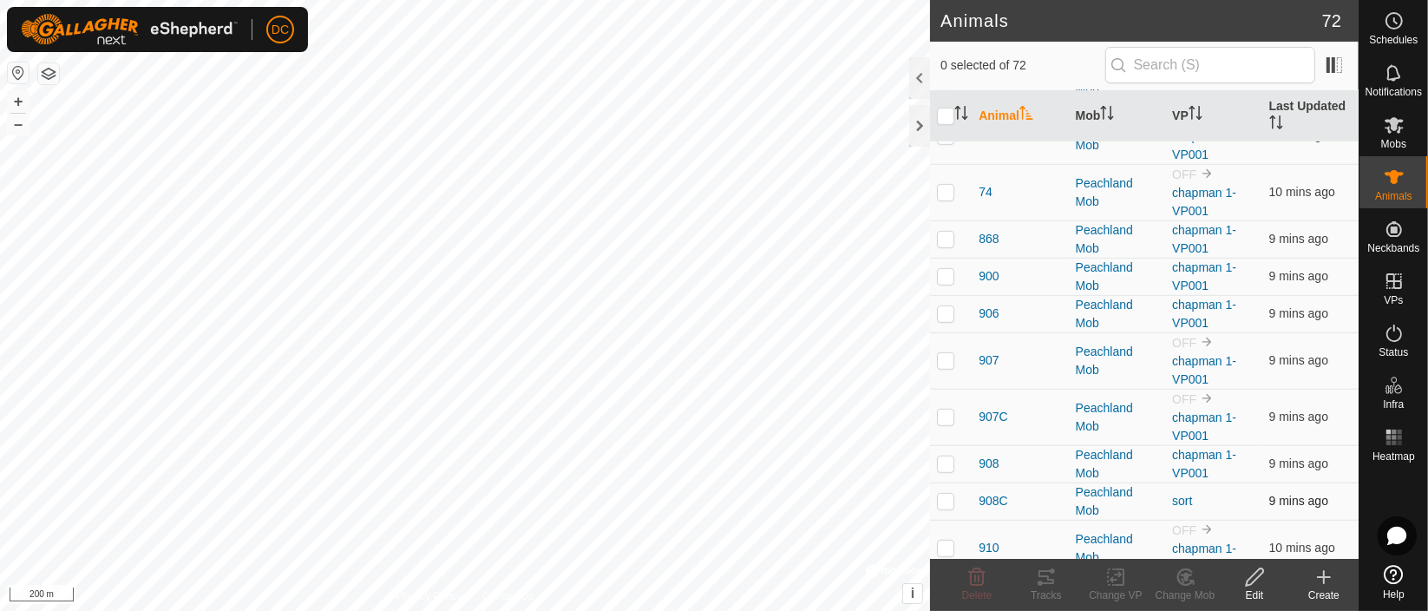
checkbox input "true"
click at [1118, 579] on icon at bounding box center [1116, 577] width 22 height 21
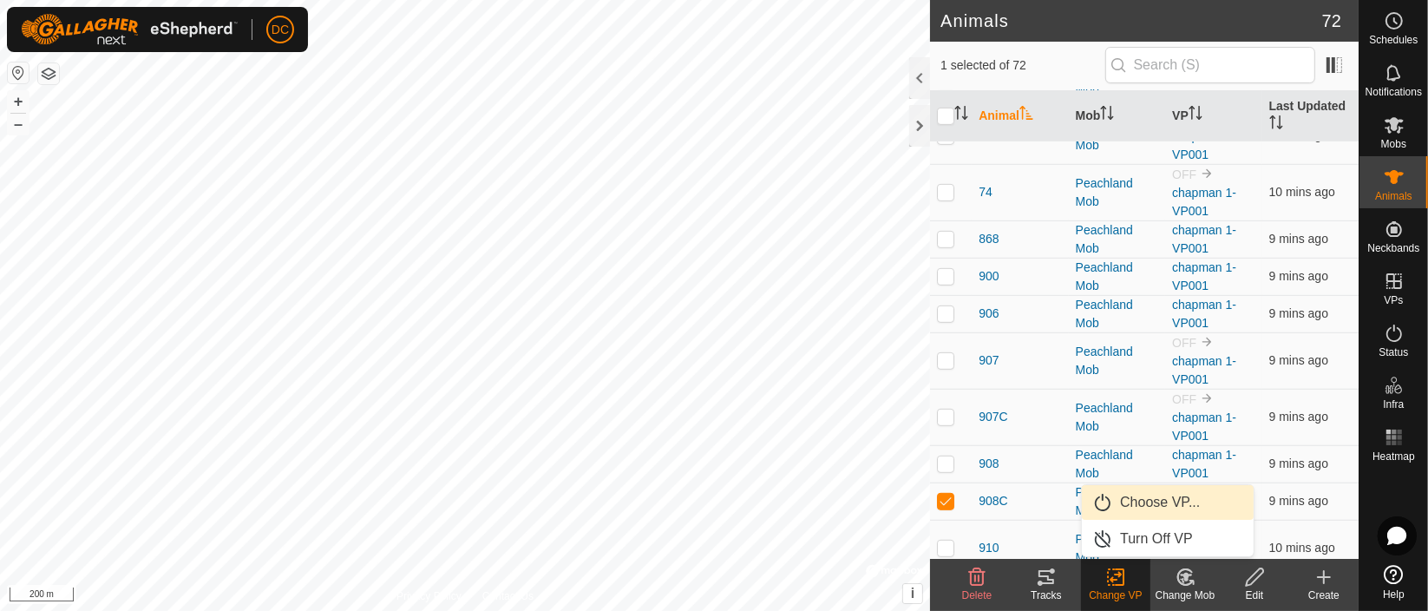
click at [1138, 502] on link "Choose VP..." at bounding box center [1168, 502] width 172 height 35
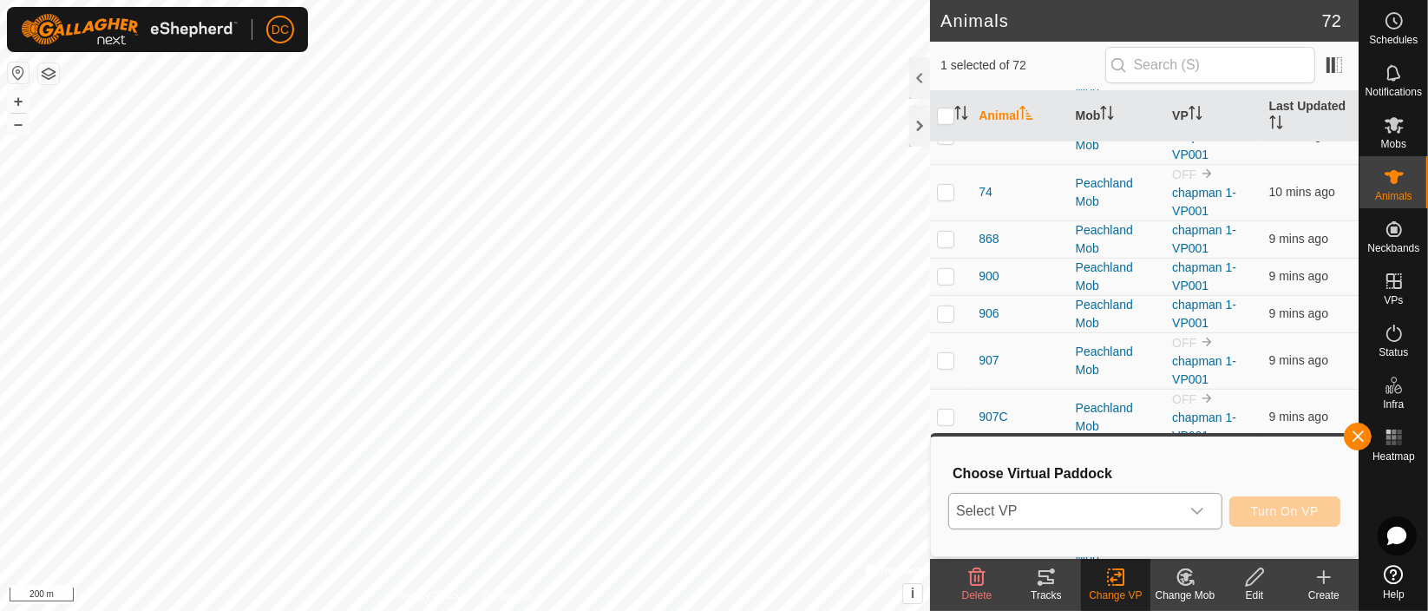
click at [1195, 508] on icon "dropdown trigger" at bounding box center [1197, 511] width 14 height 14
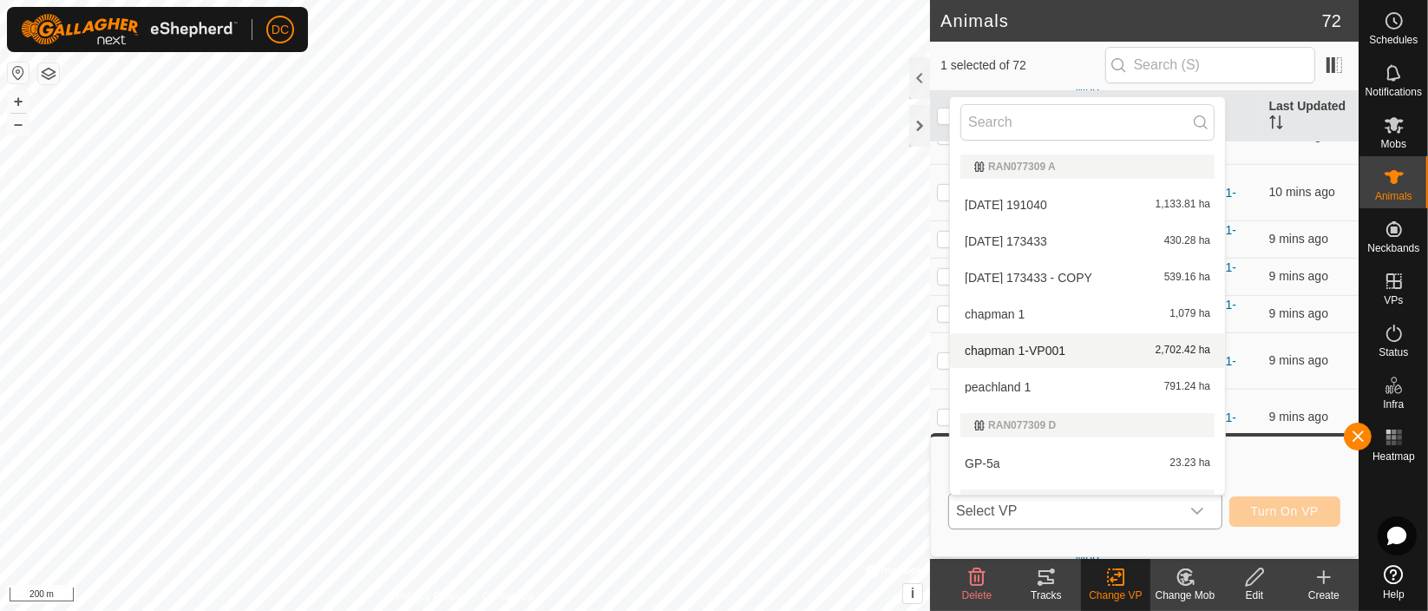
click at [985, 351] on li "chapman 1-VP001 2,702.42 ha" at bounding box center [1087, 350] width 275 height 35
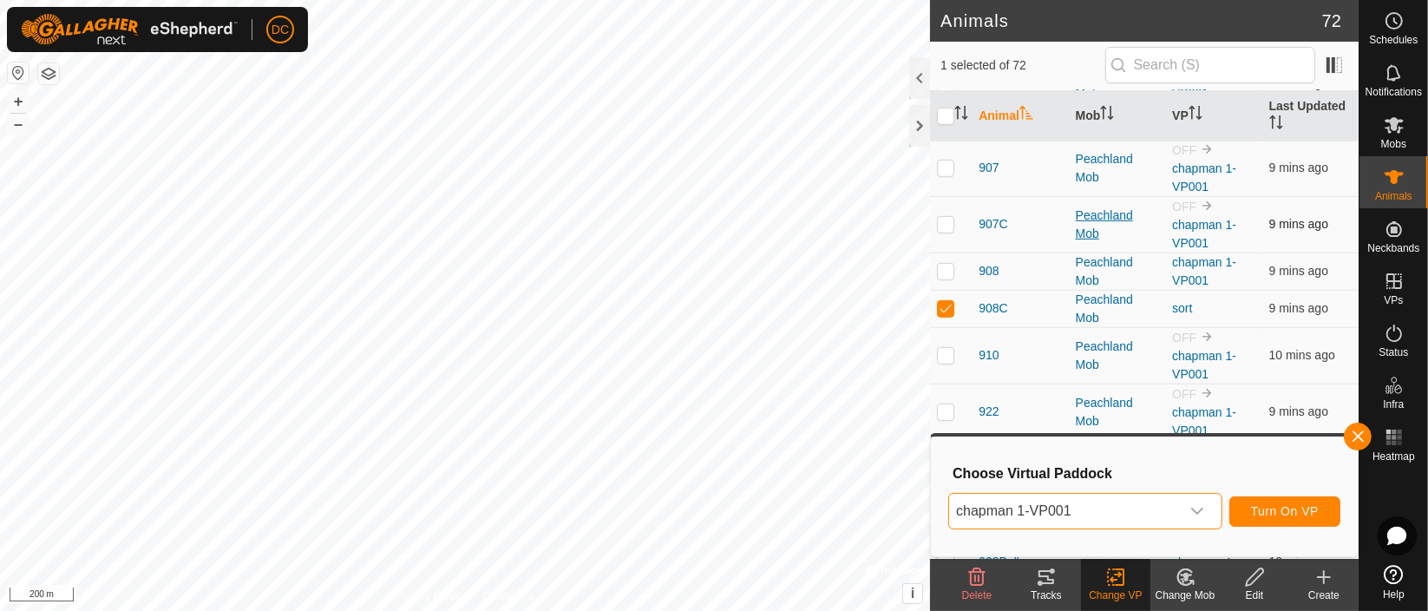
scroll to position [964, 0]
click at [1282, 512] on span "Turn On VP" at bounding box center [1285, 511] width 68 height 14
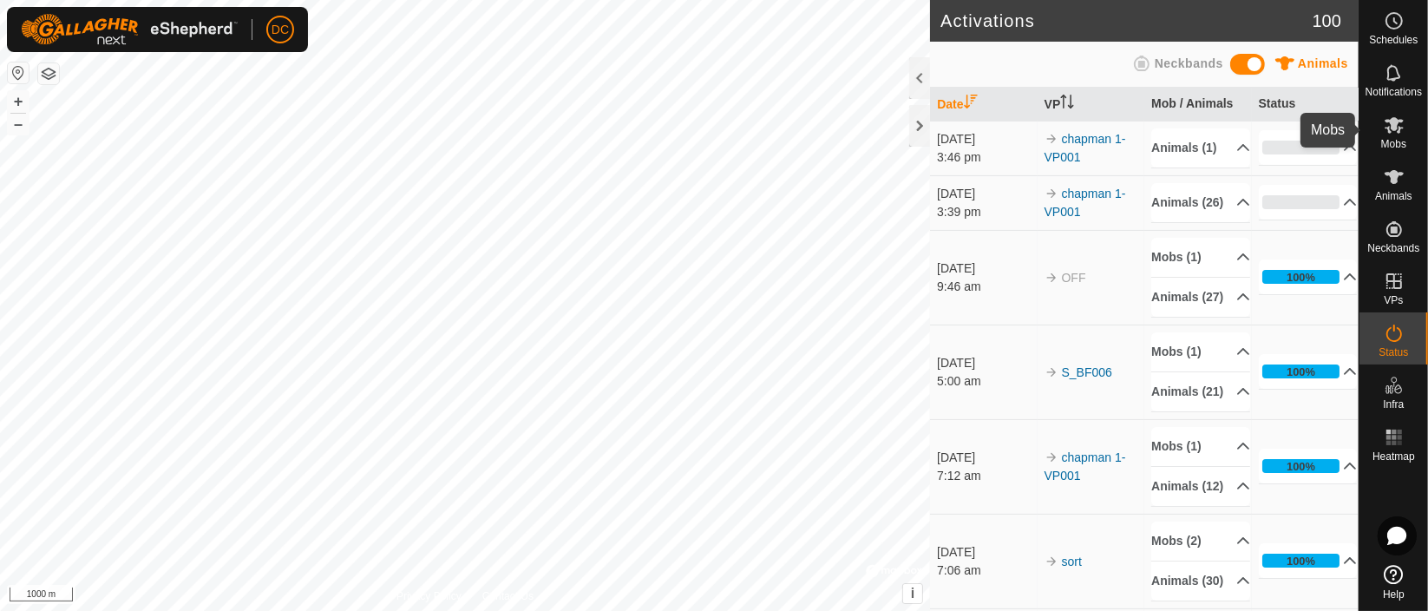
click at [1391, 130] on icon at bounding box center [1394, 125] width 21 height 21
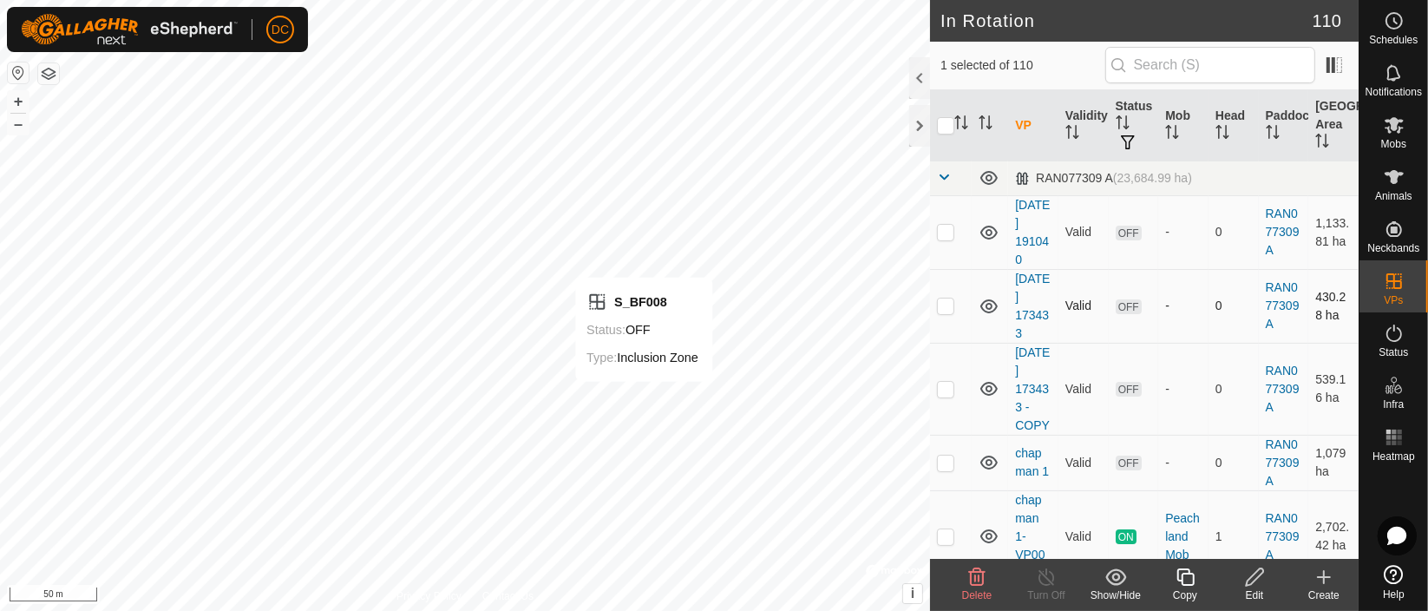
checkbox input "true"
checkbox input "false"
checkbox input "true"
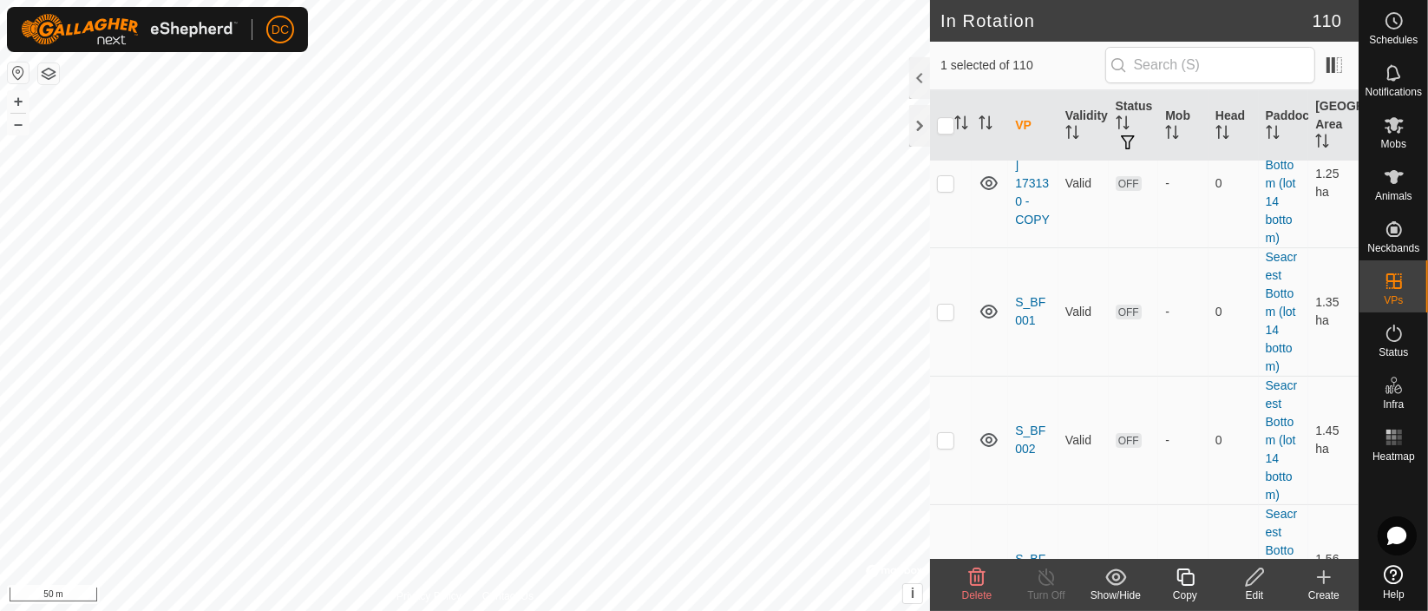
scroll to position [5591, 0]
